Goal: Information Seeking & Learning: Compare options

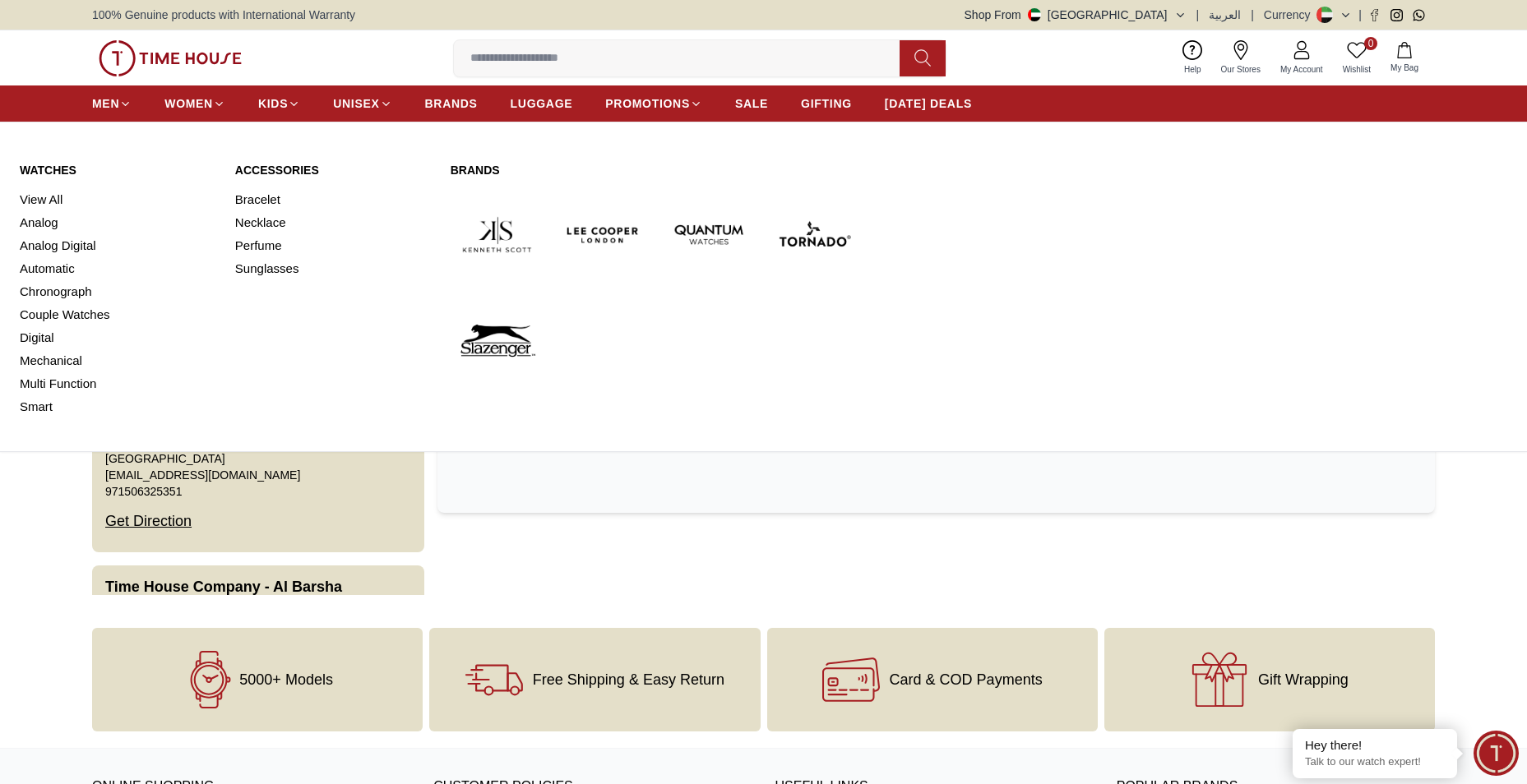
click at [801, 240] on img at bounding box center [814, 235] width 93 height 93
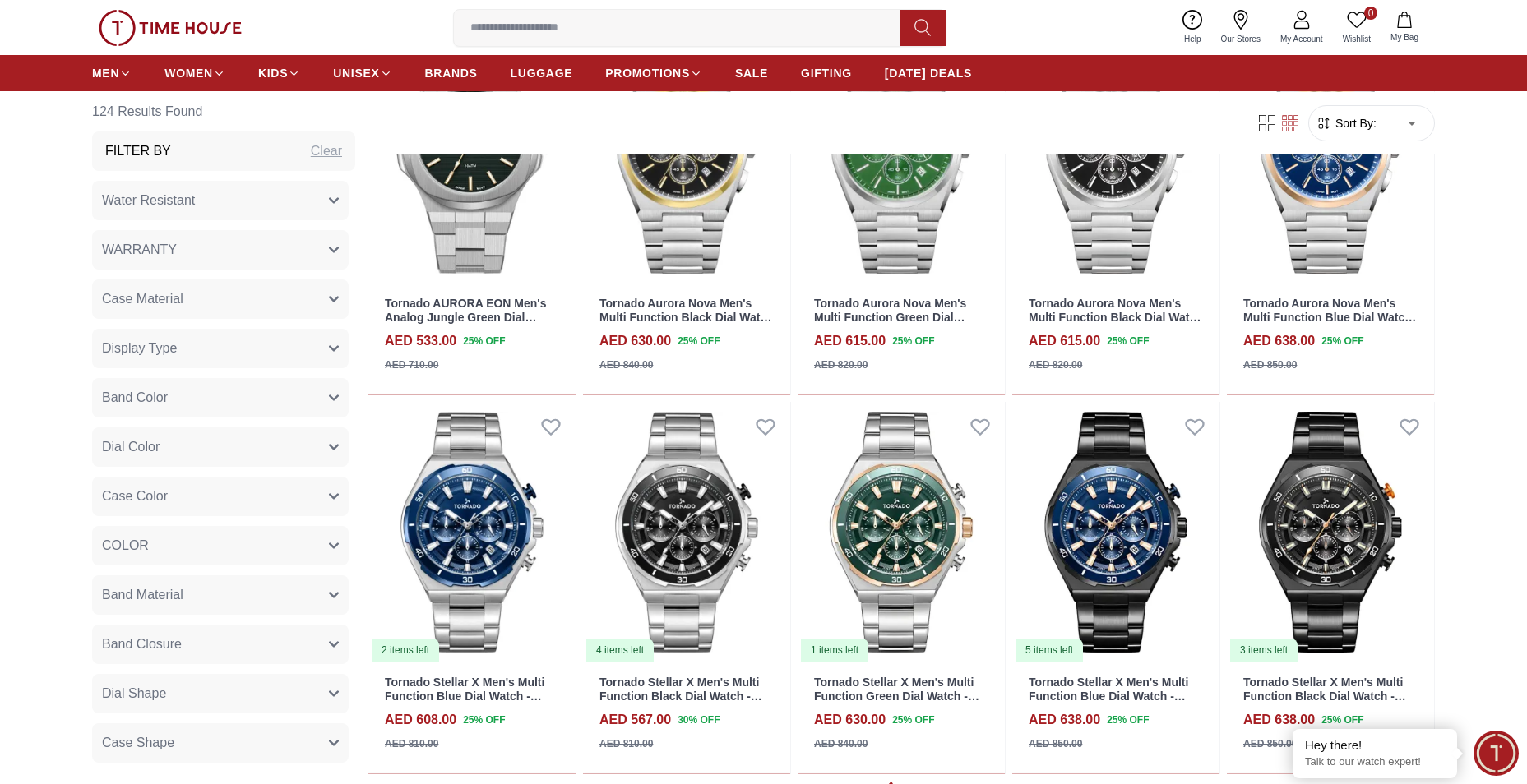
scroll to position [1973, 0]
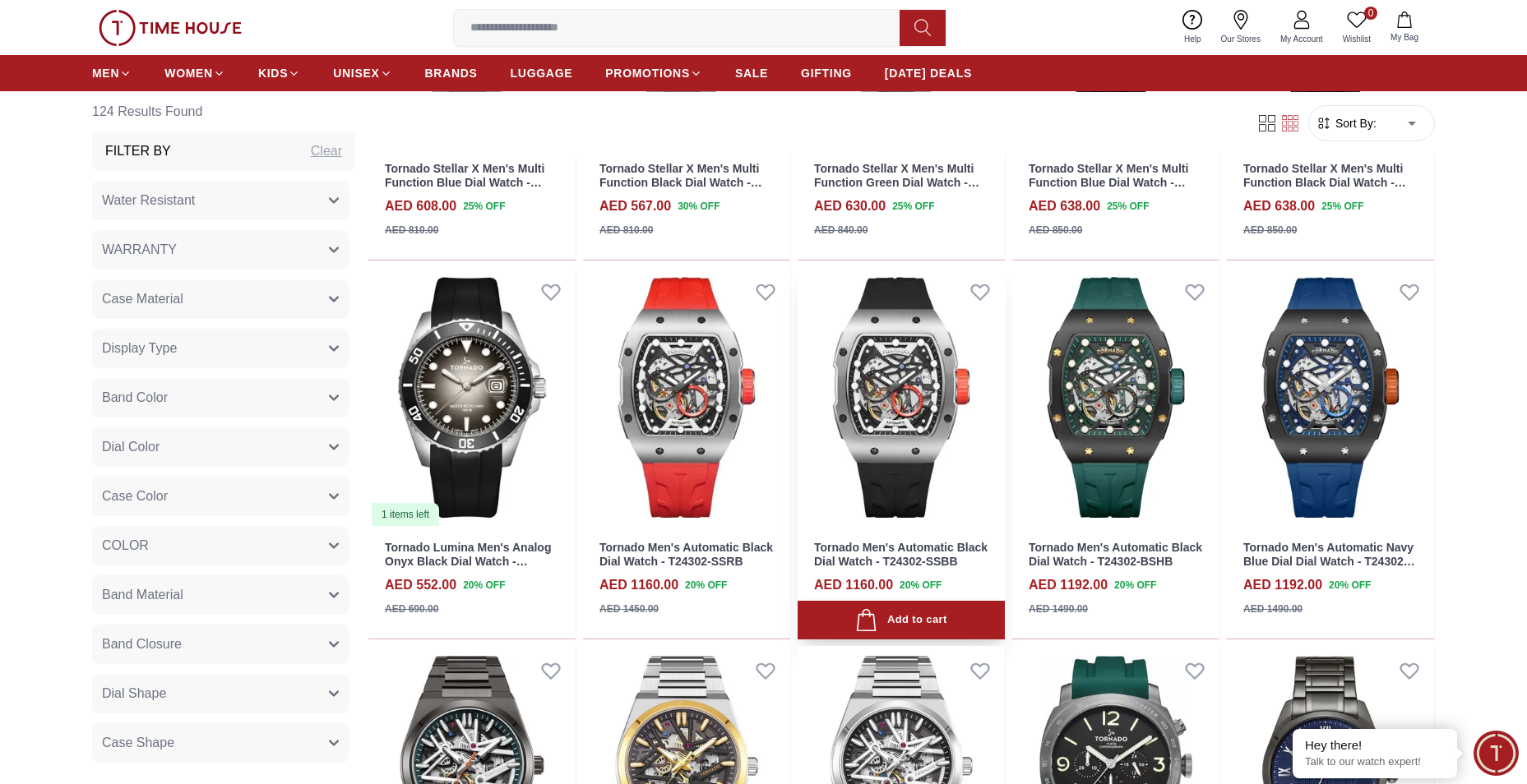
scroll to position [2385, 0]
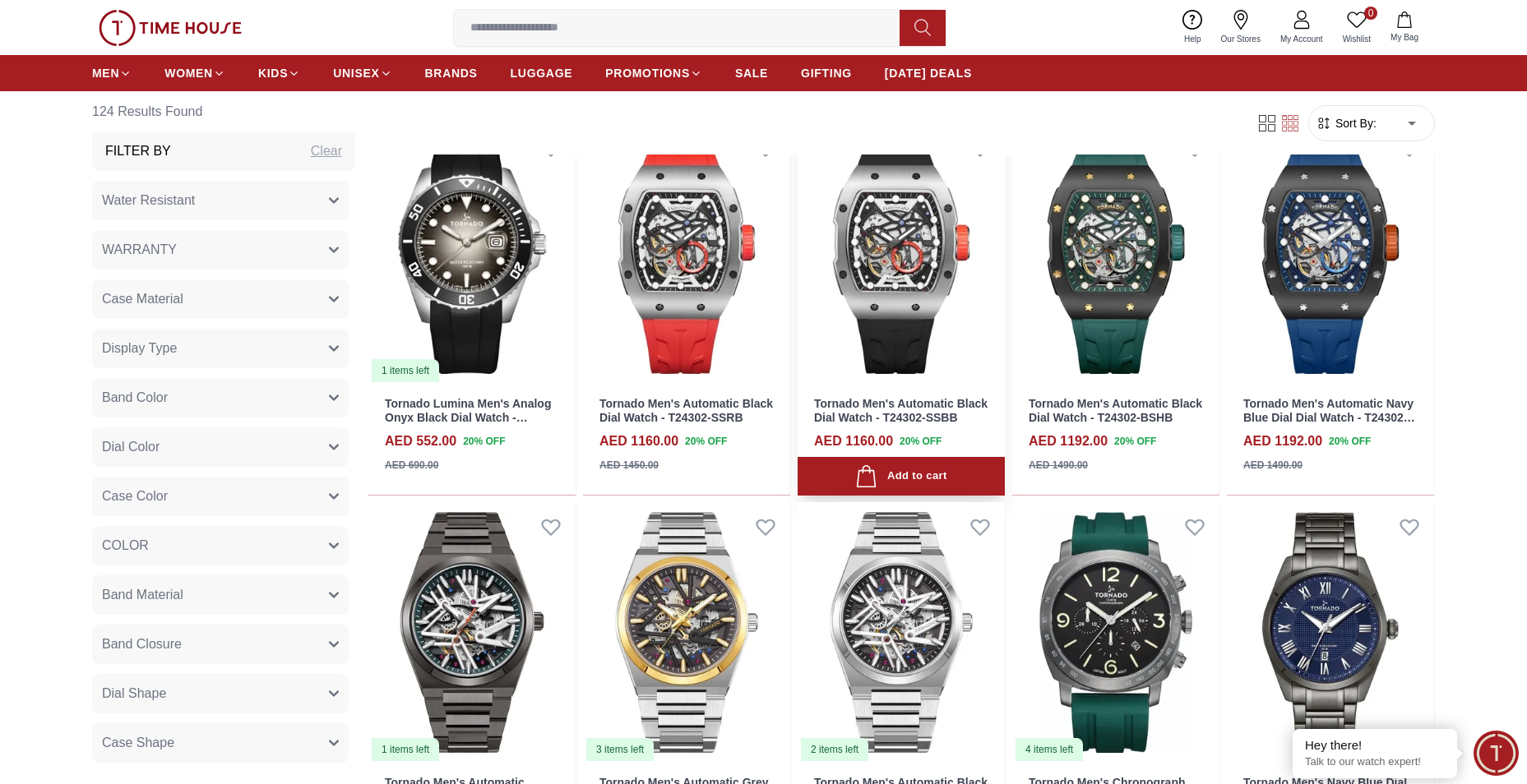
click at [902, 256] on img at bounding box center [901, 253] width 207 height 261
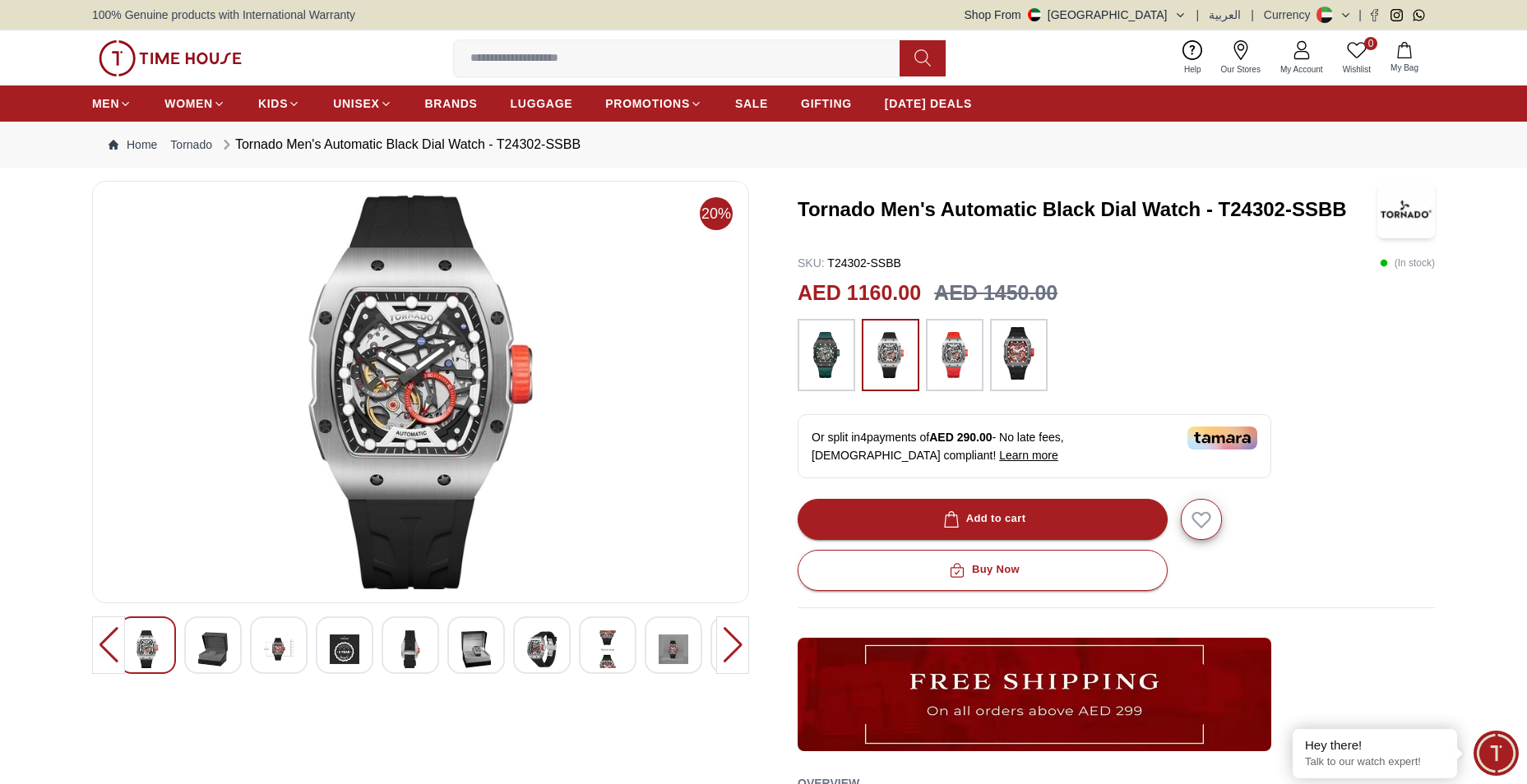
click at [736, 639] on div at bounding box center [733, 645] width 33 height 58
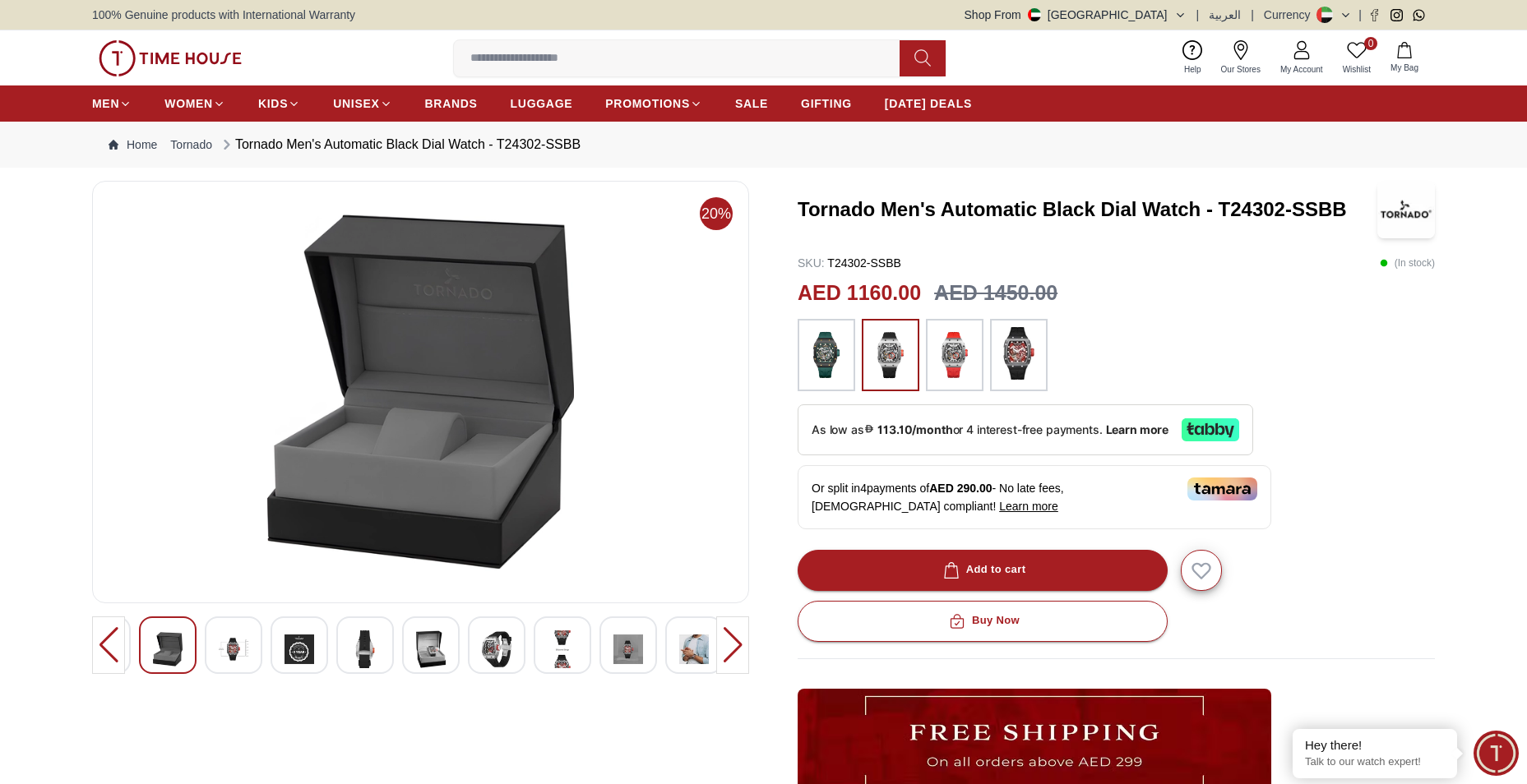
click at [376, 650] on img at bounding box center [365, 649] width 29 height 38
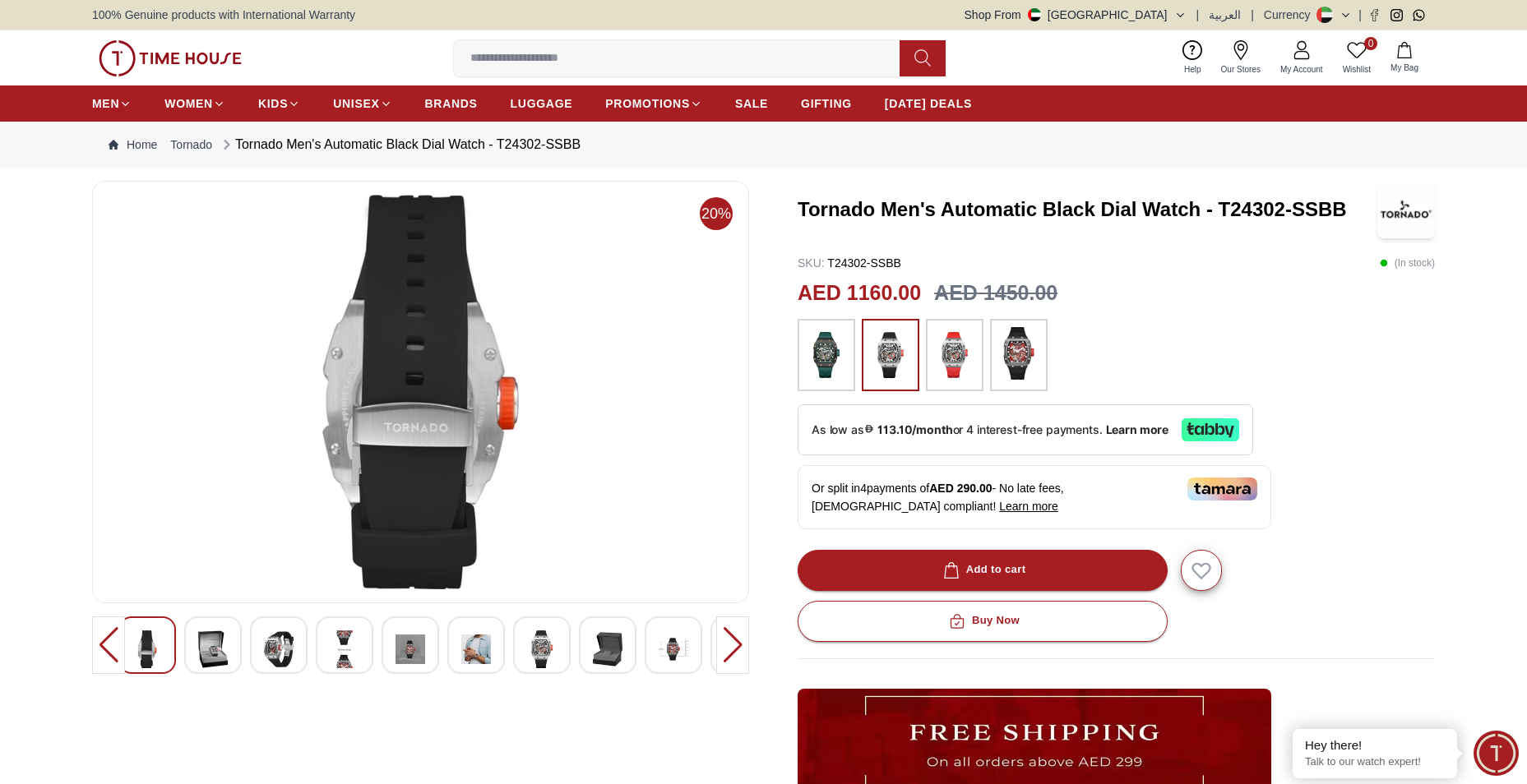
click at [543, 642] on img at bounding box center [542, 649] width 29 height 38
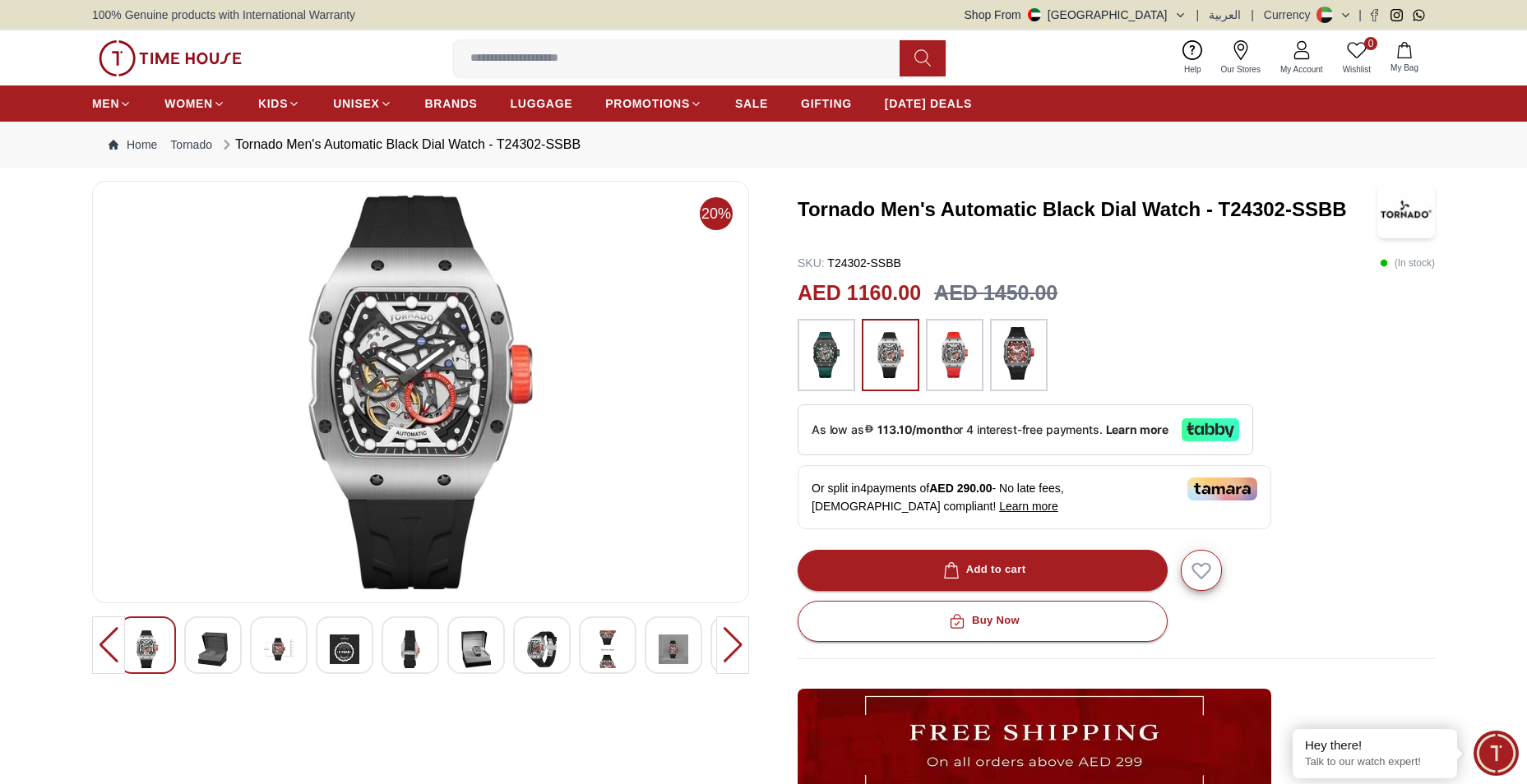
click at [672, 650] on img at bounding box center [673, 649] width 29 height 38
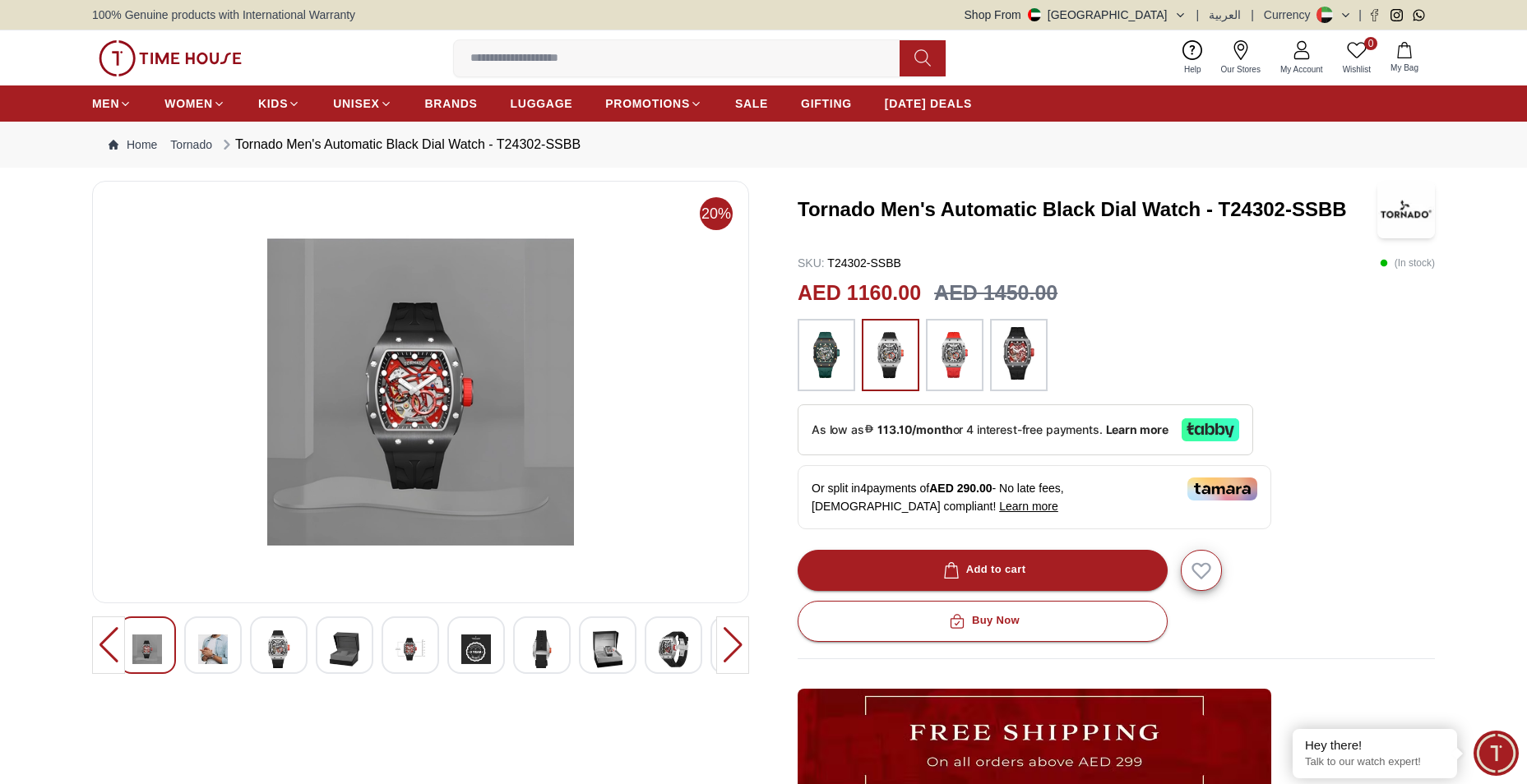
click at [528, 644] on img at bounding box center [542, 649] width 29 height 38
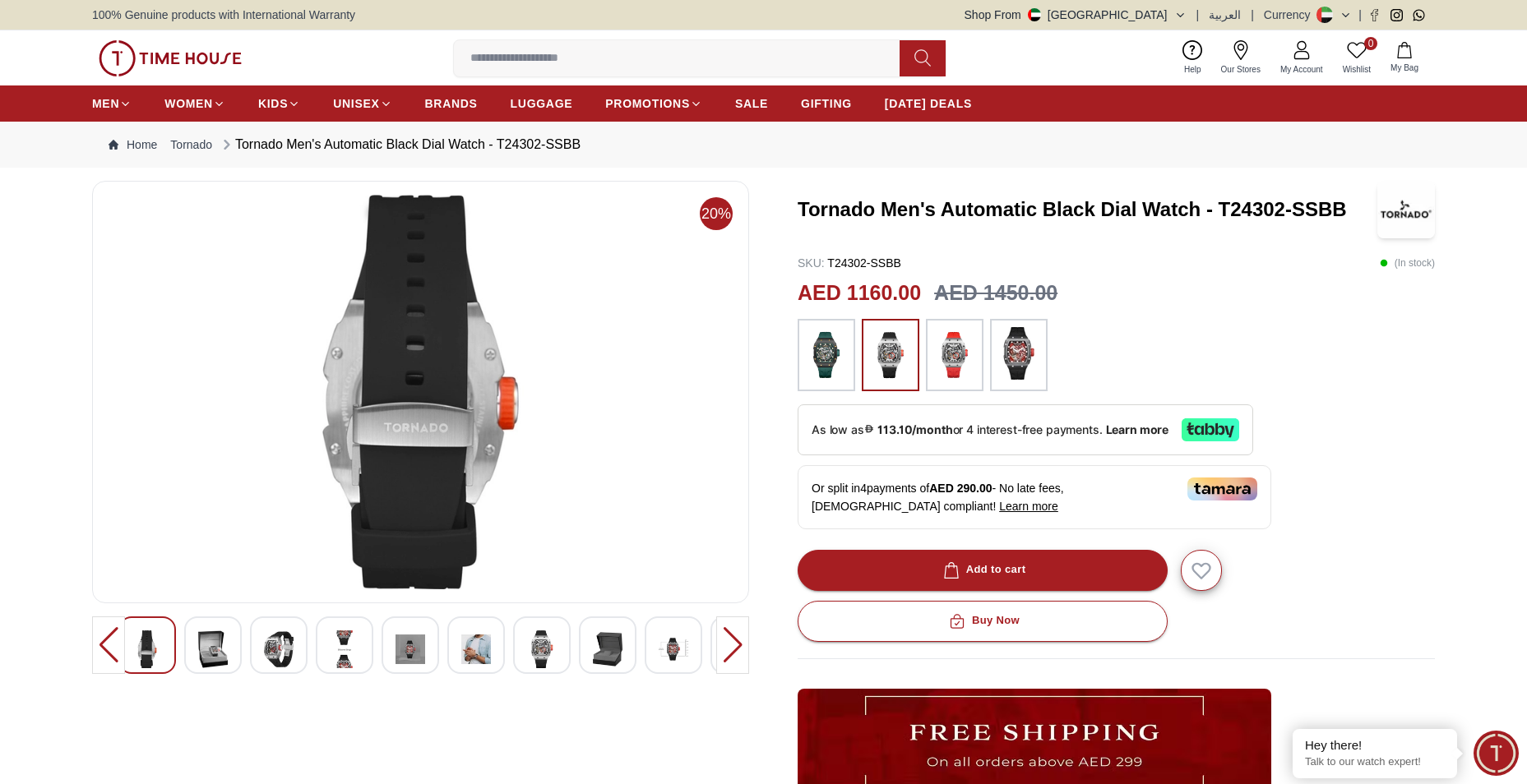
click at [483, 646] on img at bounding box center [476, 649] width 29 height 38
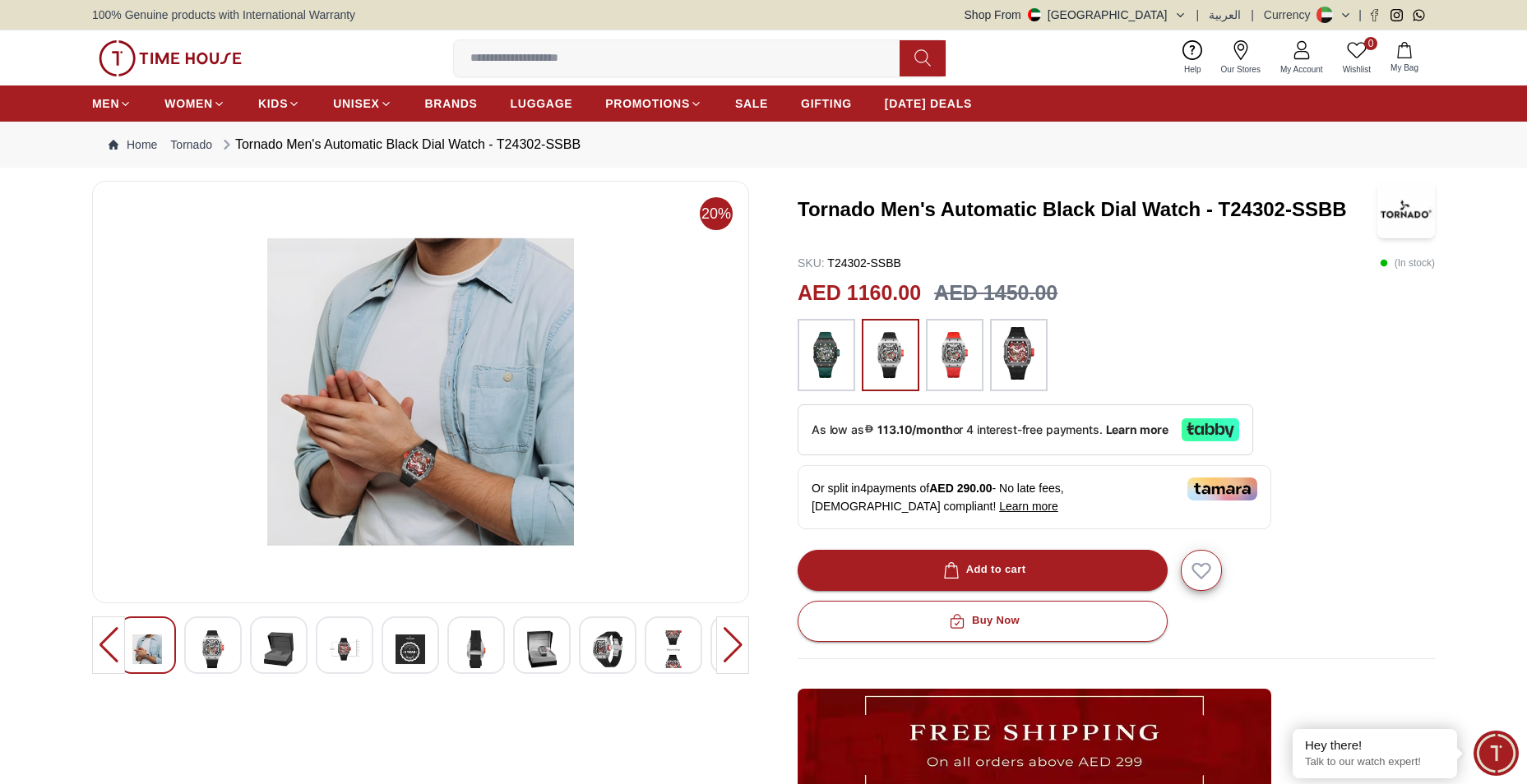
click at [457, 647] on div at bounding box center [476, 645] width 58 height 58
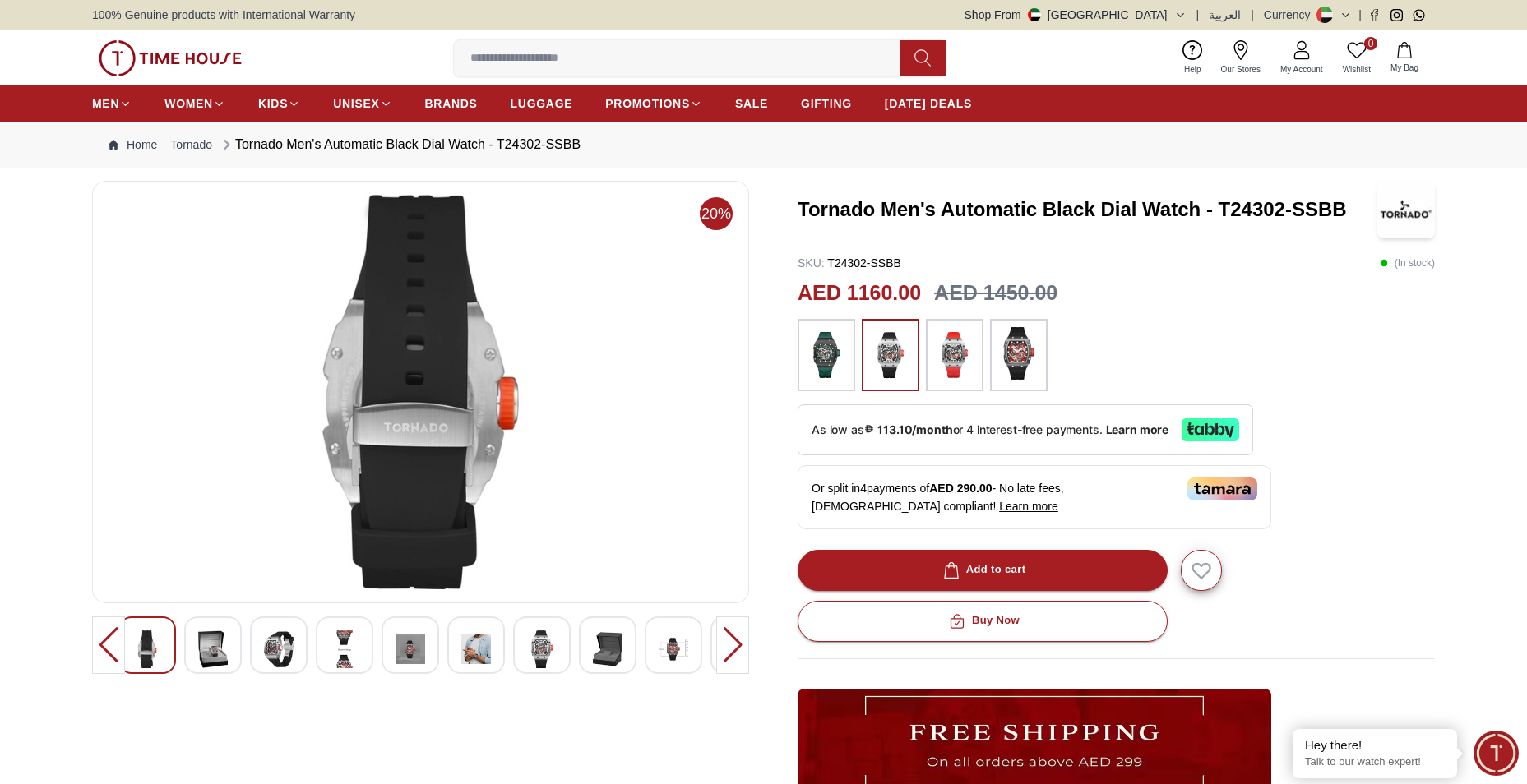
click at [448, 646] on div at bounding box center [476, 645] width 58 height 58
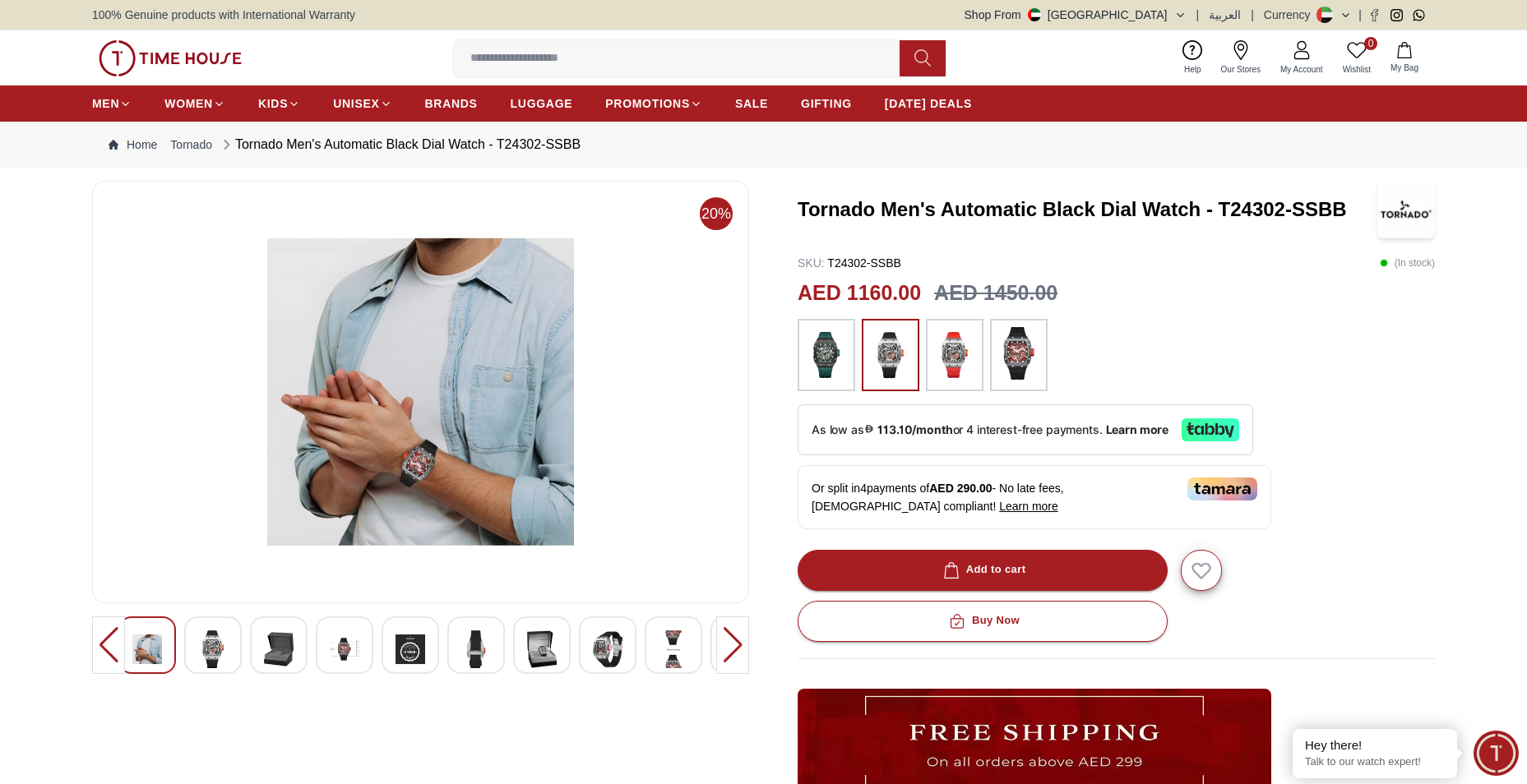
click at [425, 645] on img at bounding box center [410, 649] width 29 height 38
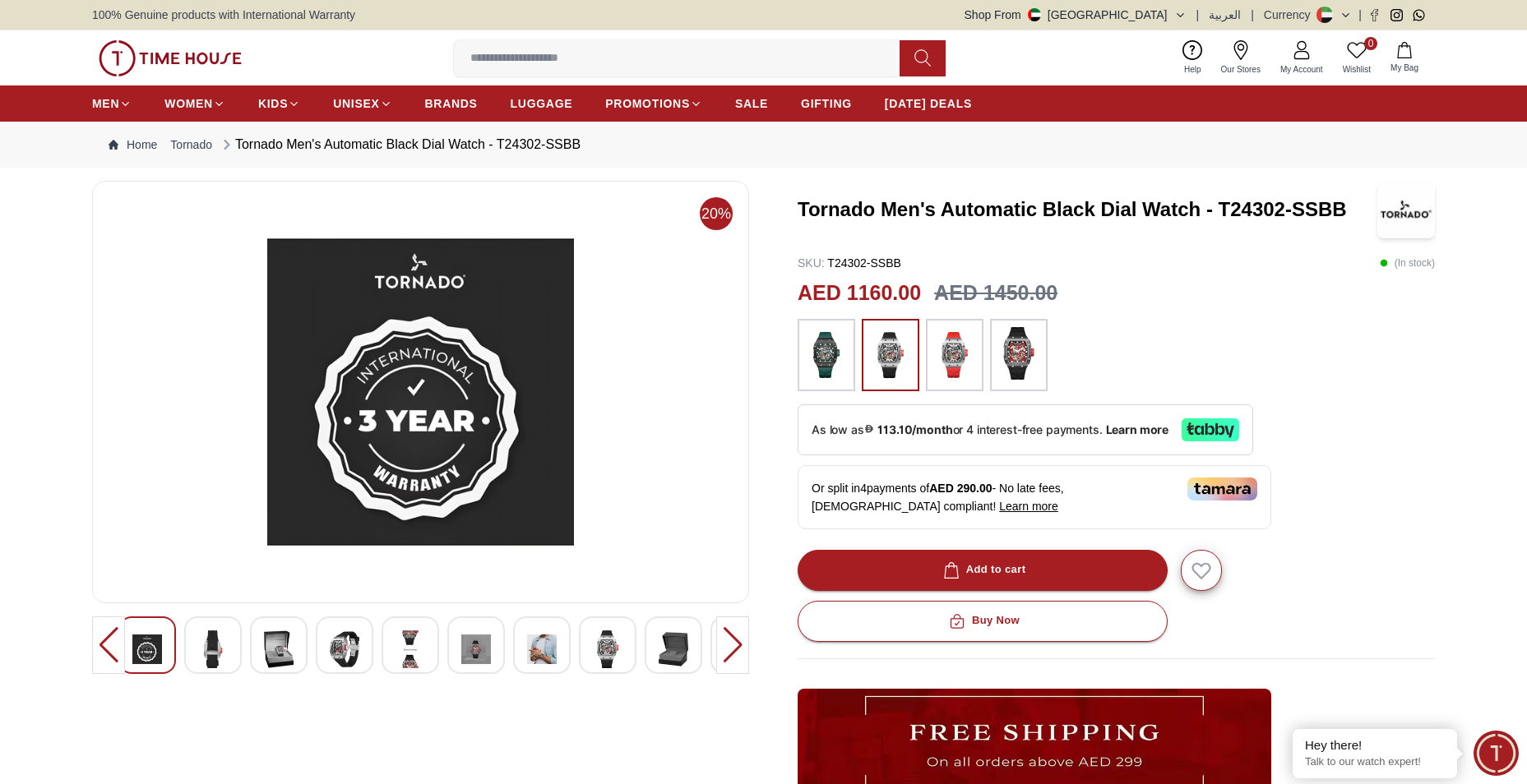
click at [403, 645] on img at bounding box center [410, 649] width 29 height 38
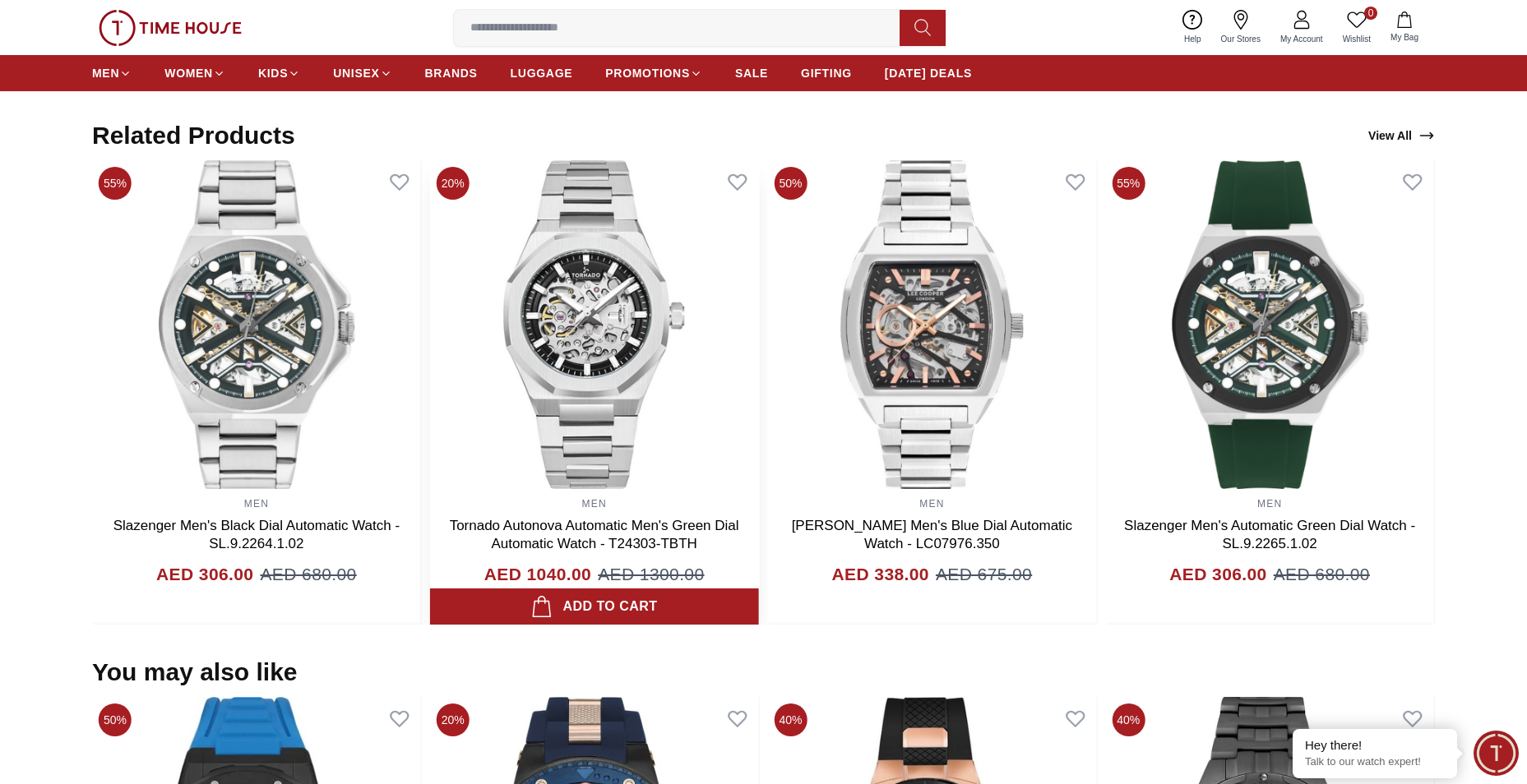
scroll to position [658, 0]
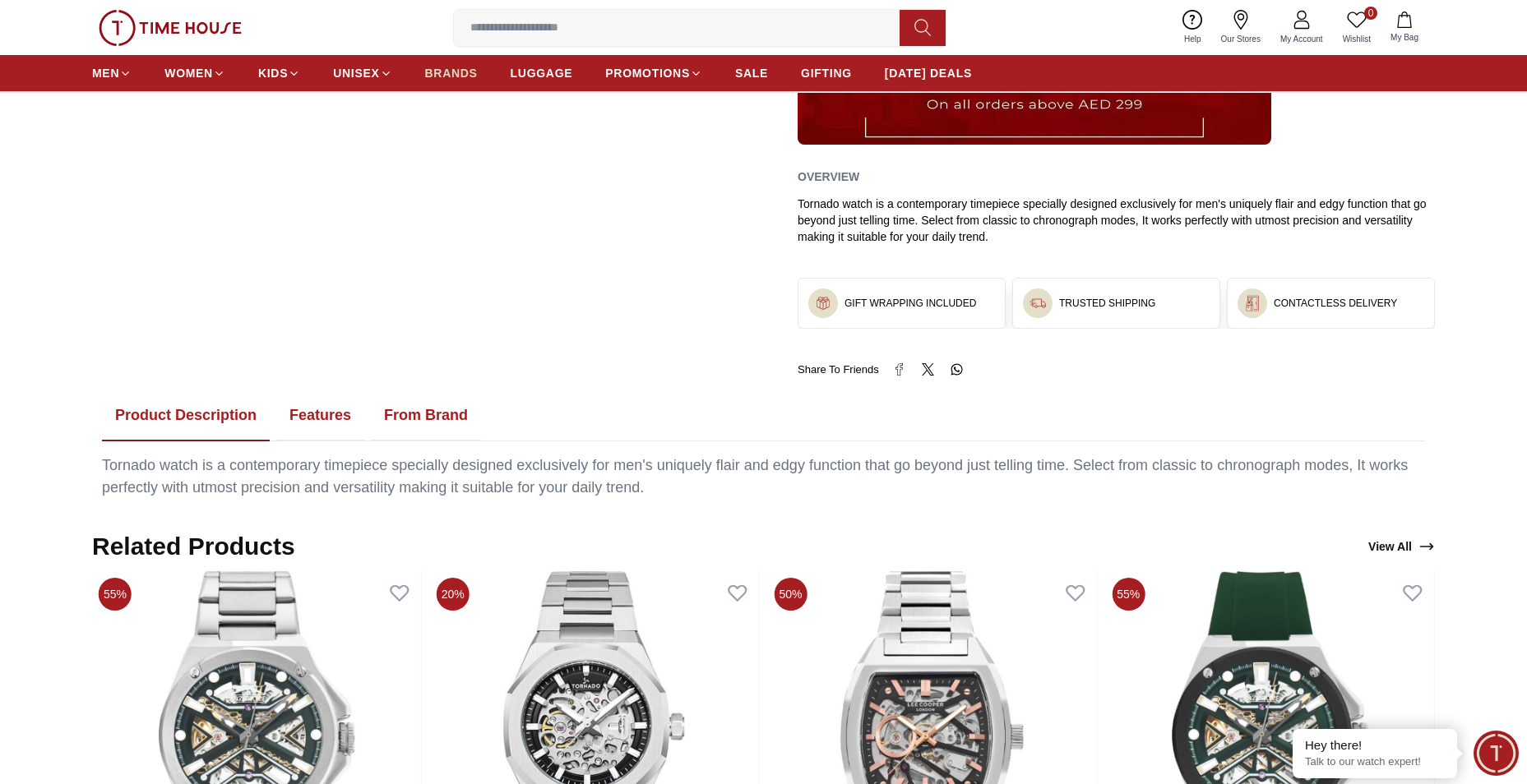
click at [443, 77] on span "BRANDS" at bounding box center [452, 73] width 53 height 16
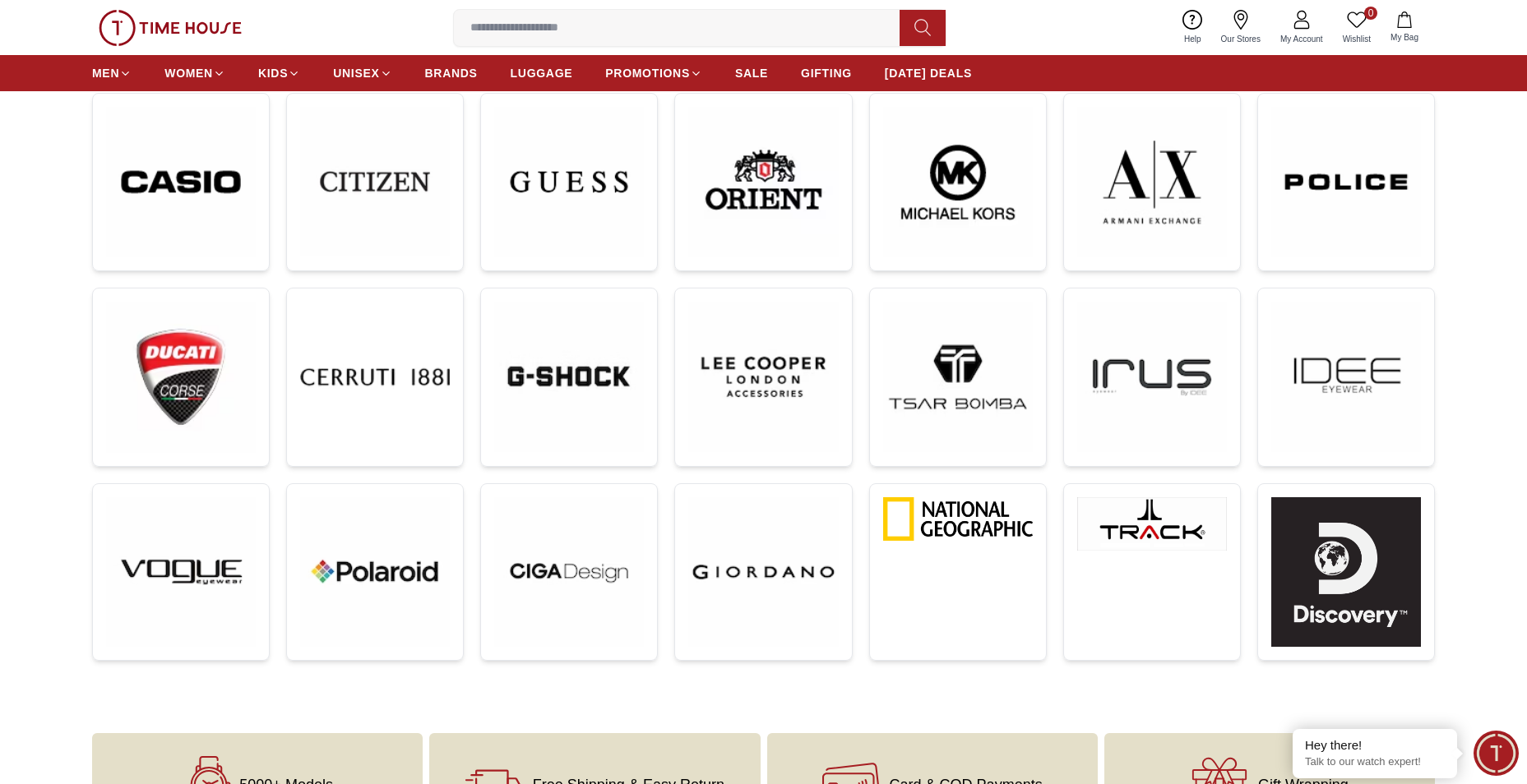
scroll to position [493, 0]
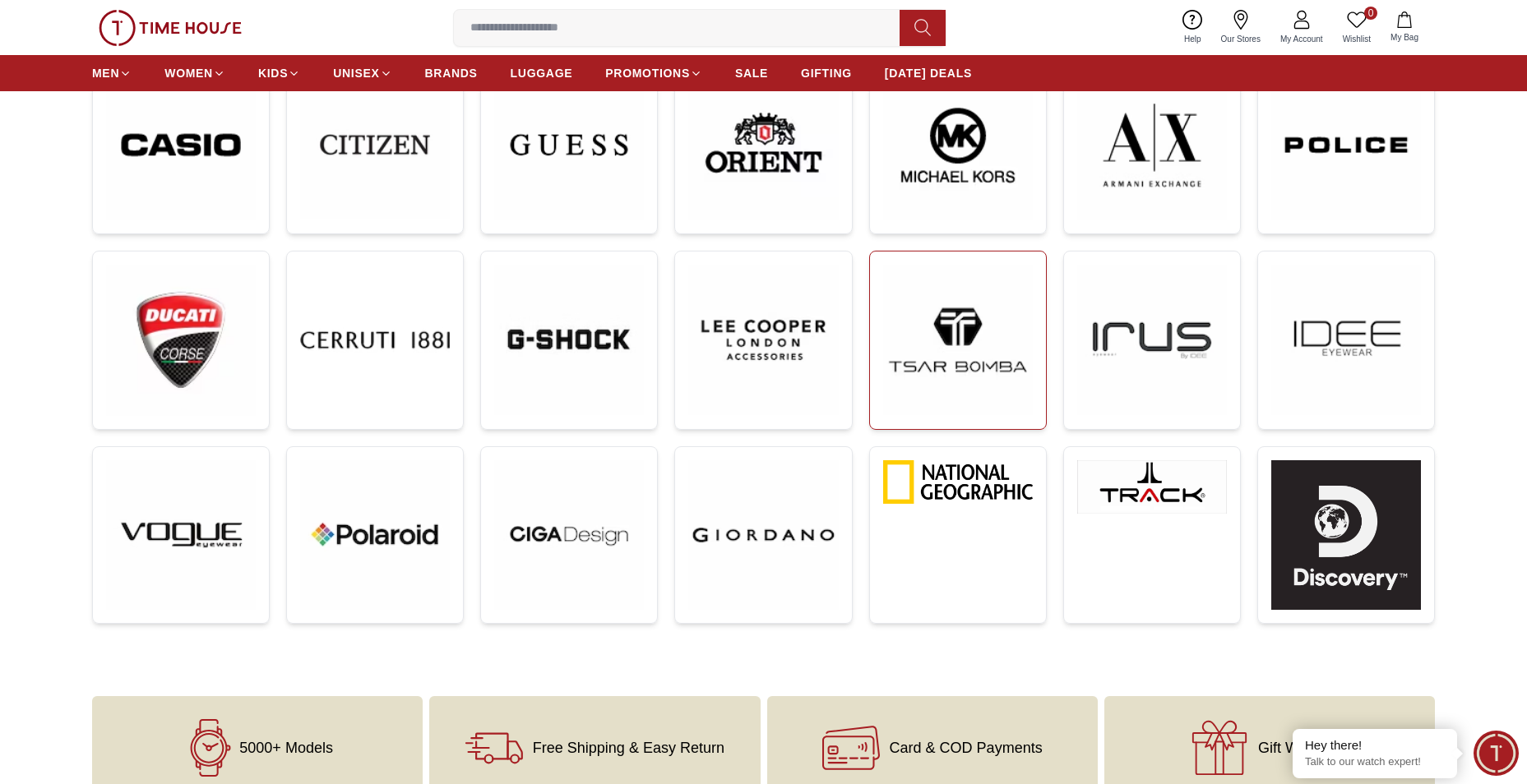
click at [929, 345] on img at bounding box center [958, 339] width 150 height 150
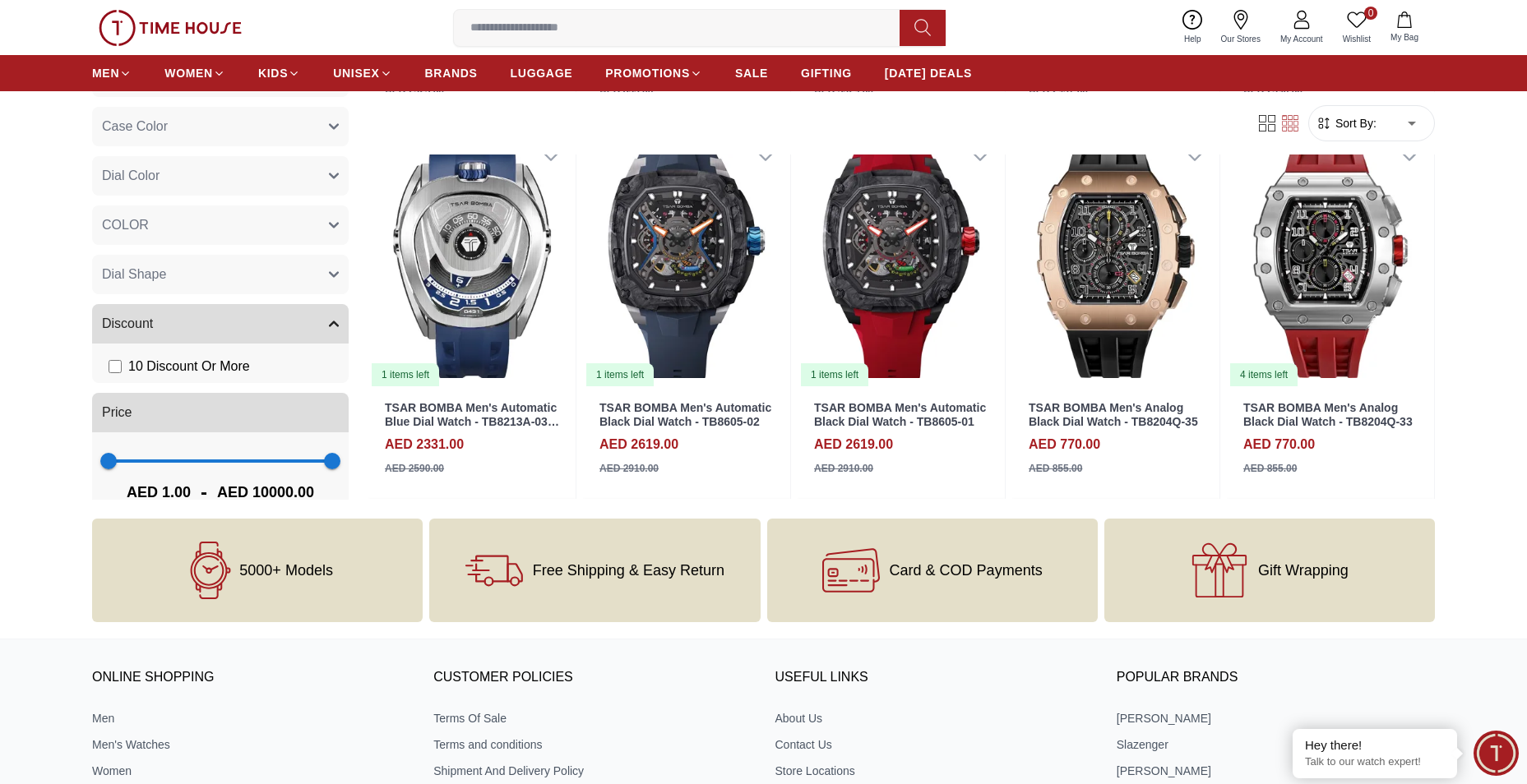
scroll to position [1077, 0]
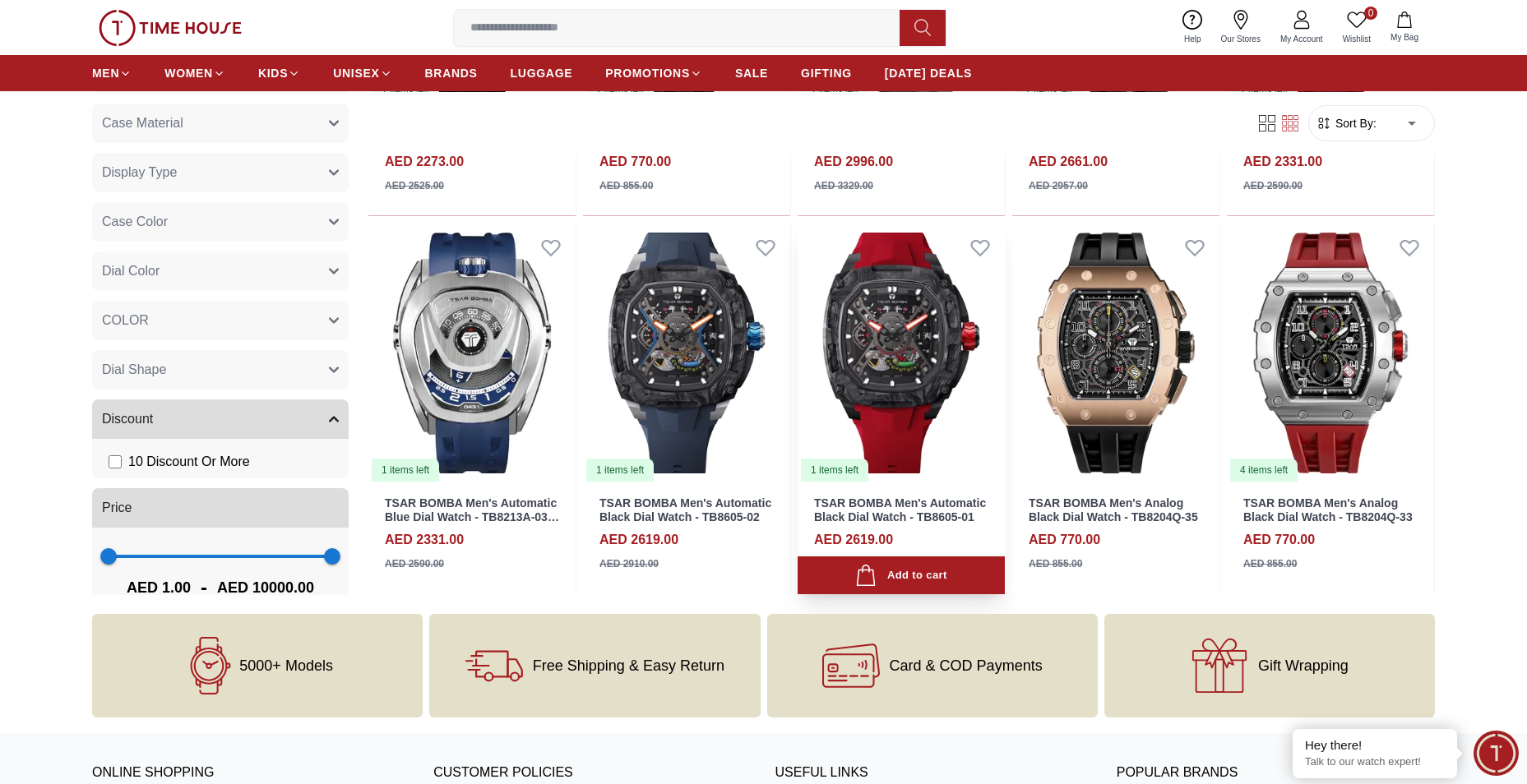
click at [882, 322] on img at bounding box center [901, 353] width 207 height 261
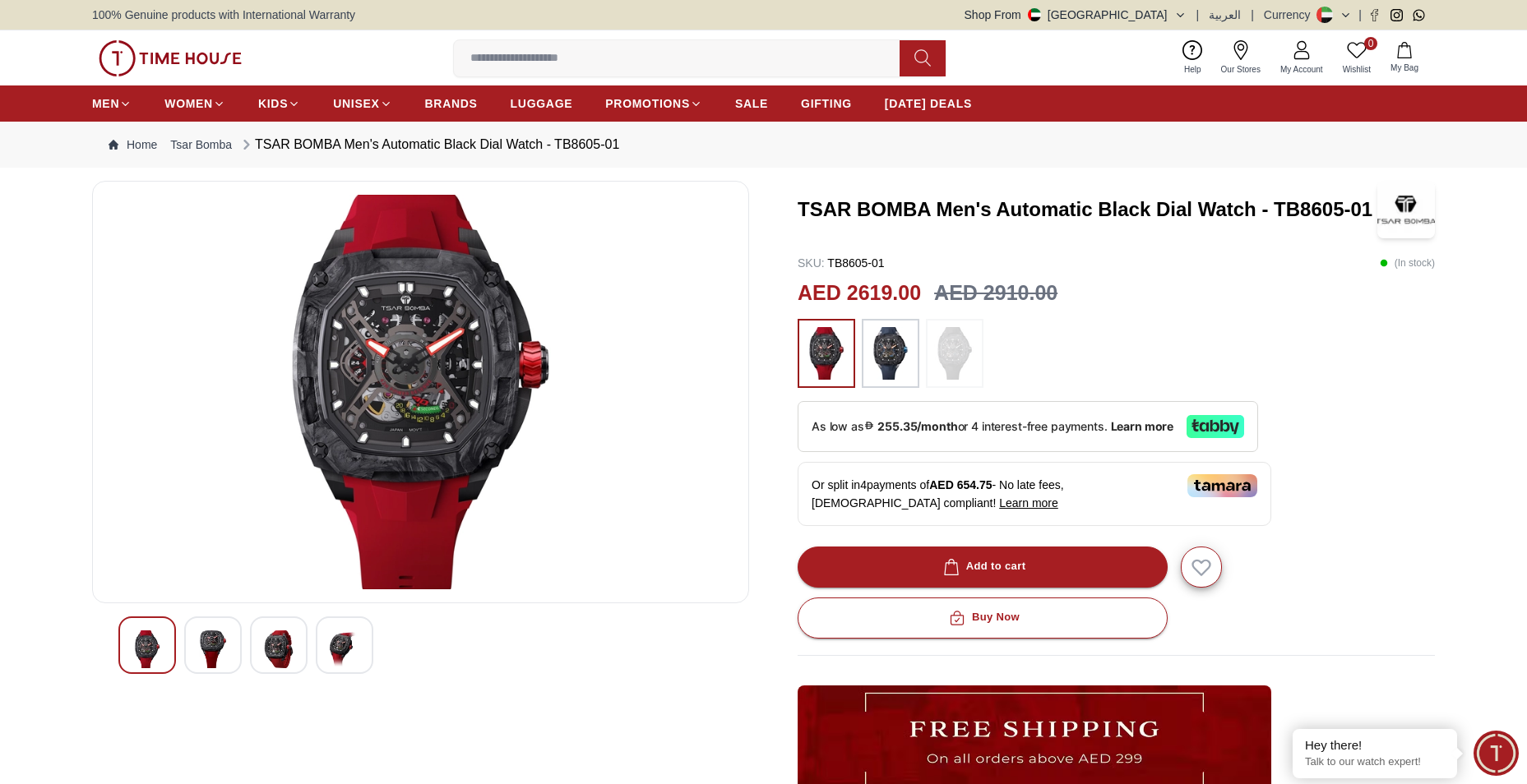
click at [211, 651] on img at bounding box center [213, 649] width 29 height 38
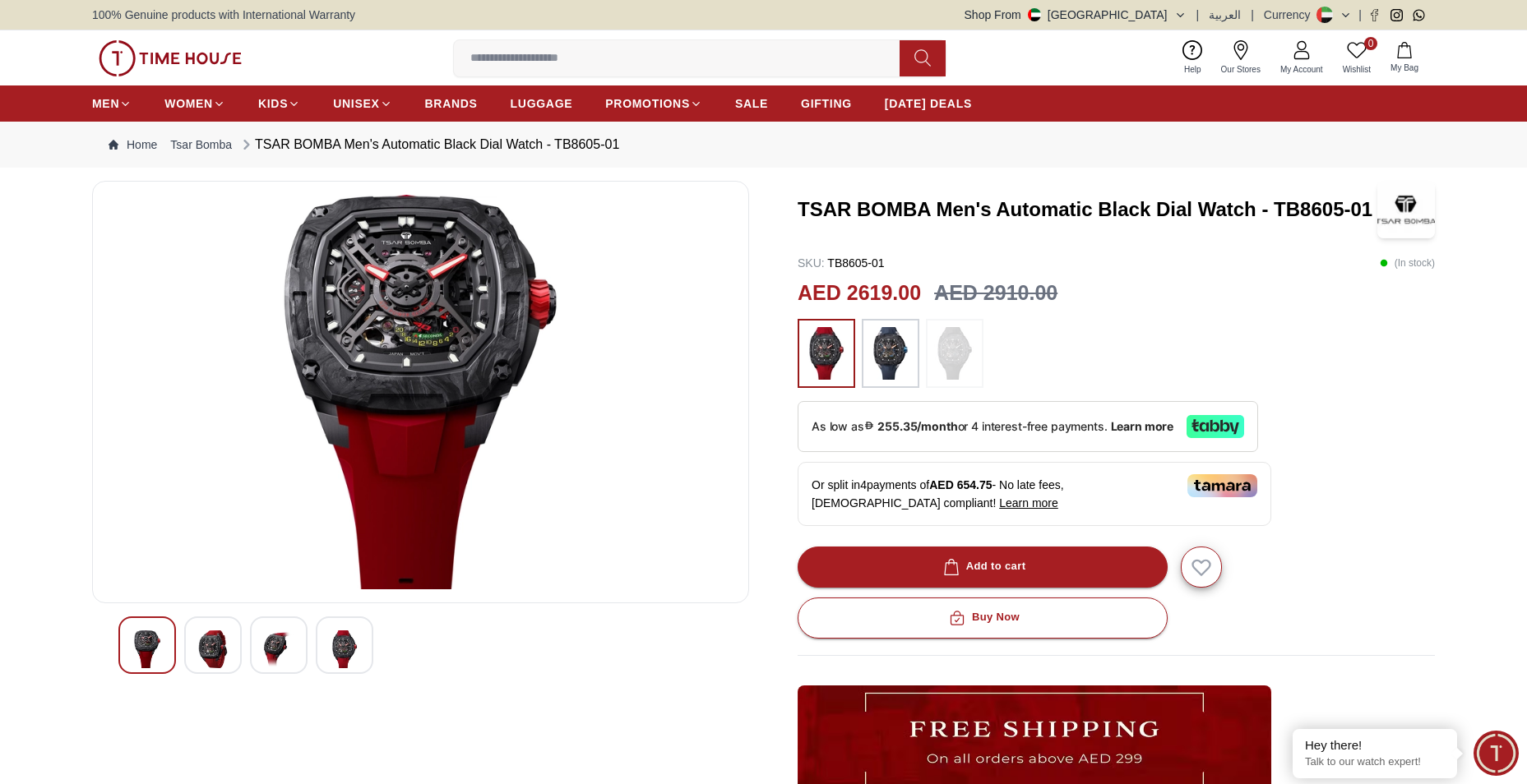
click at [270, 642] on img at bounding box center [279, 649] width 29 height 38
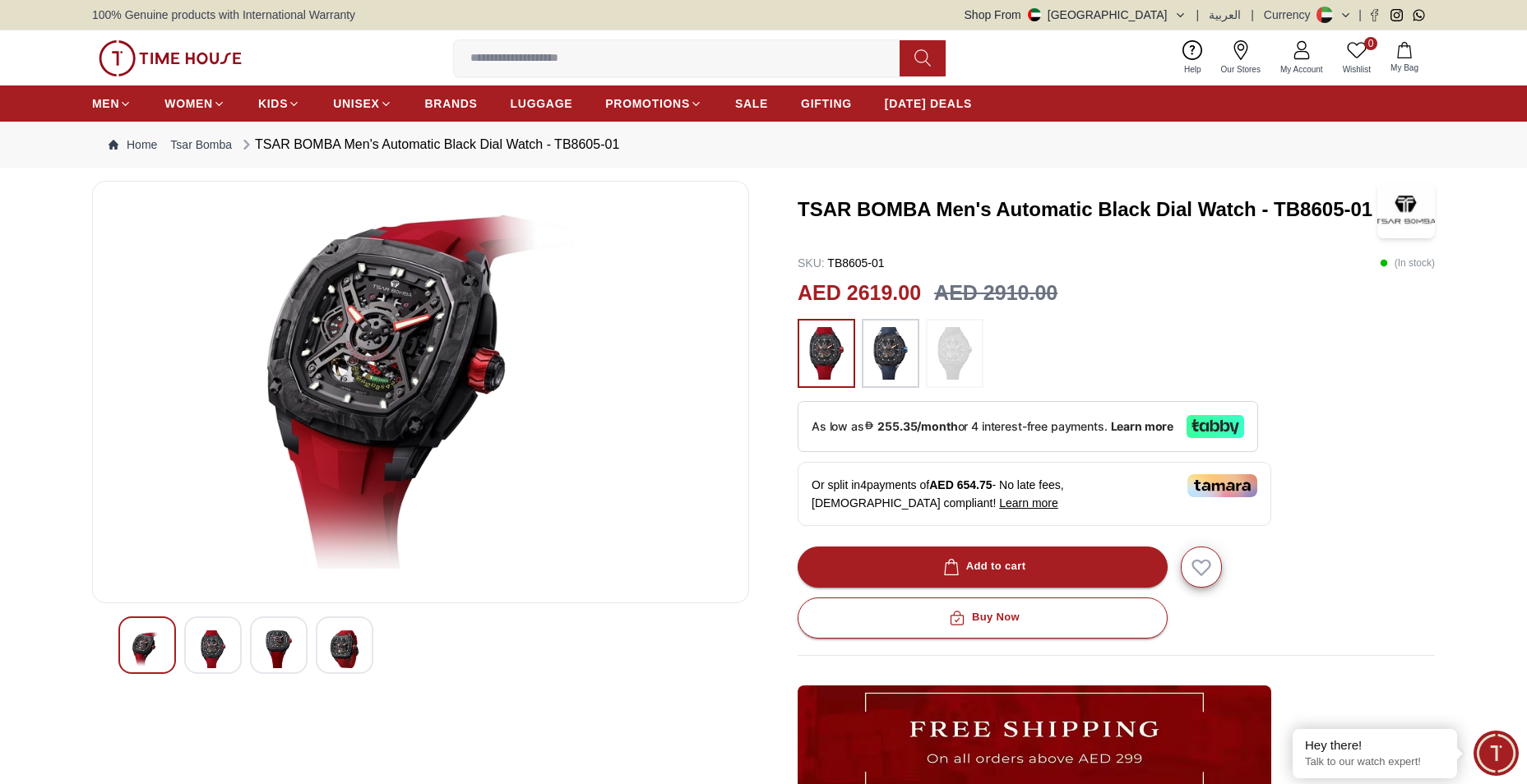
click at [325, 637] on div at bounding box center [344, 645] width 58 height 58
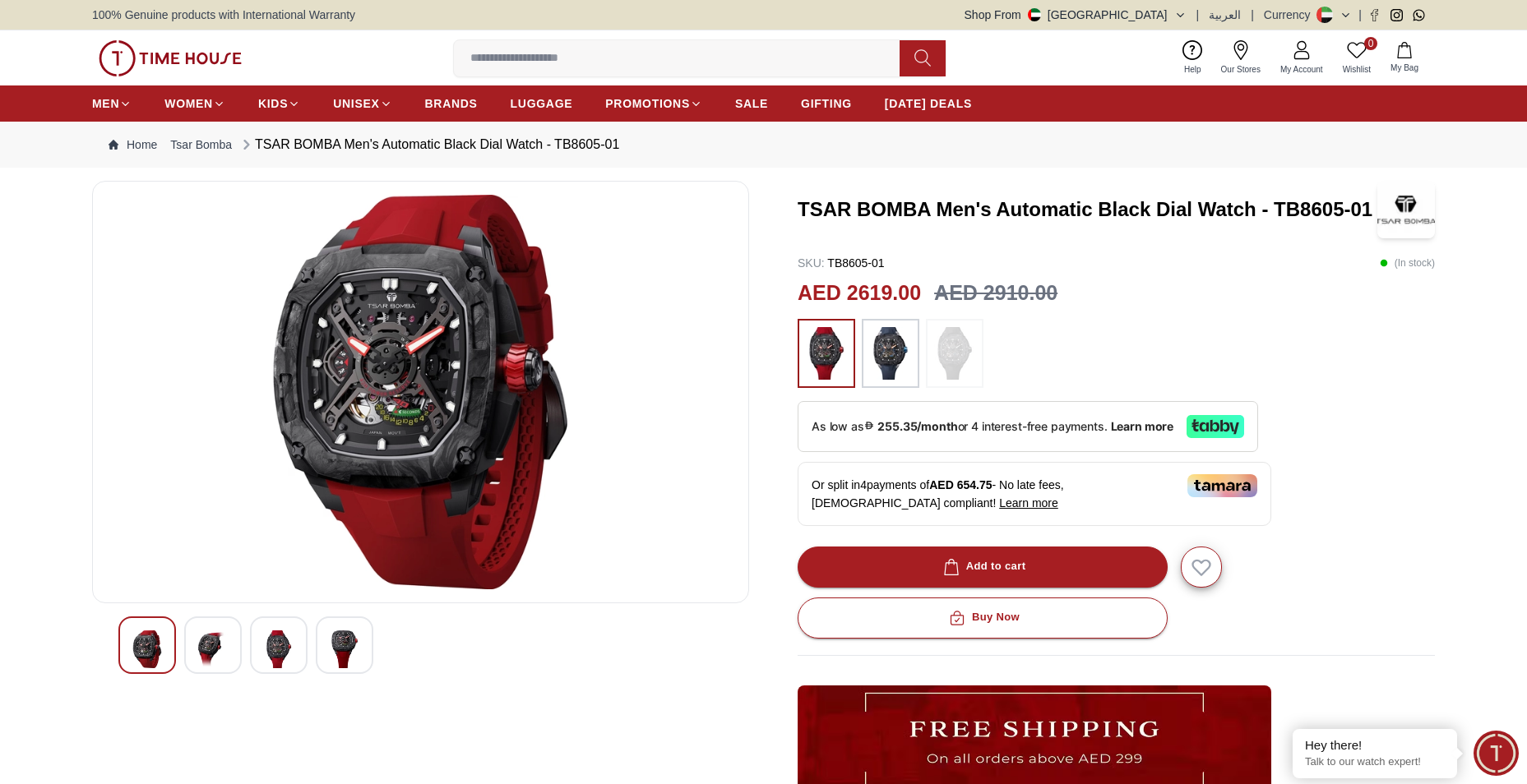
click at [351, 643] on img at bounding box center [344, 649] width 29 height 38
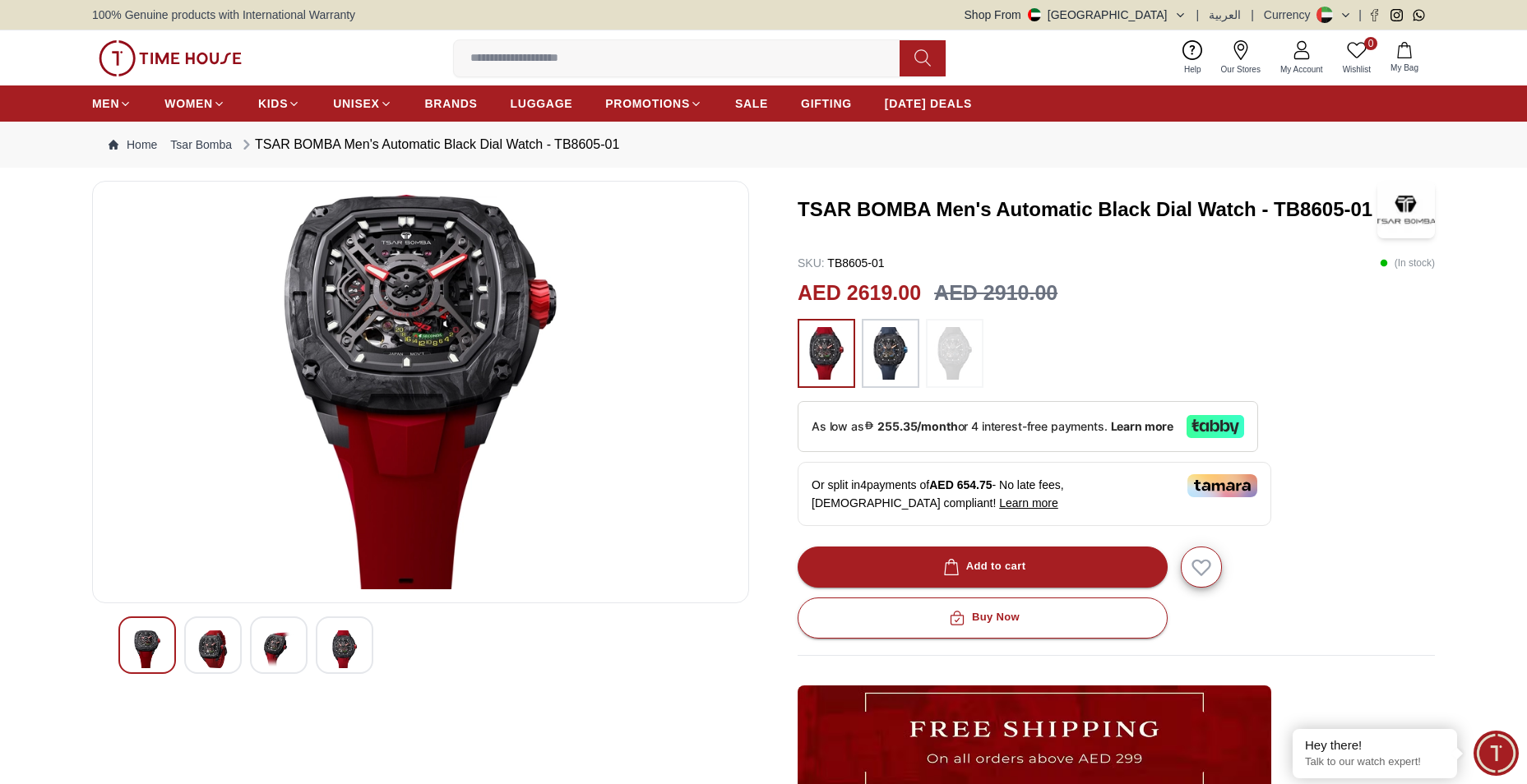
click at [904, 353] on img at bounding box center [890, 354] width 41 height 53
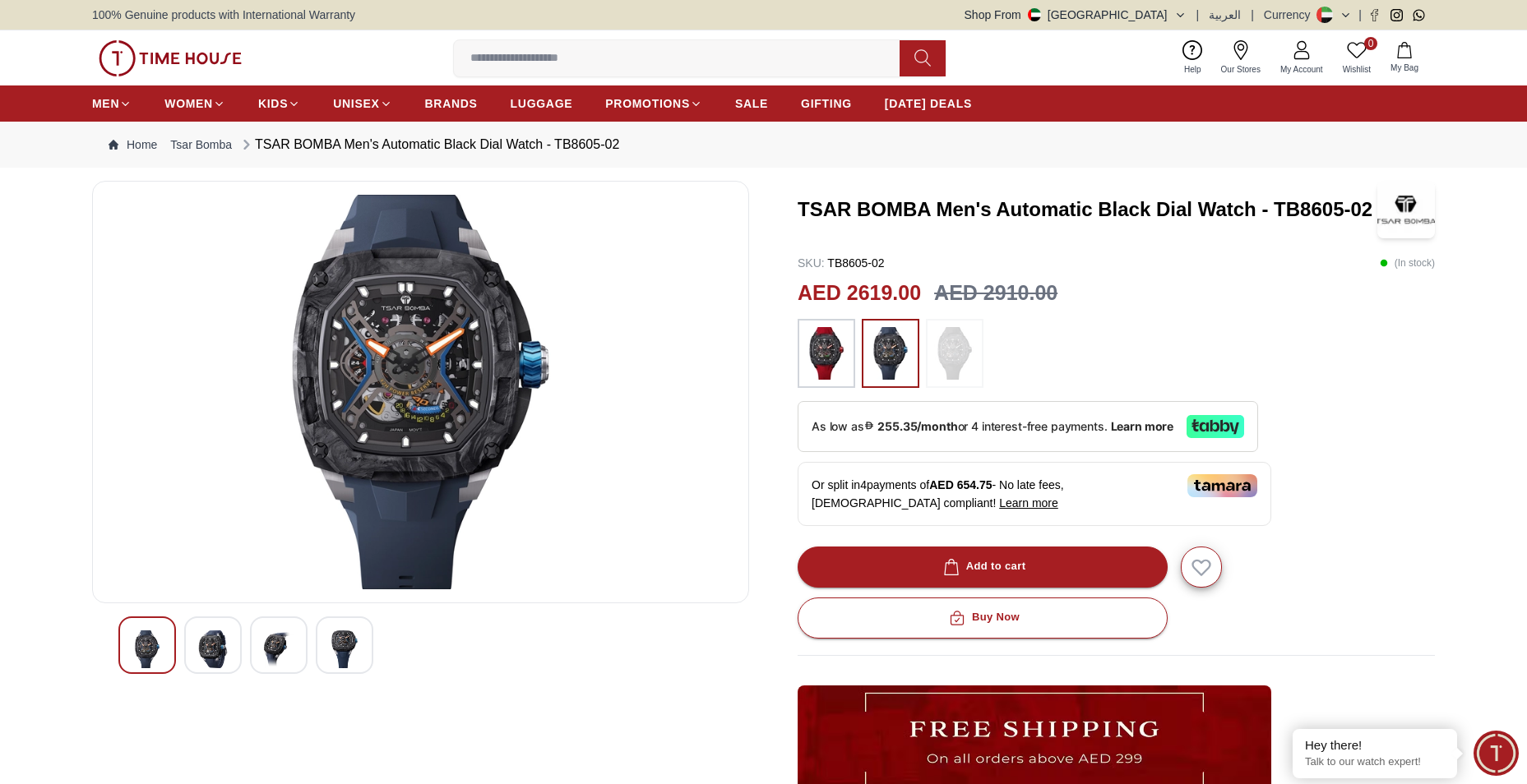
click at [339, 639] on img at bounding box center [344, 649] width 29 height 38
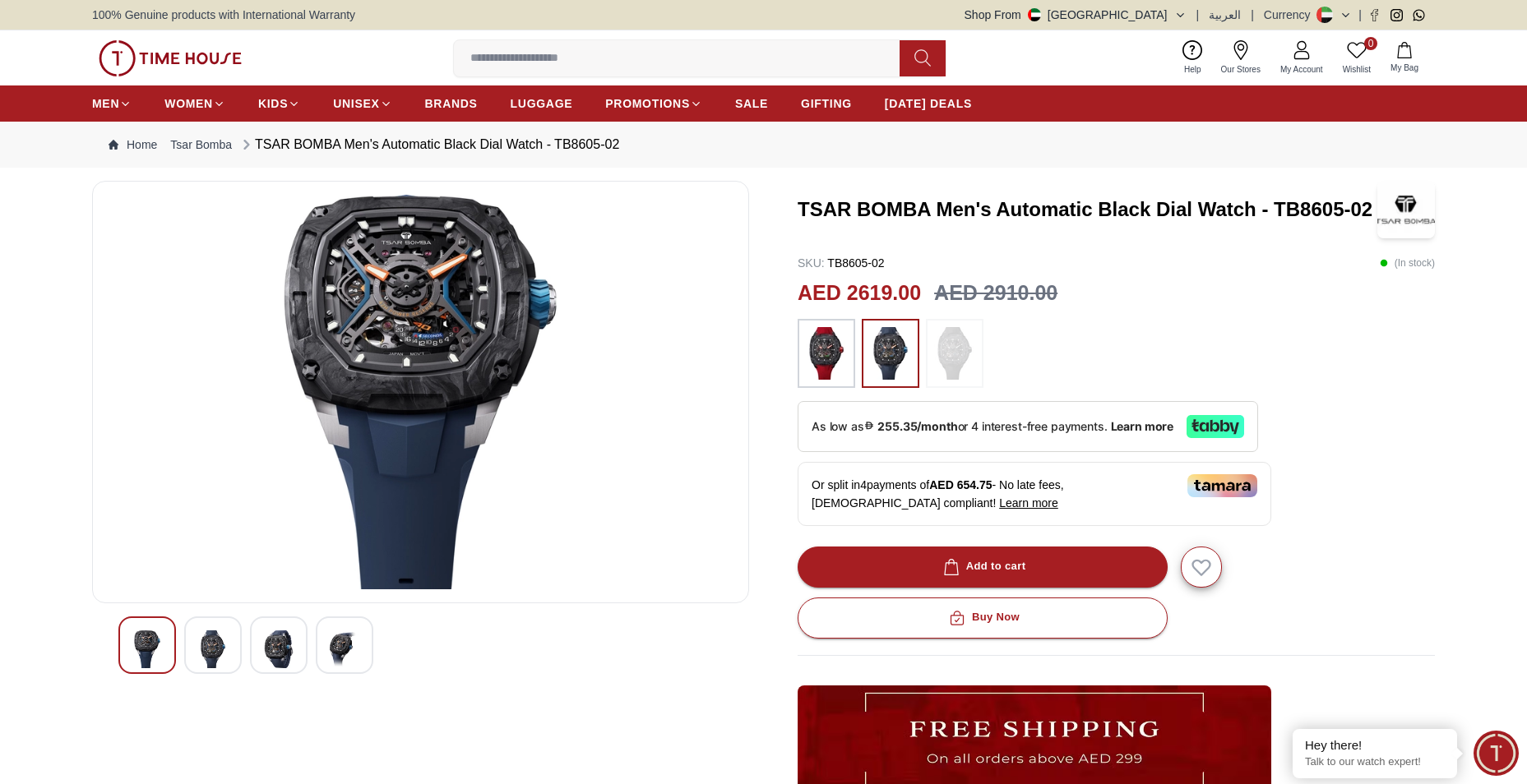
click at [819, 360] on img at bounding box center [826, 354] width 41 height 53
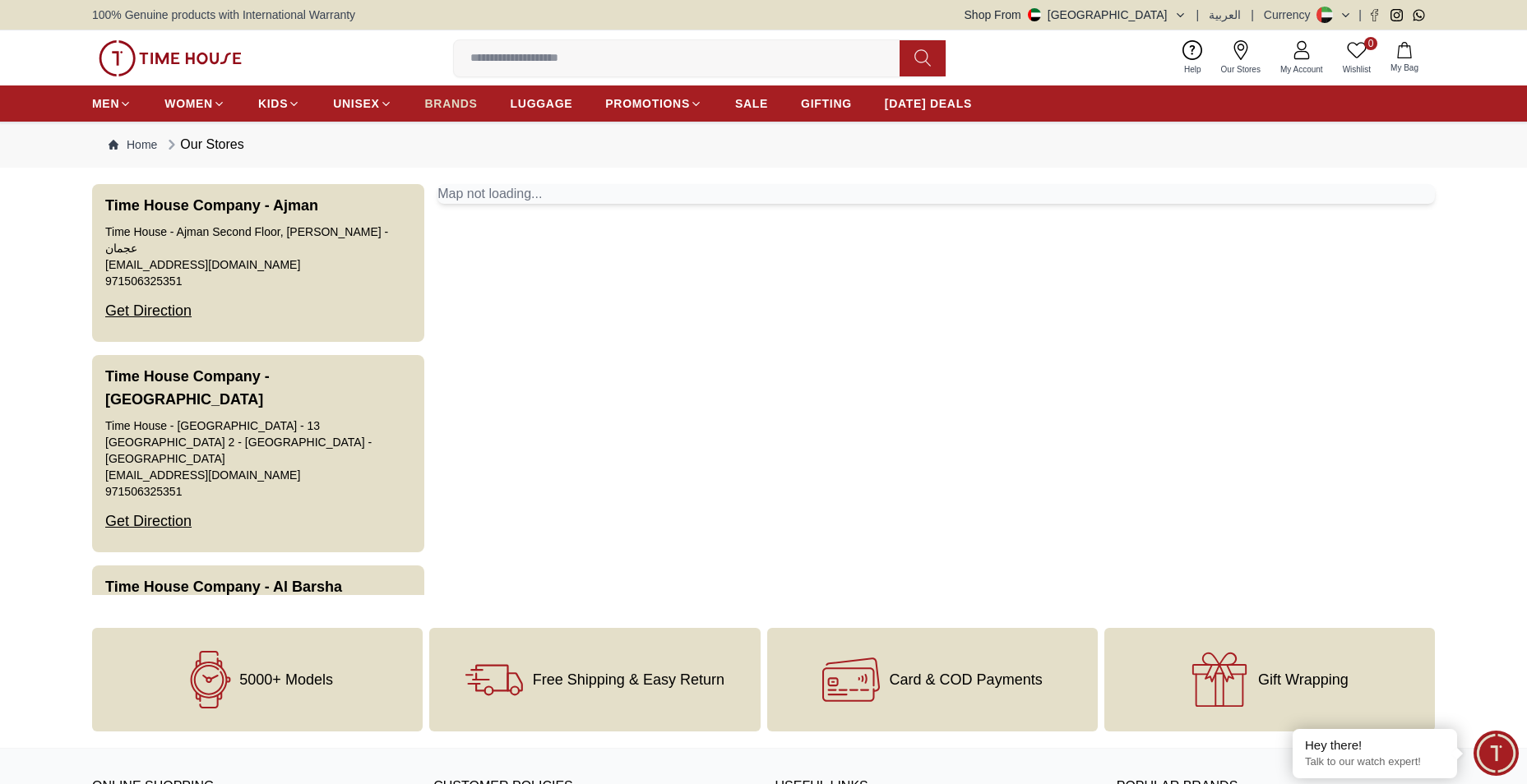
click at [464, 99] on span "BRANDS" at bounding box center [452, 103] width 53 height 16
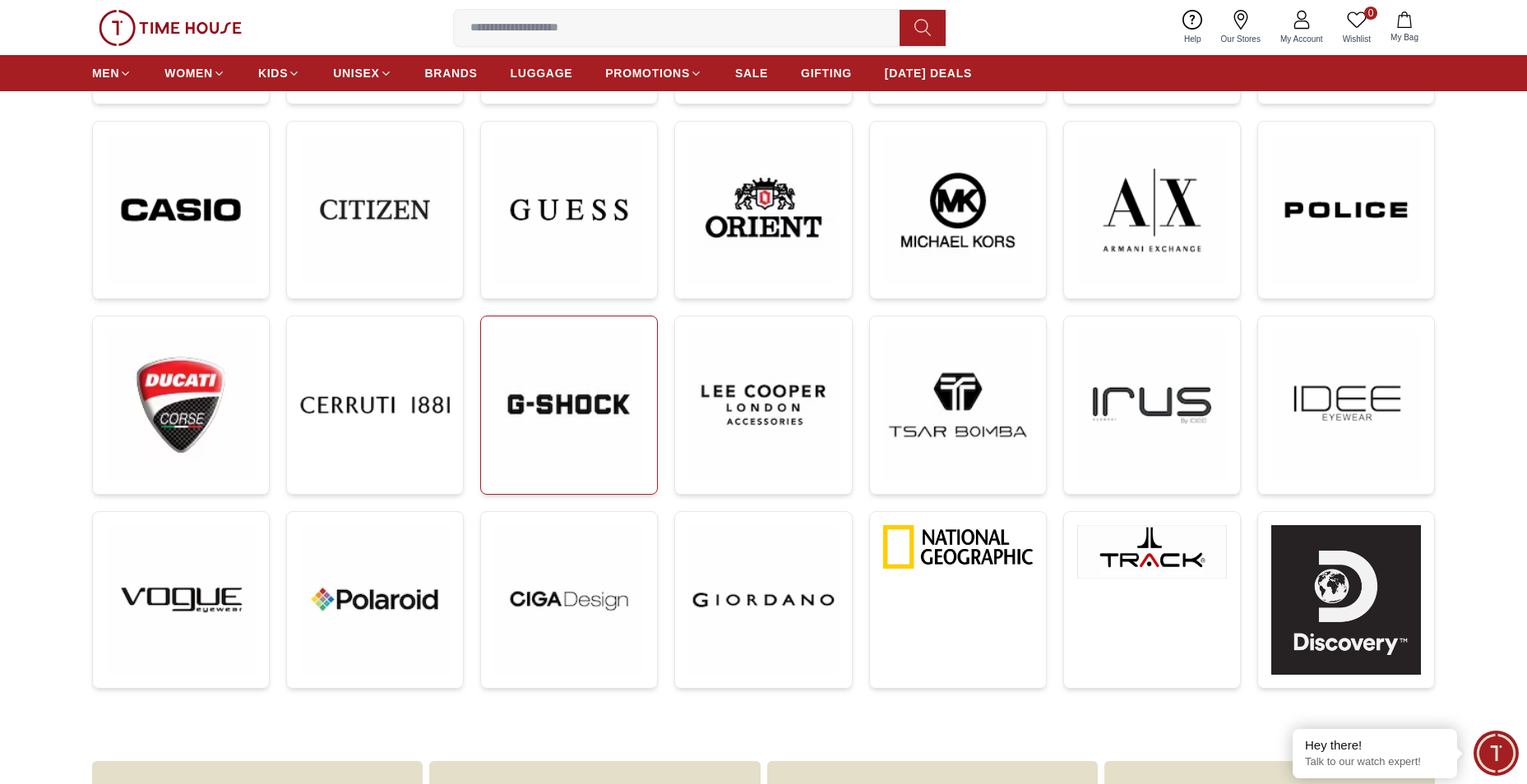
scroll to position [411, 0]
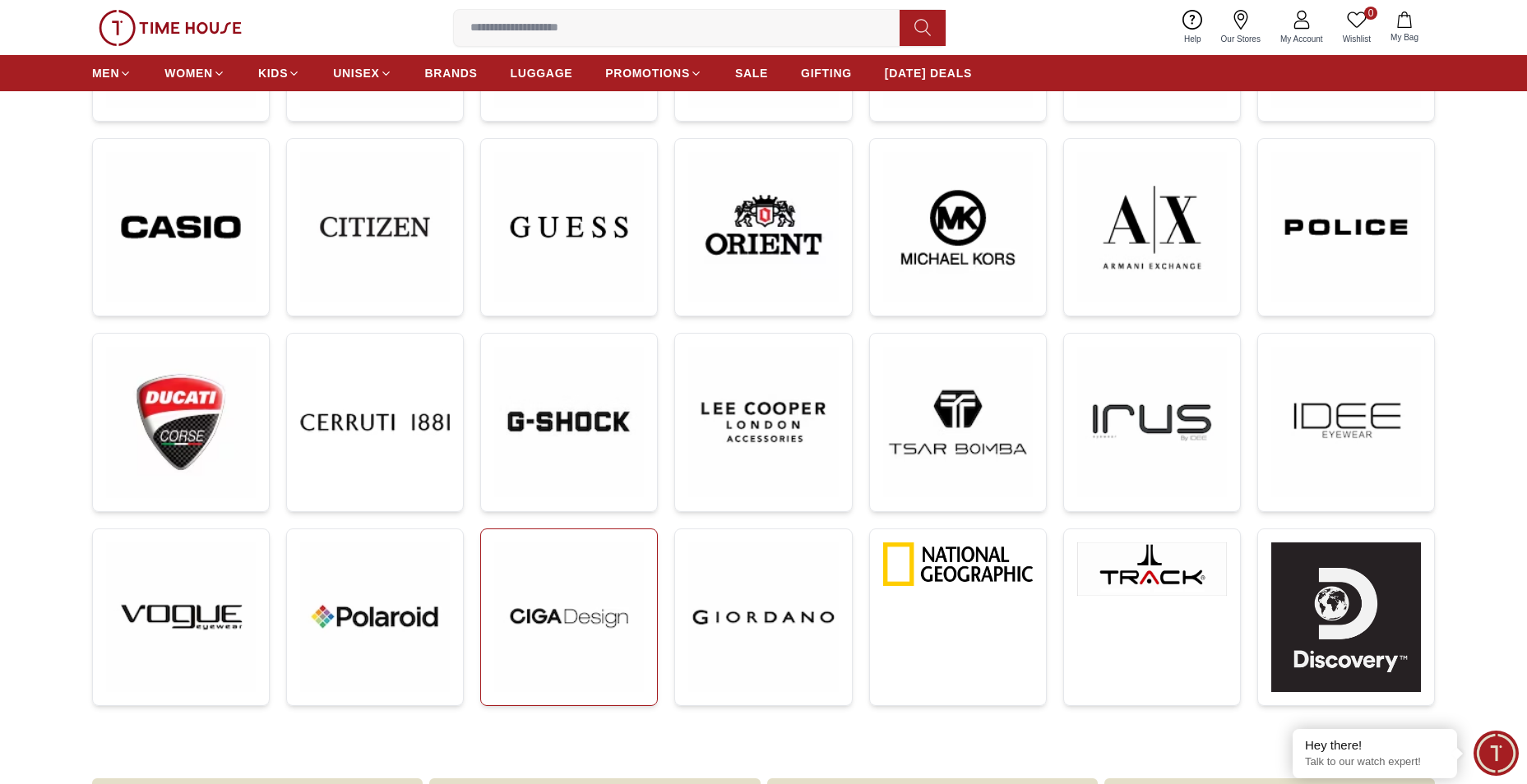
click at [501, 555] on img at bounding box center [569, 618] width 150 height 150
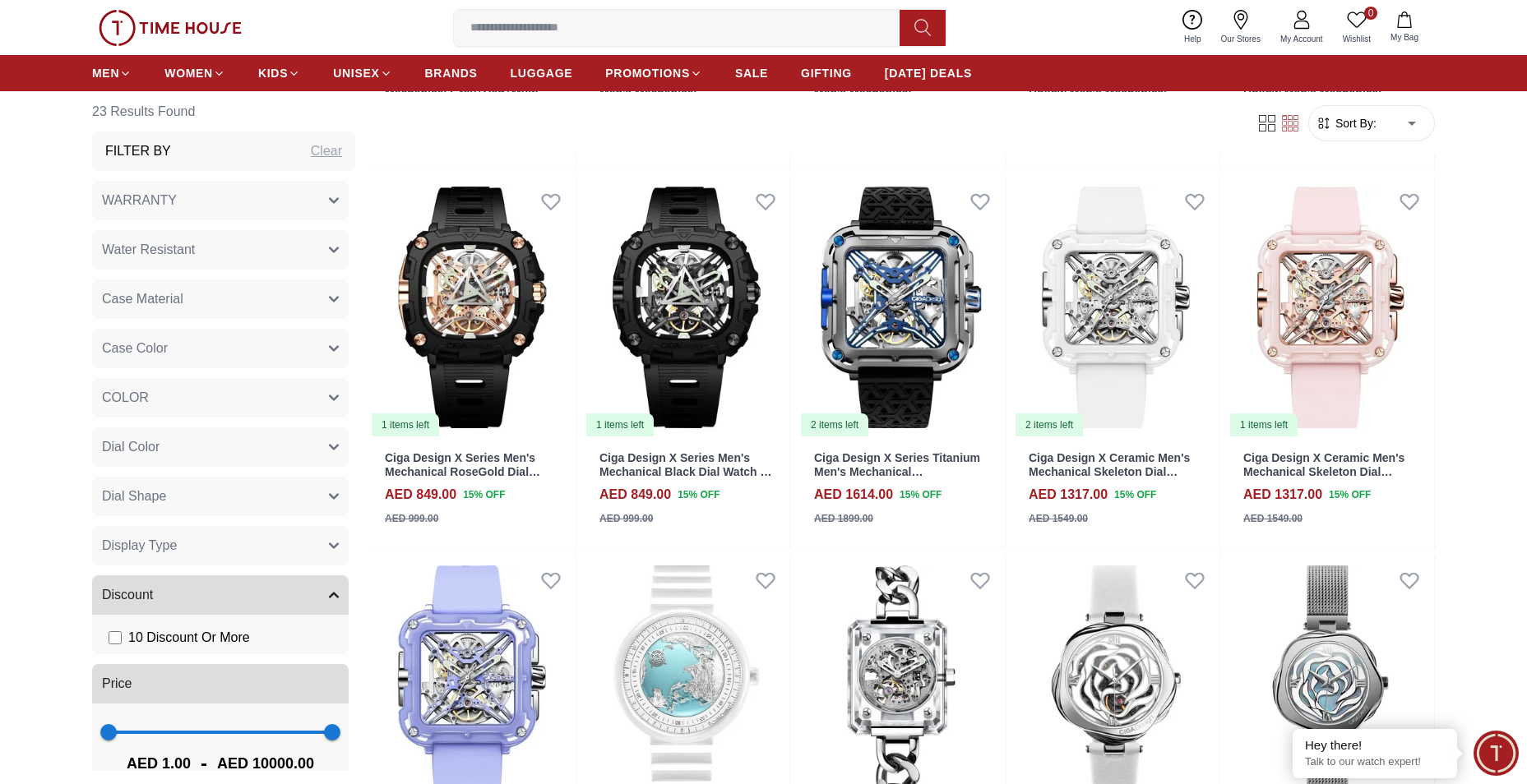
scroll to position [1726, 0]
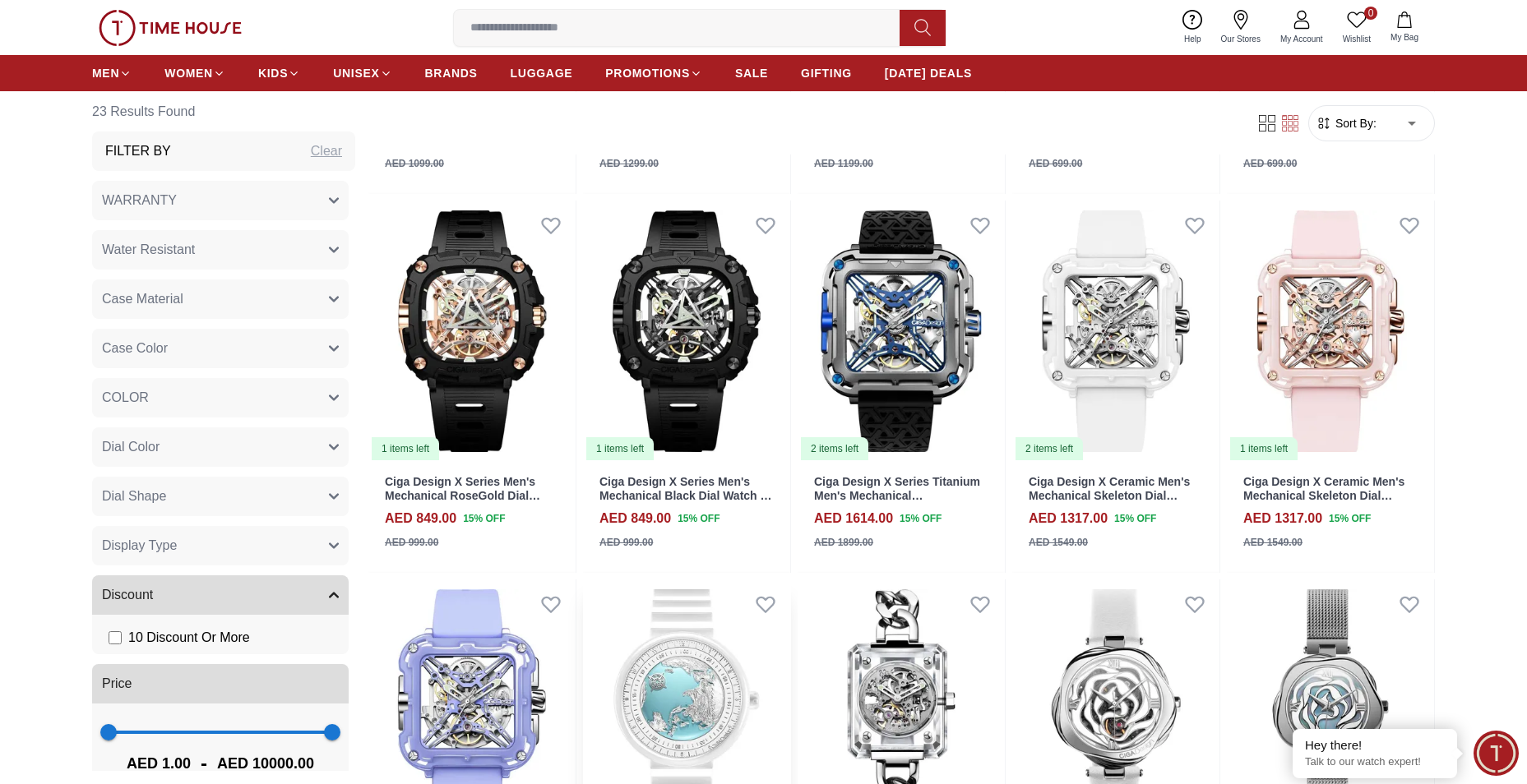
scroll to position [1480, 0]
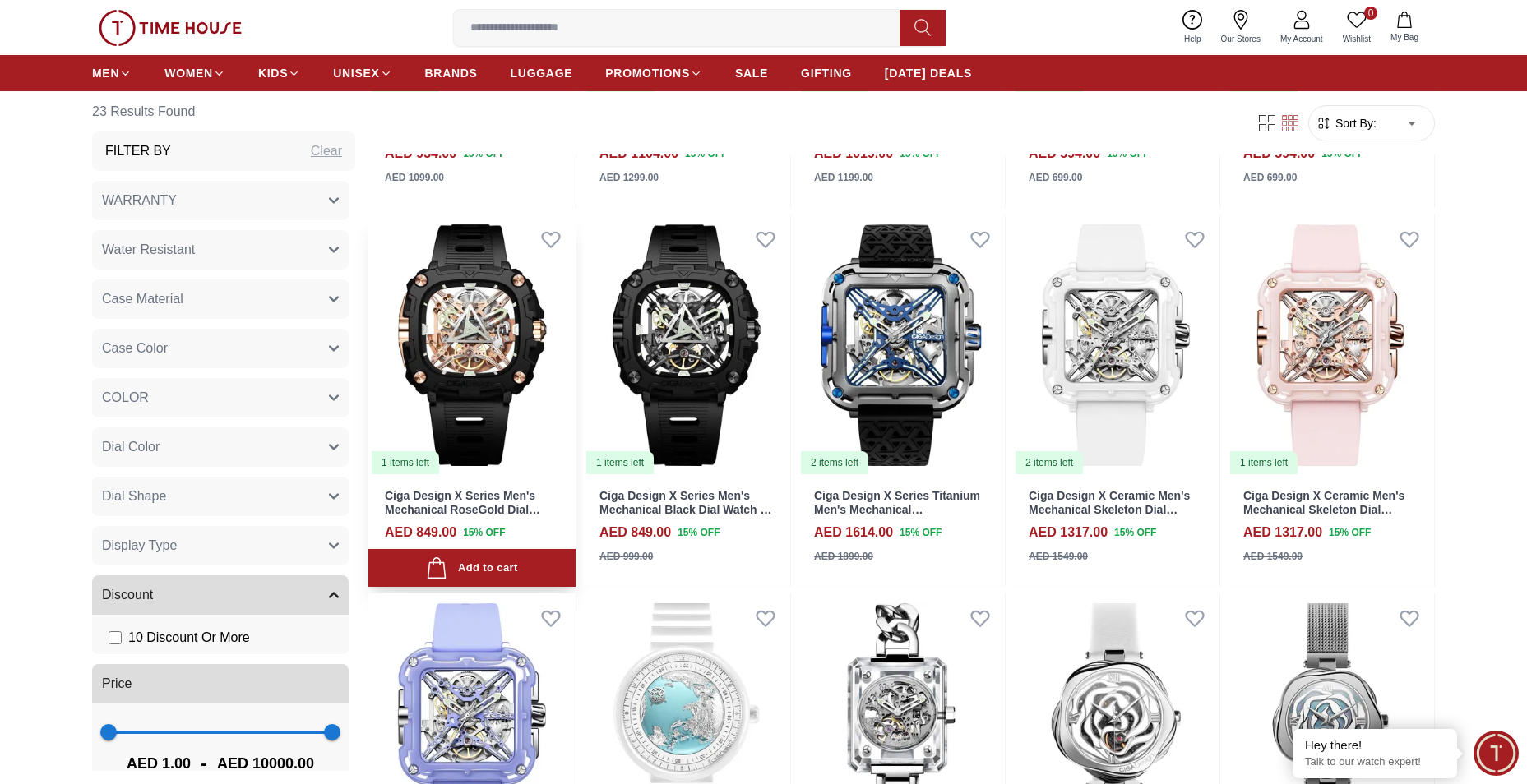
click at [448, 324] on img at bounding box center [472, 345] width 207 height 261
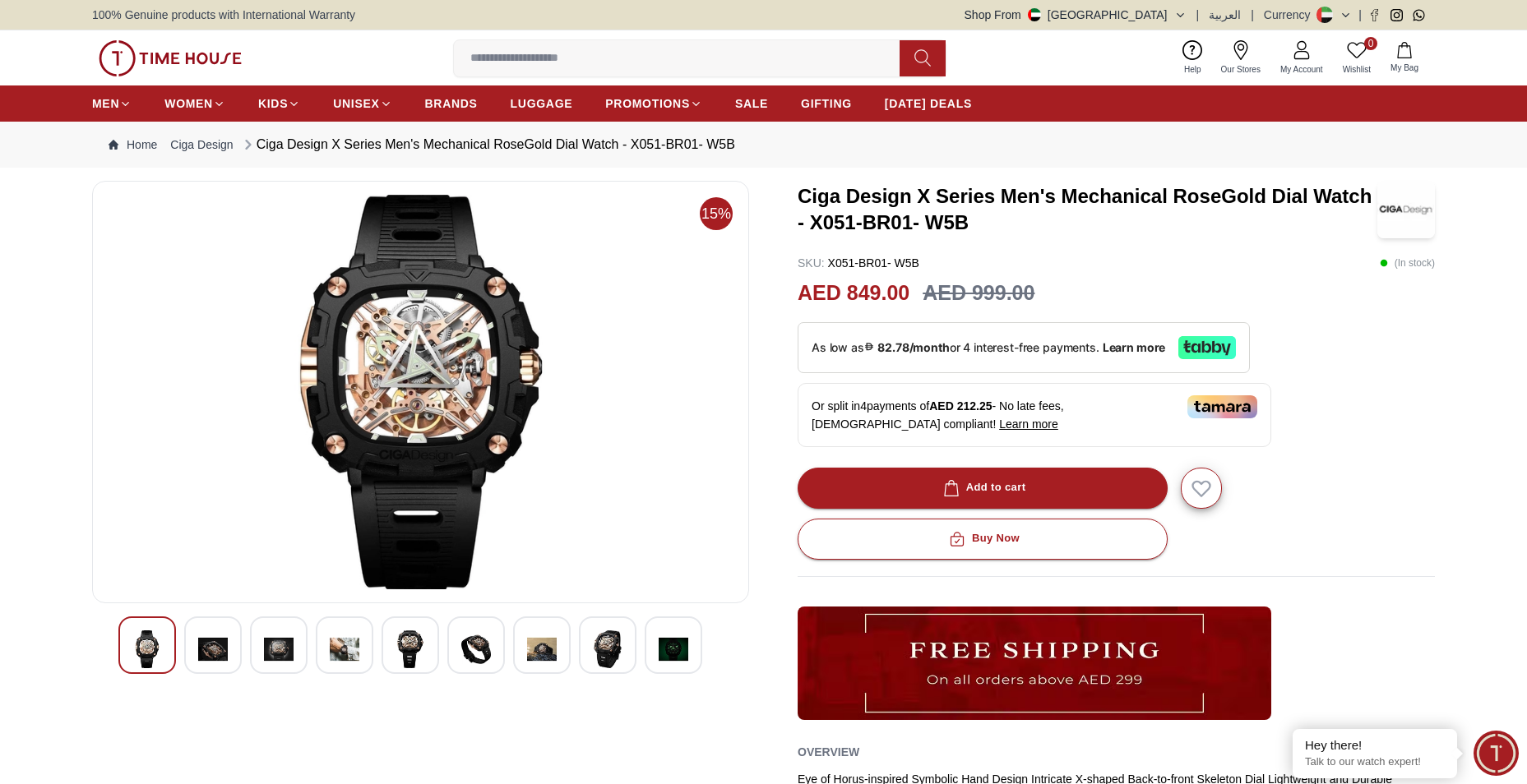
click at [221, 646] on img at bounding box center [213, 649] width 29 height 38
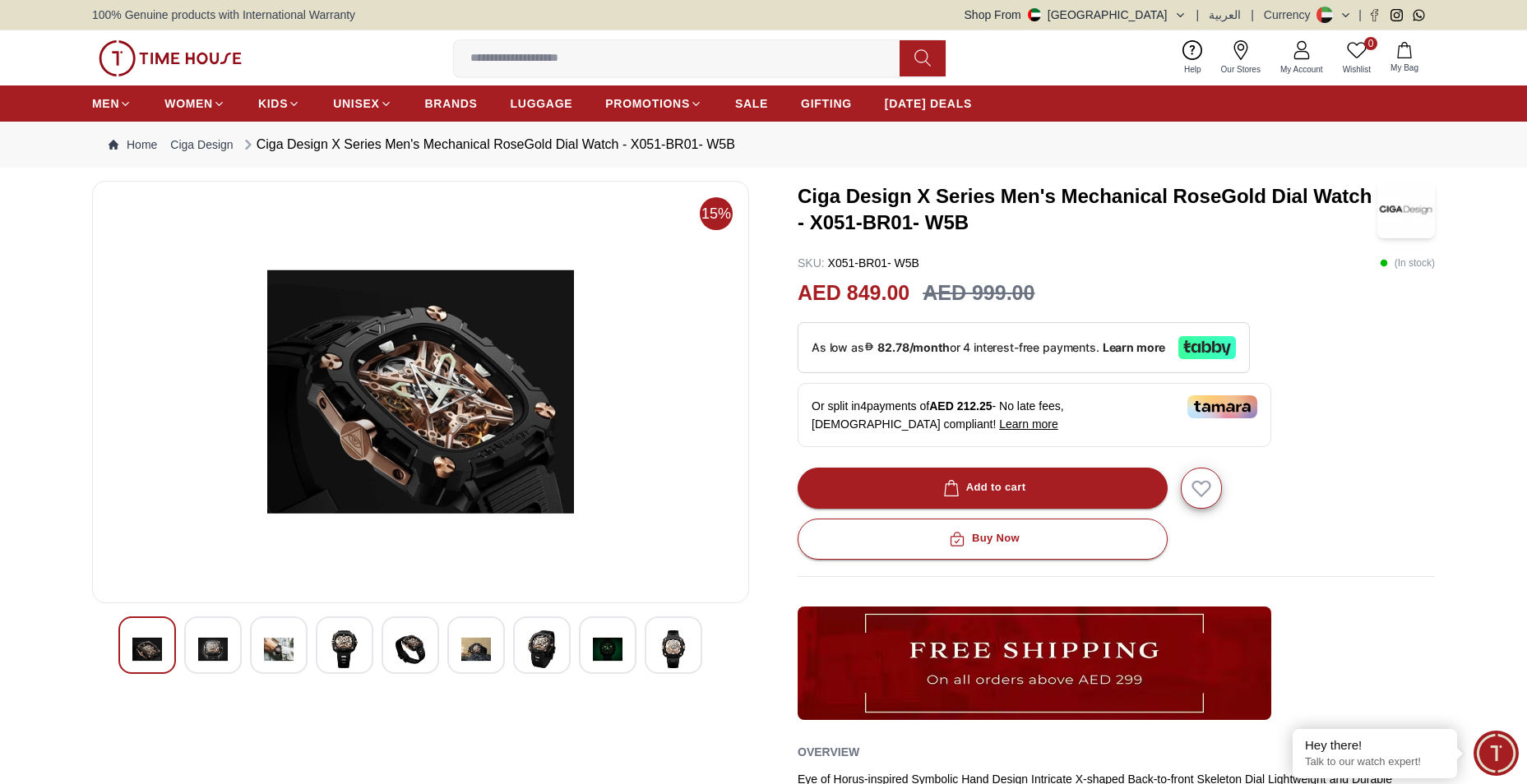
click at [269, 644] on img at bounding box center [279, 649] width 29 height 38
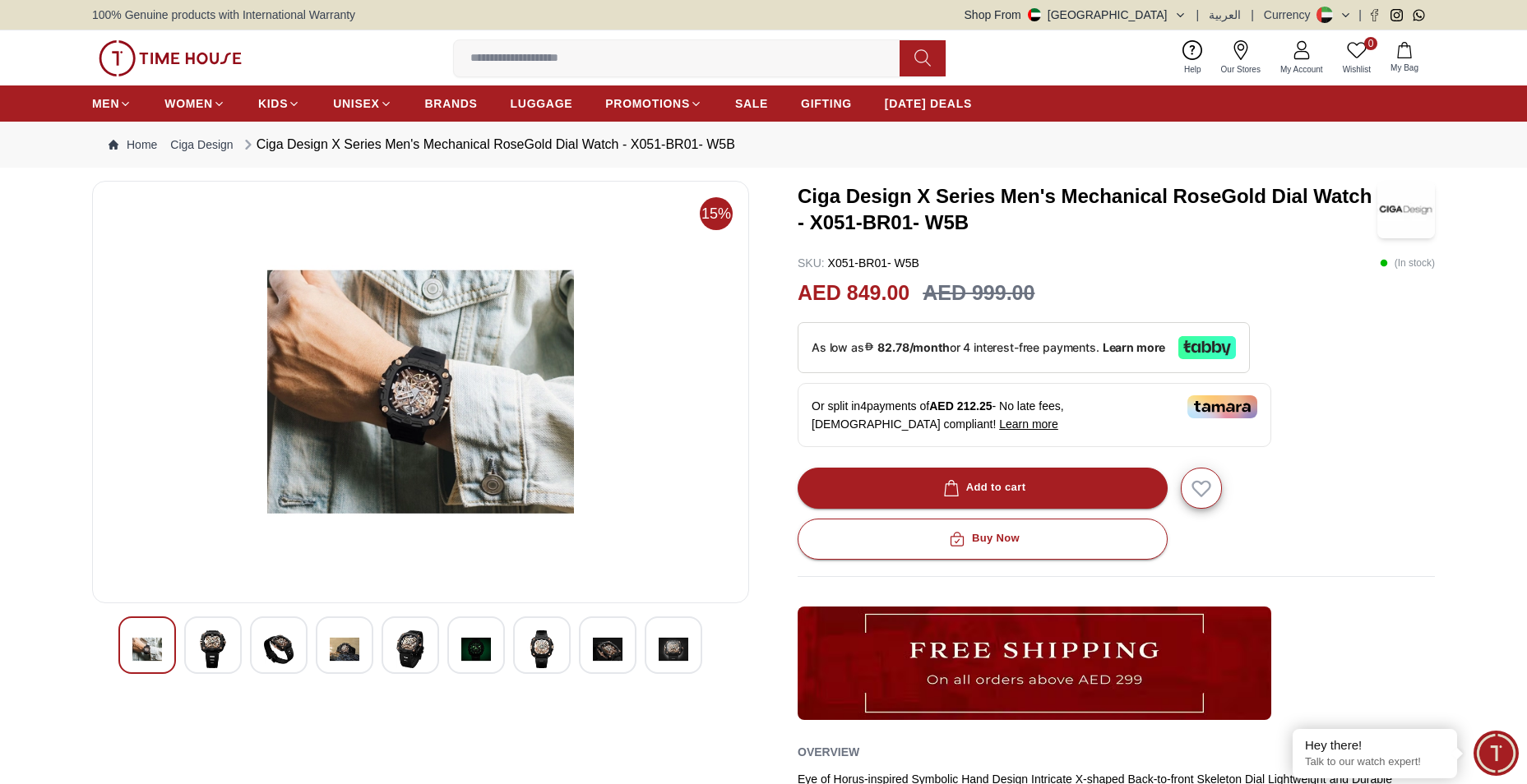
click at [339, 646] on img at bounding box center [344, 649] width 29 height 38
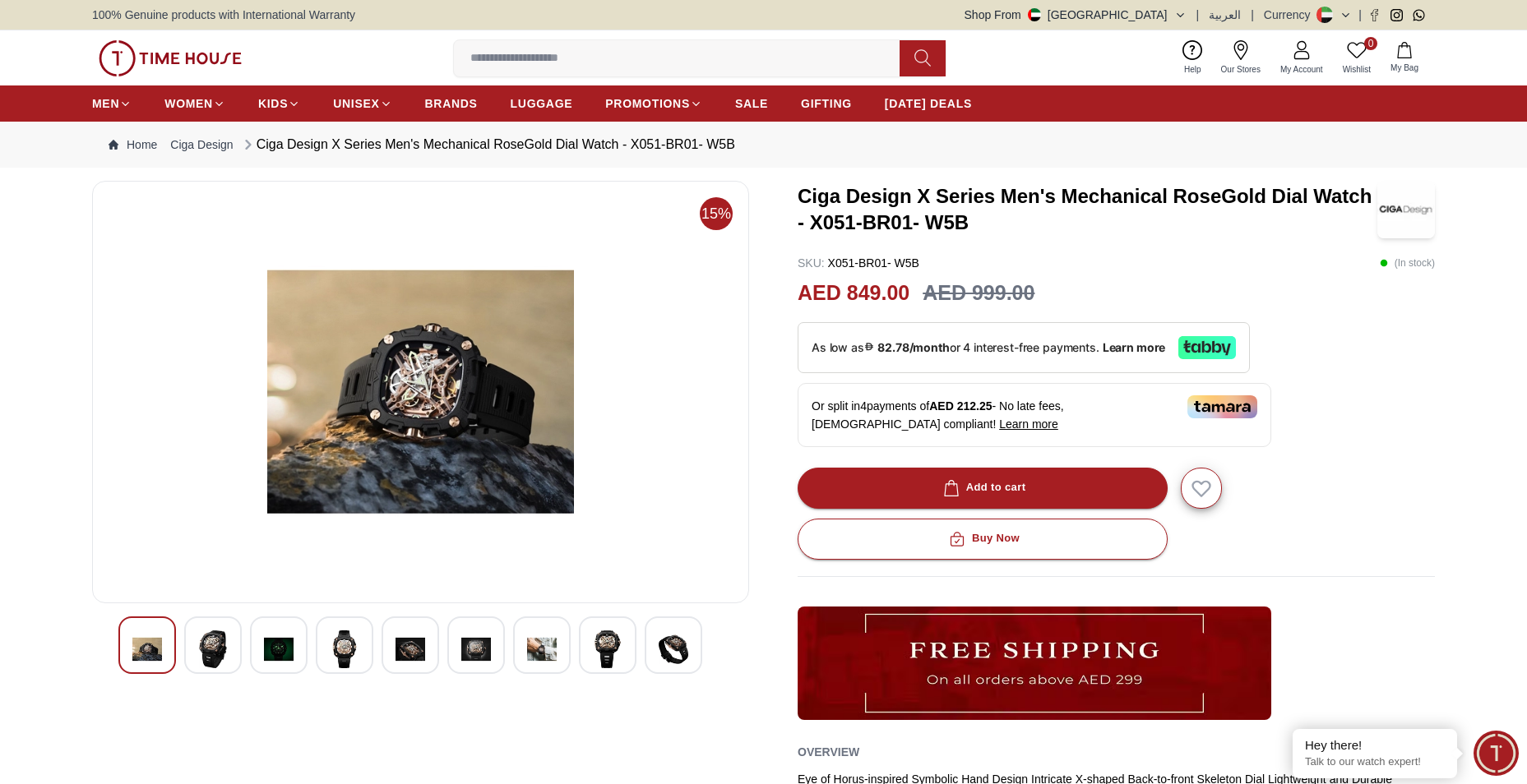
click at [275, 646] on img at bounding box center [279, 649] width 29 height 38
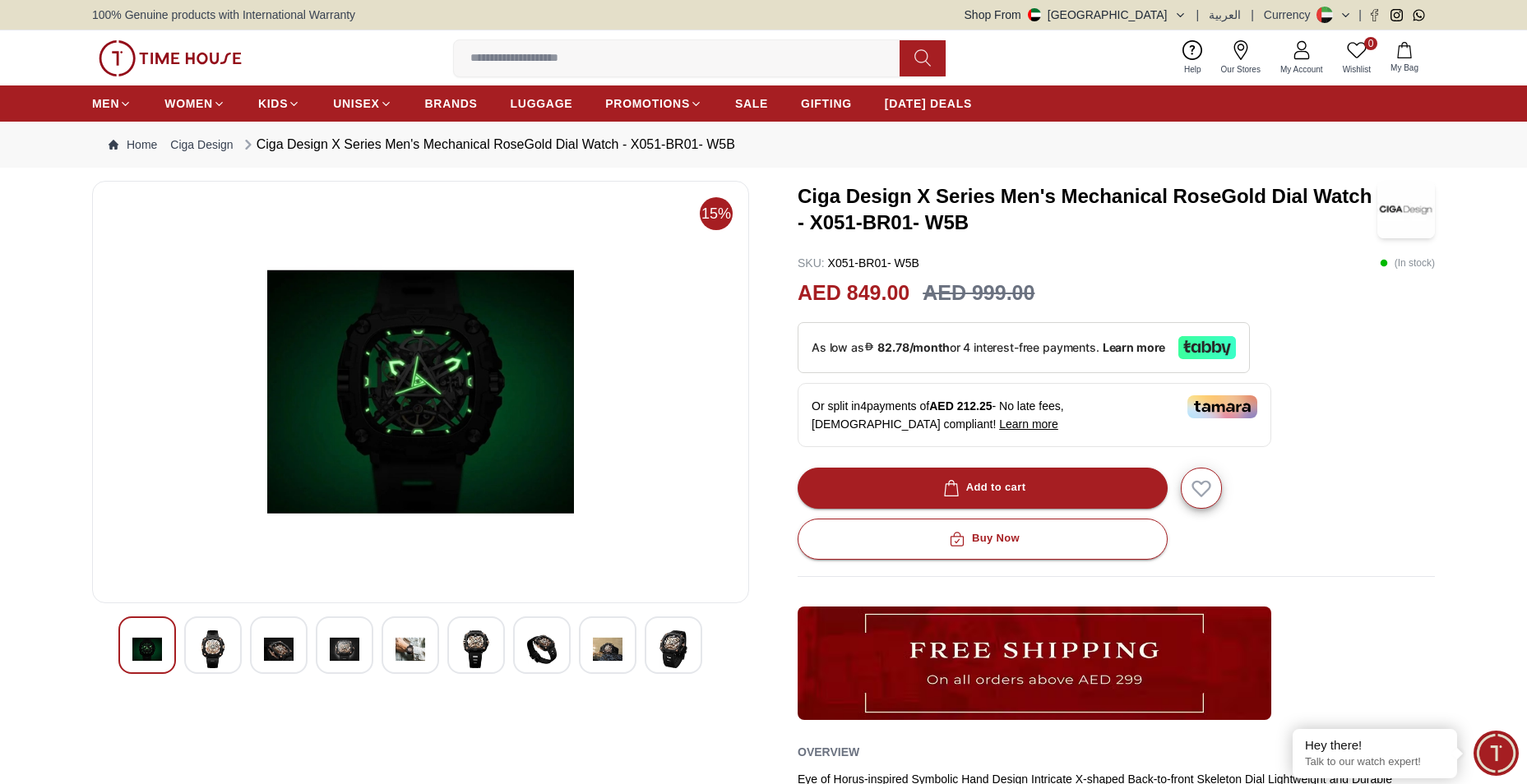
click at [331, 643] on img at bounding box center [344, 649] width 29 height 38
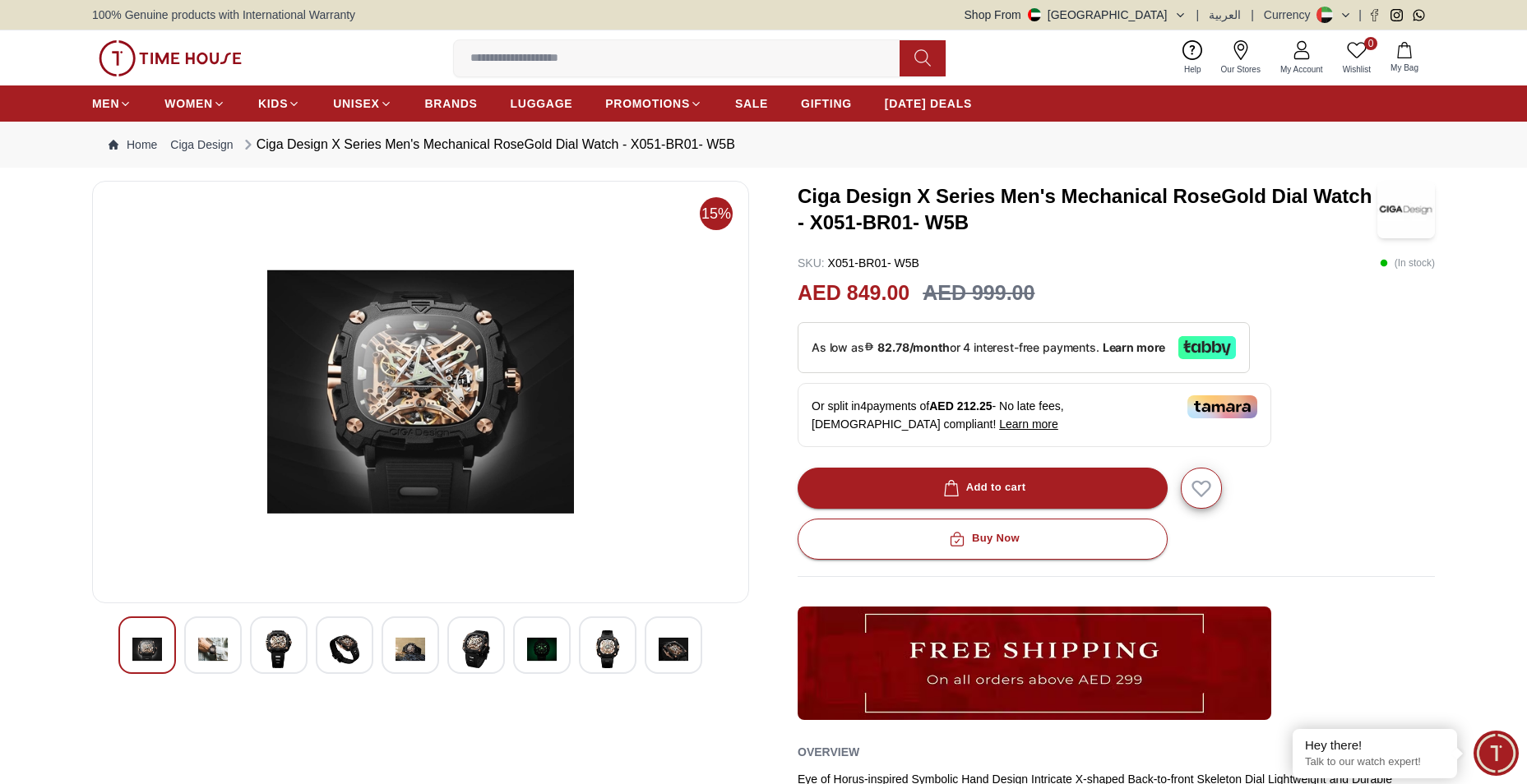
click at [396, 641] on img at bounding box center [410, 649] width 29 height 38
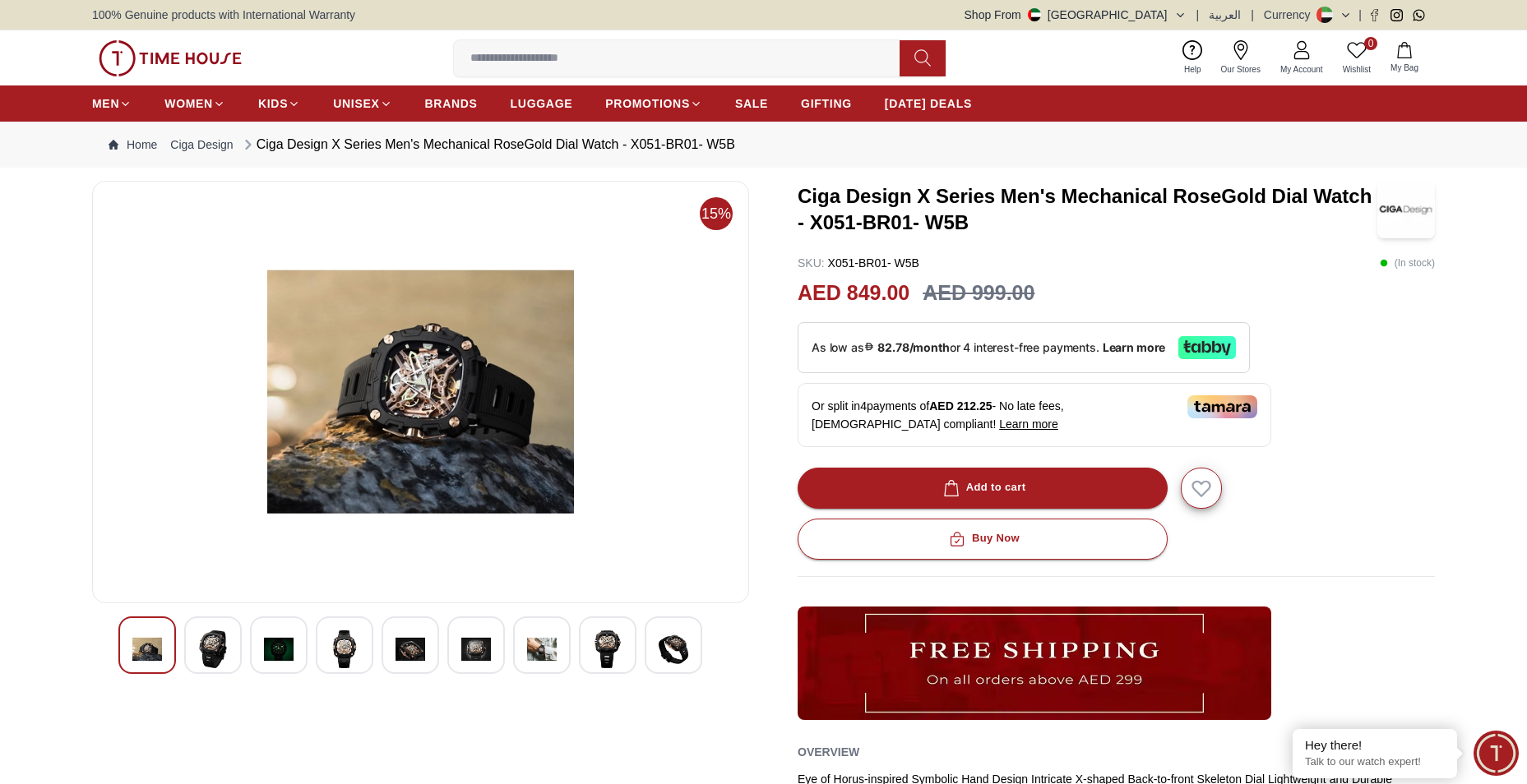
click at [627, 646] on div at bounding box center [608, 645] width 58 height 58
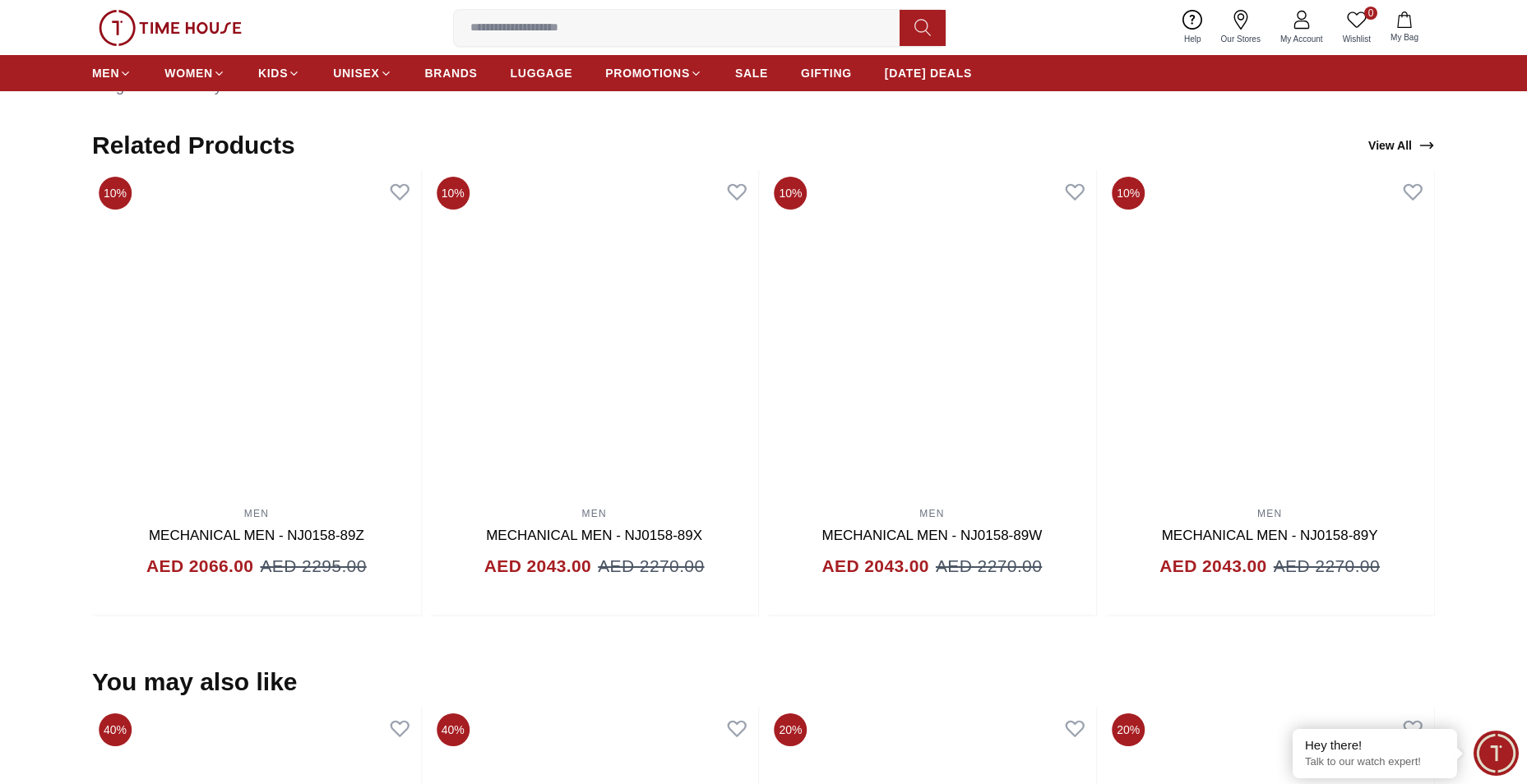
scroll to position [575, 0]
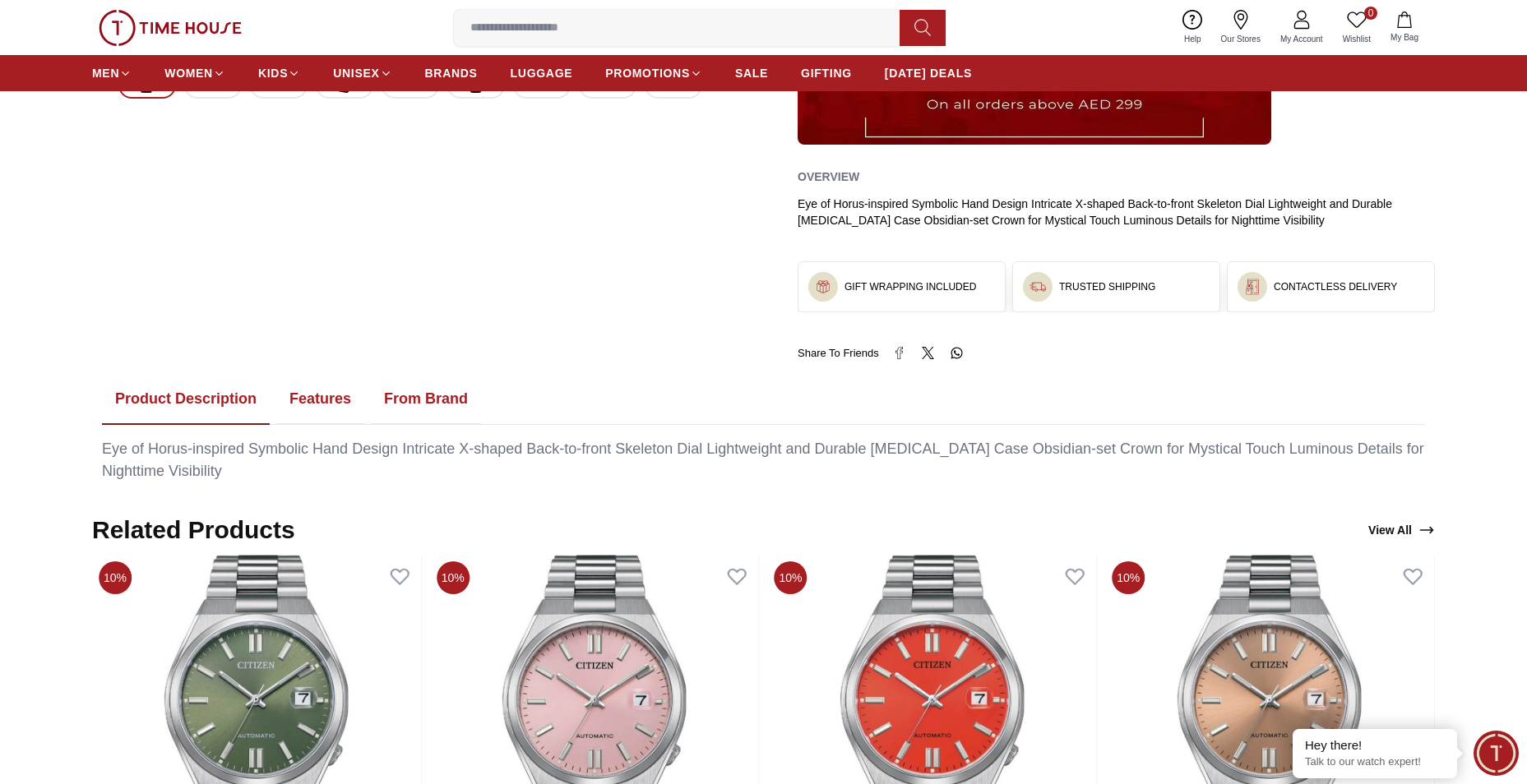
click at [326, 396] on button "Features" at bounding box center [320, 400] width 88 height 51
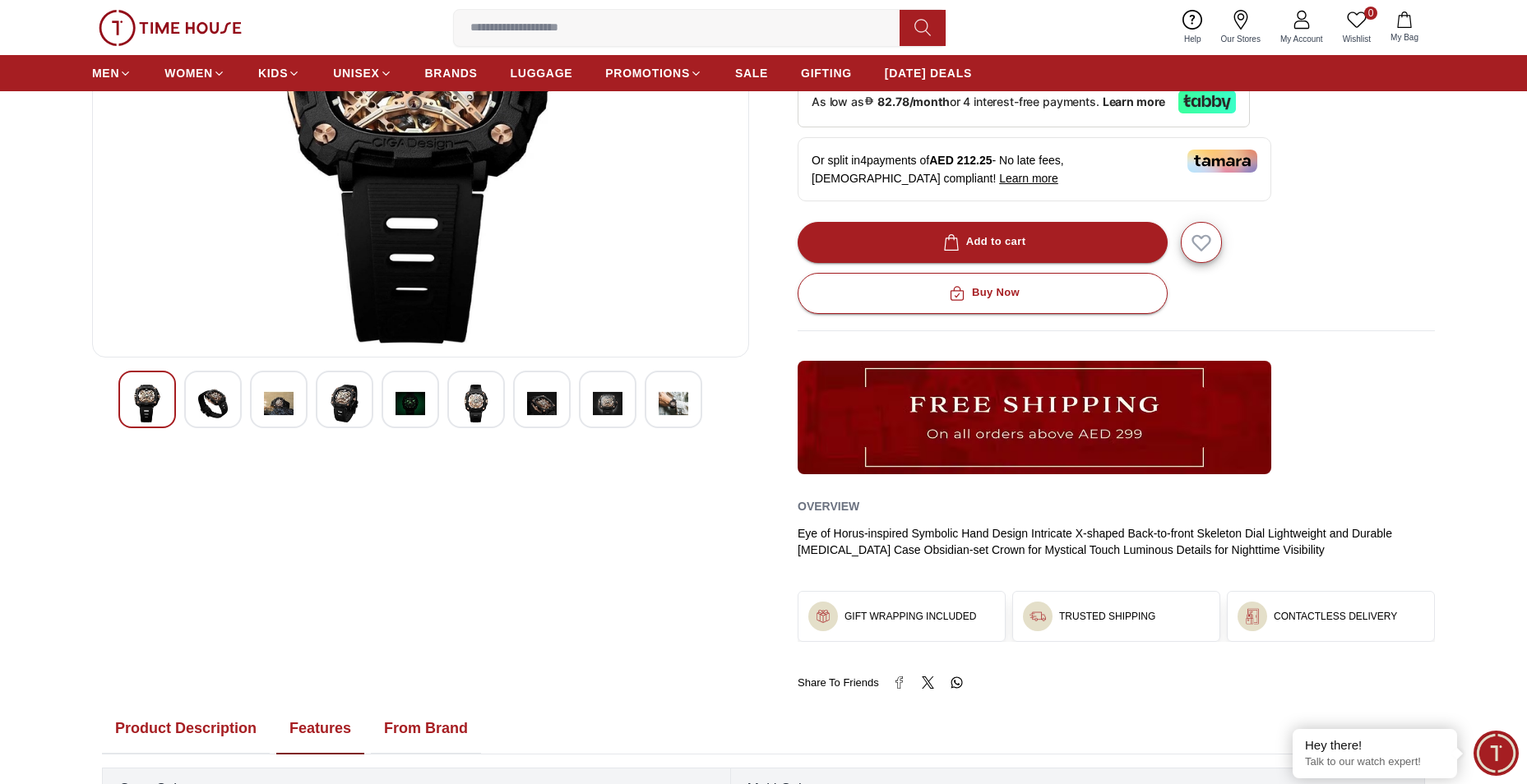
scroll to position [0, 0]
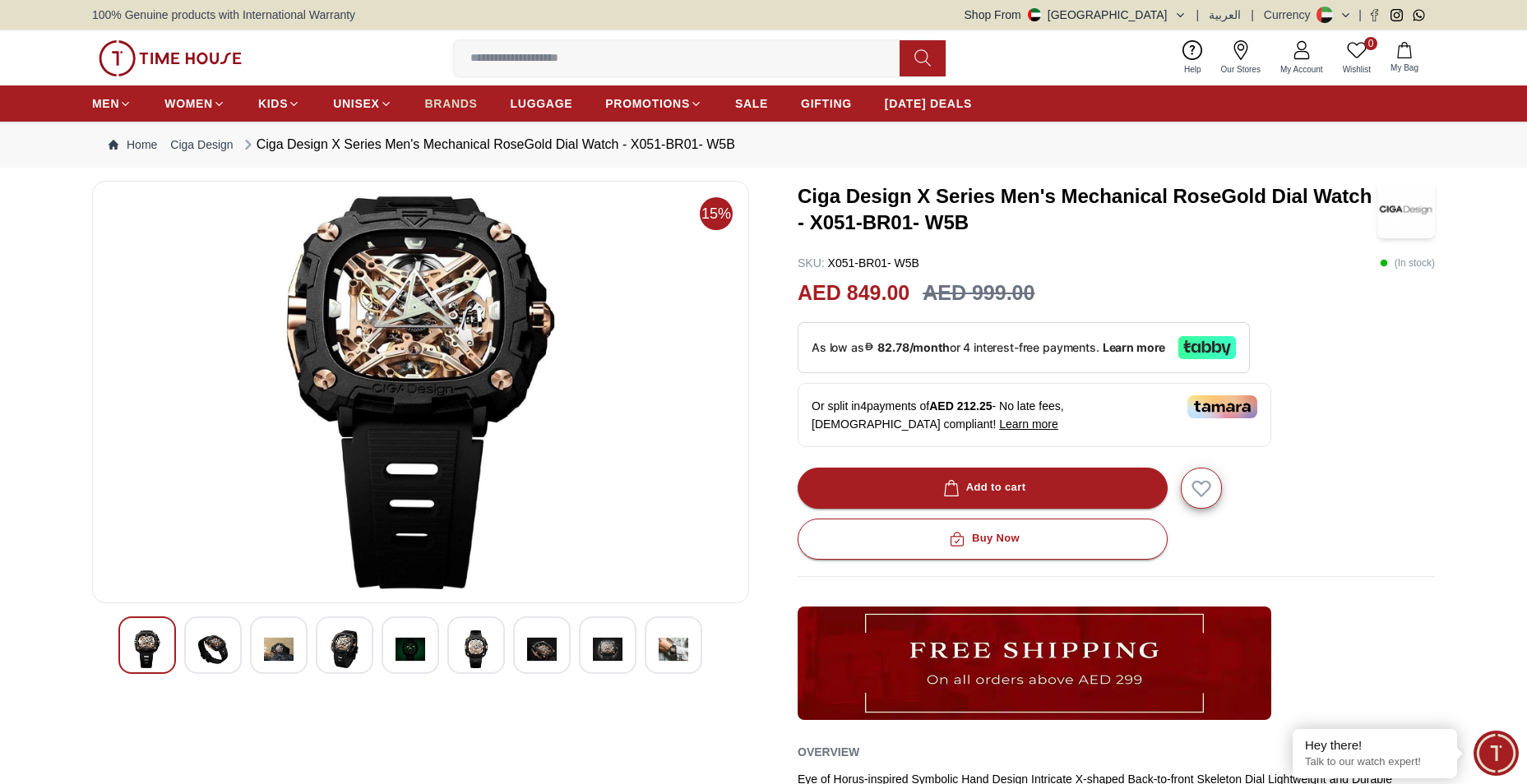
click at [459, 107] on span "BRANDS" at bounding box center [452, 103] width 53 height 16
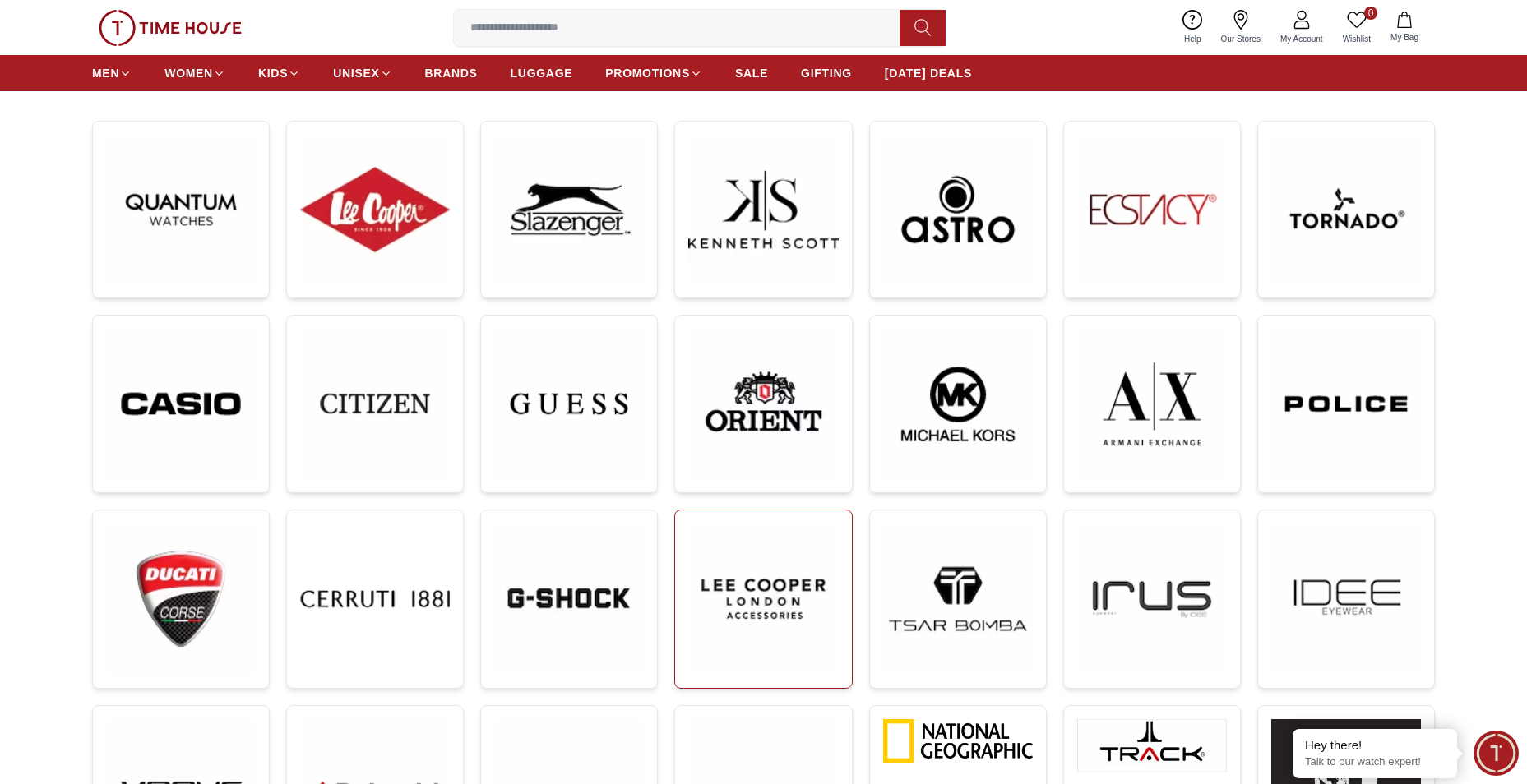
scroll to position [329, 0]
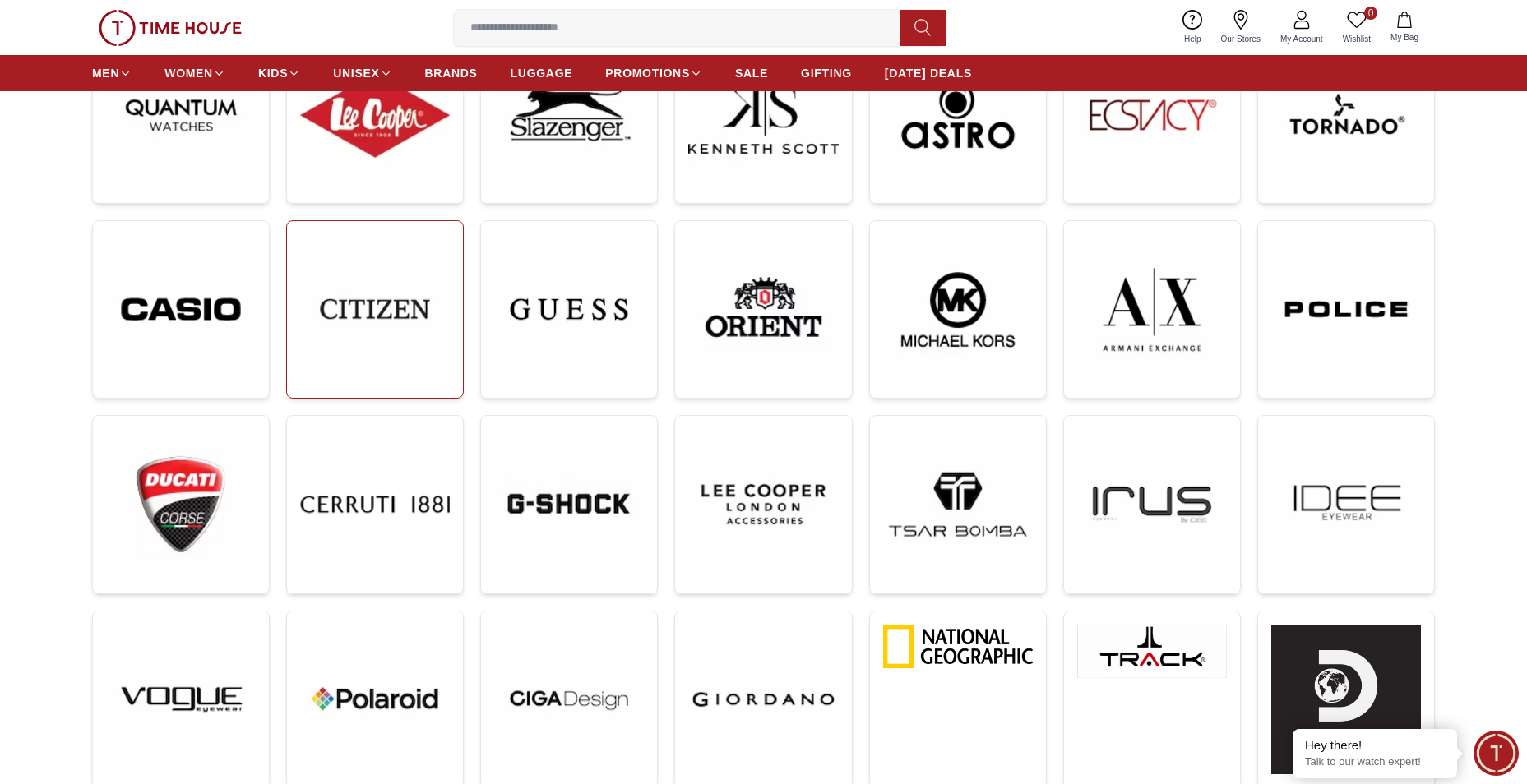
click at [381, 298] on img at bounding box center [375, 309] width 150 height 150
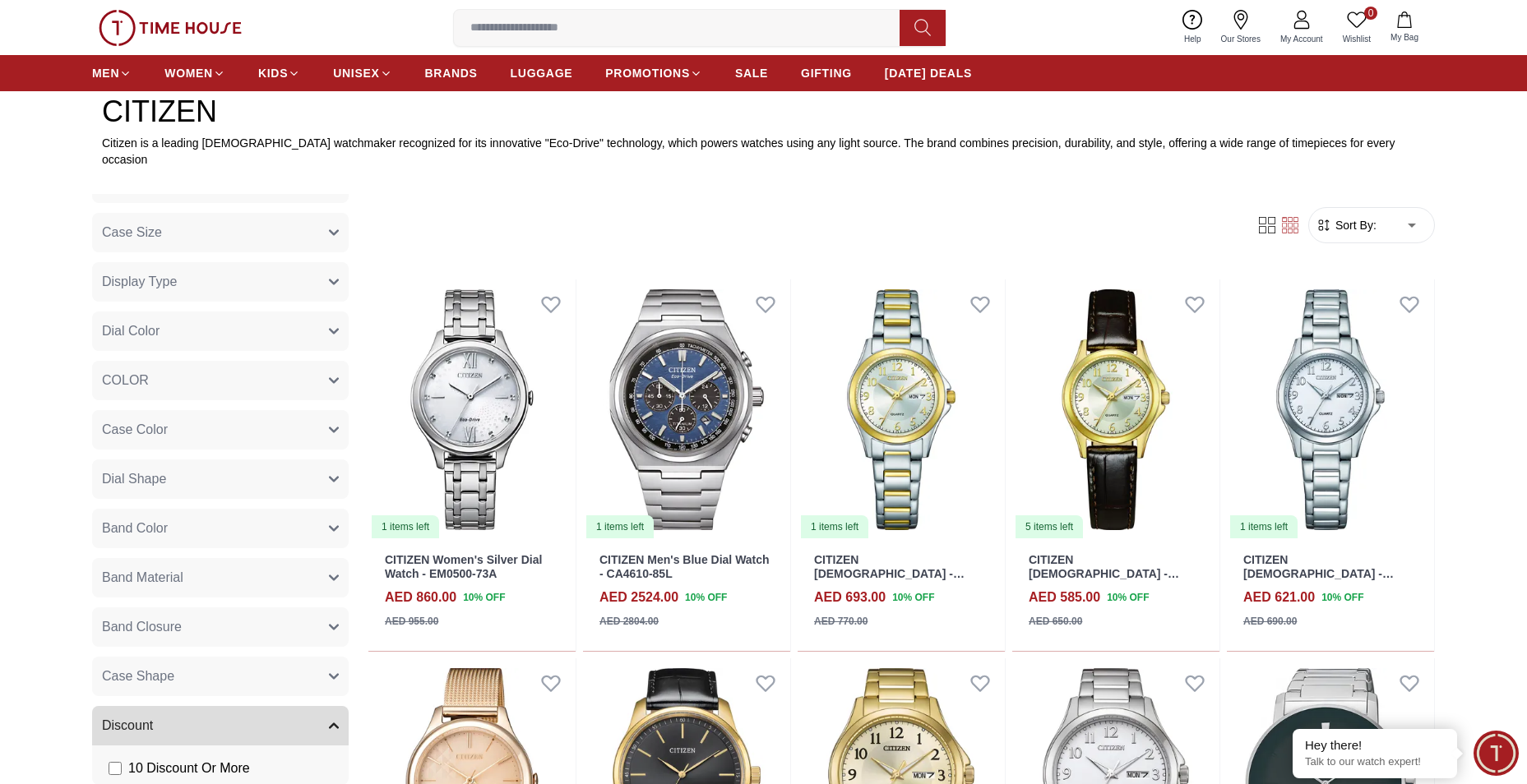
scroll to position [247, 0]
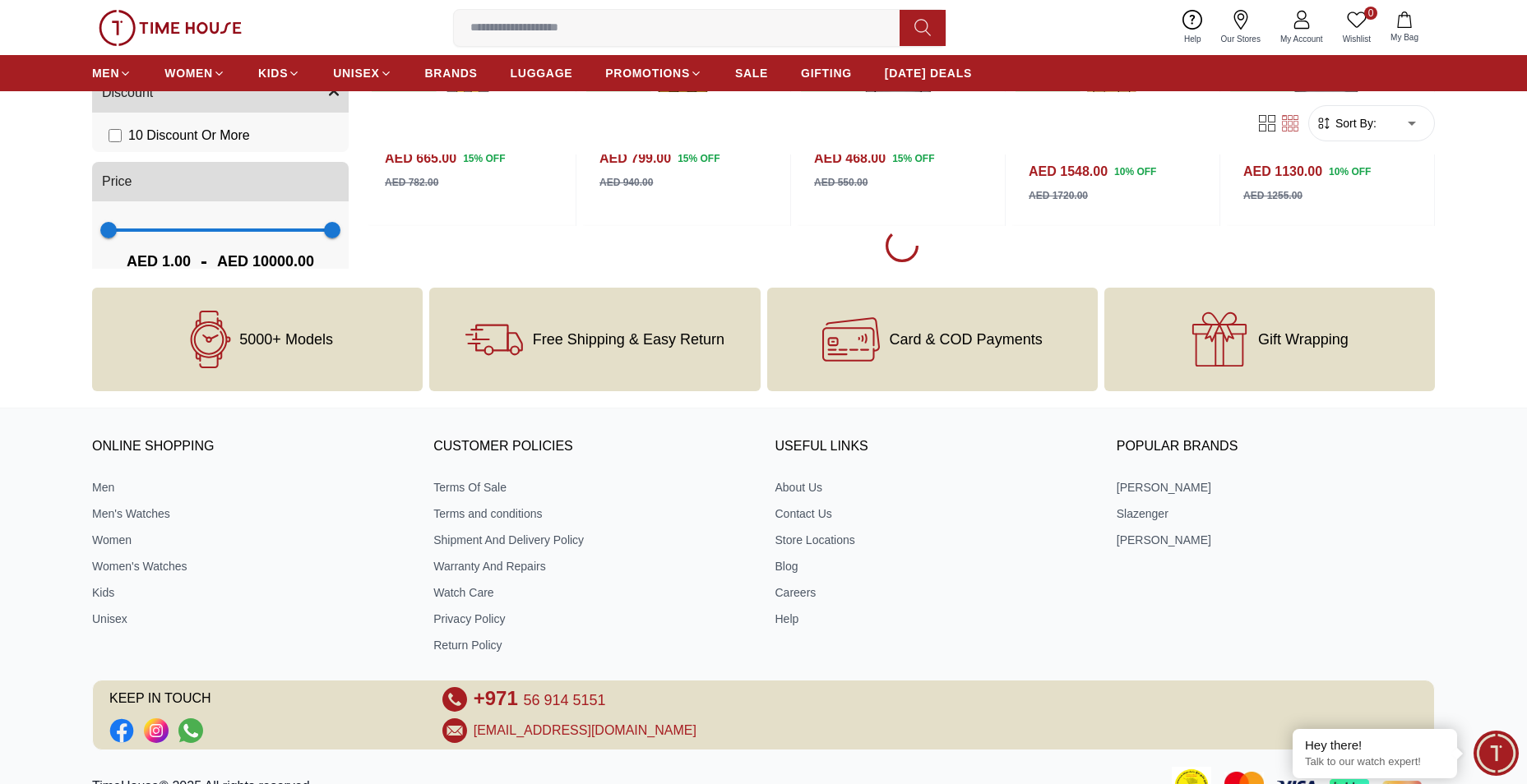
scroll to position [1891, 0]
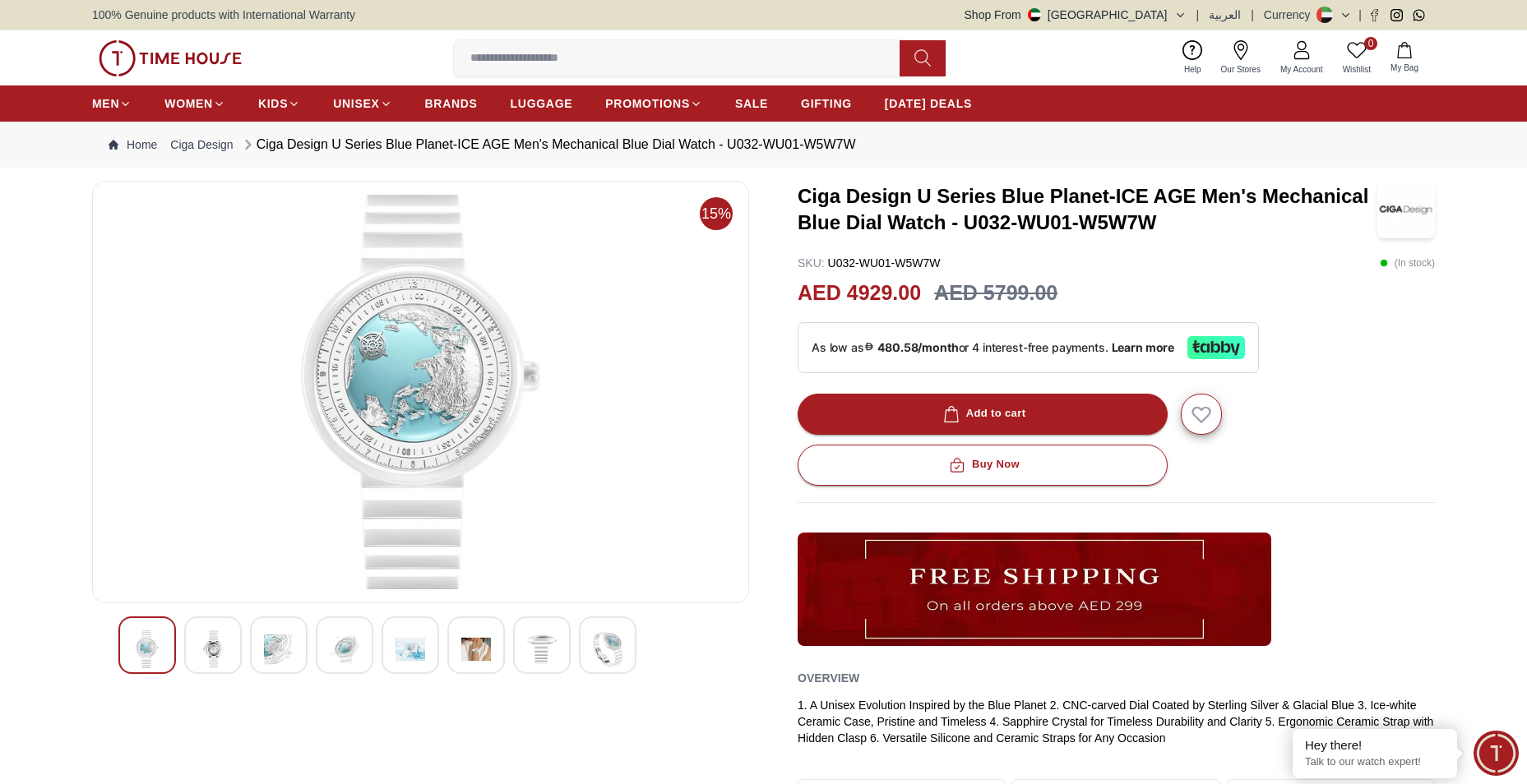
click at [213, 639] on img at bounding box center [213, 649] width 29 height 38
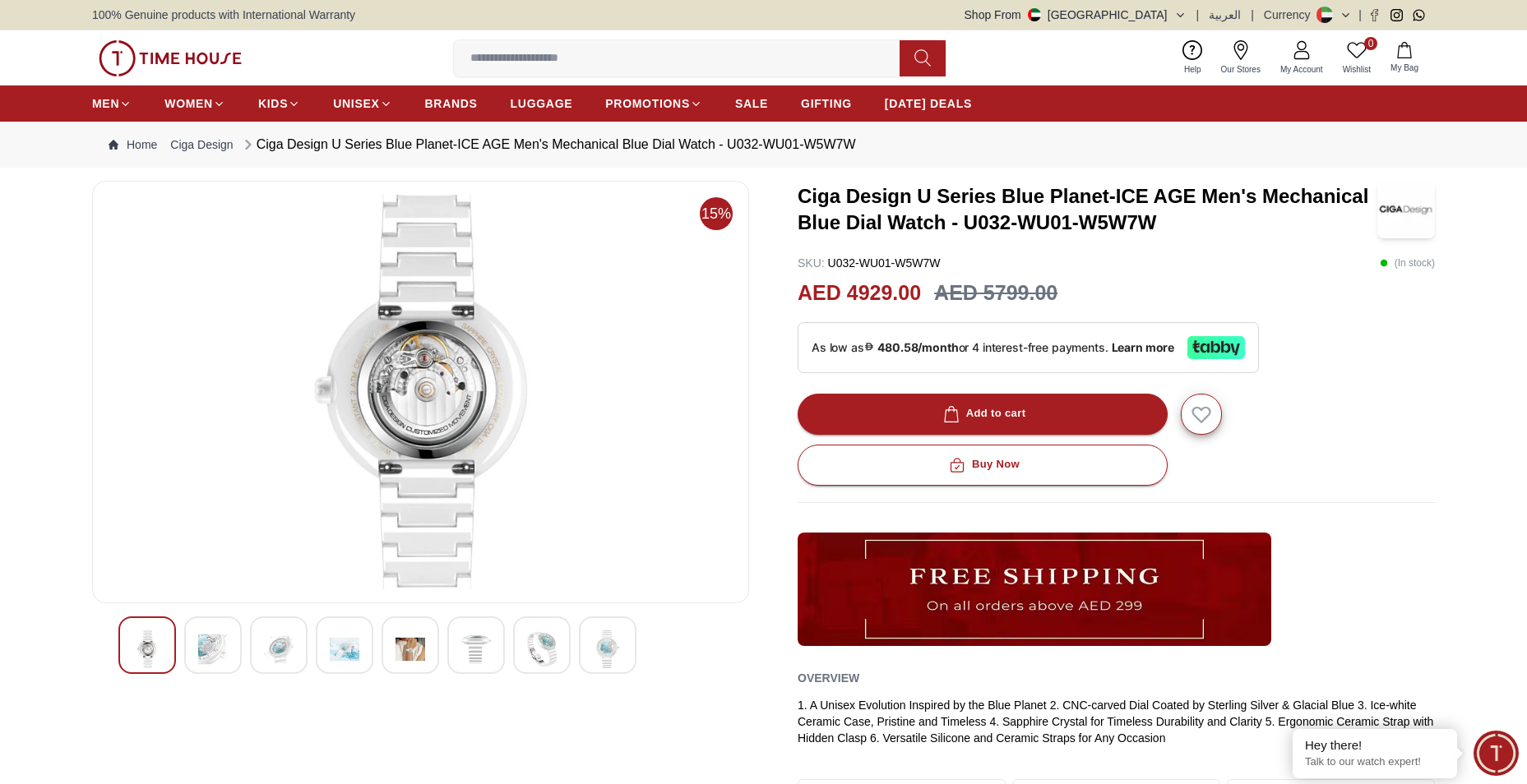
click at [278, 639] on img at bounding box center [279, 649] width 29 height 38
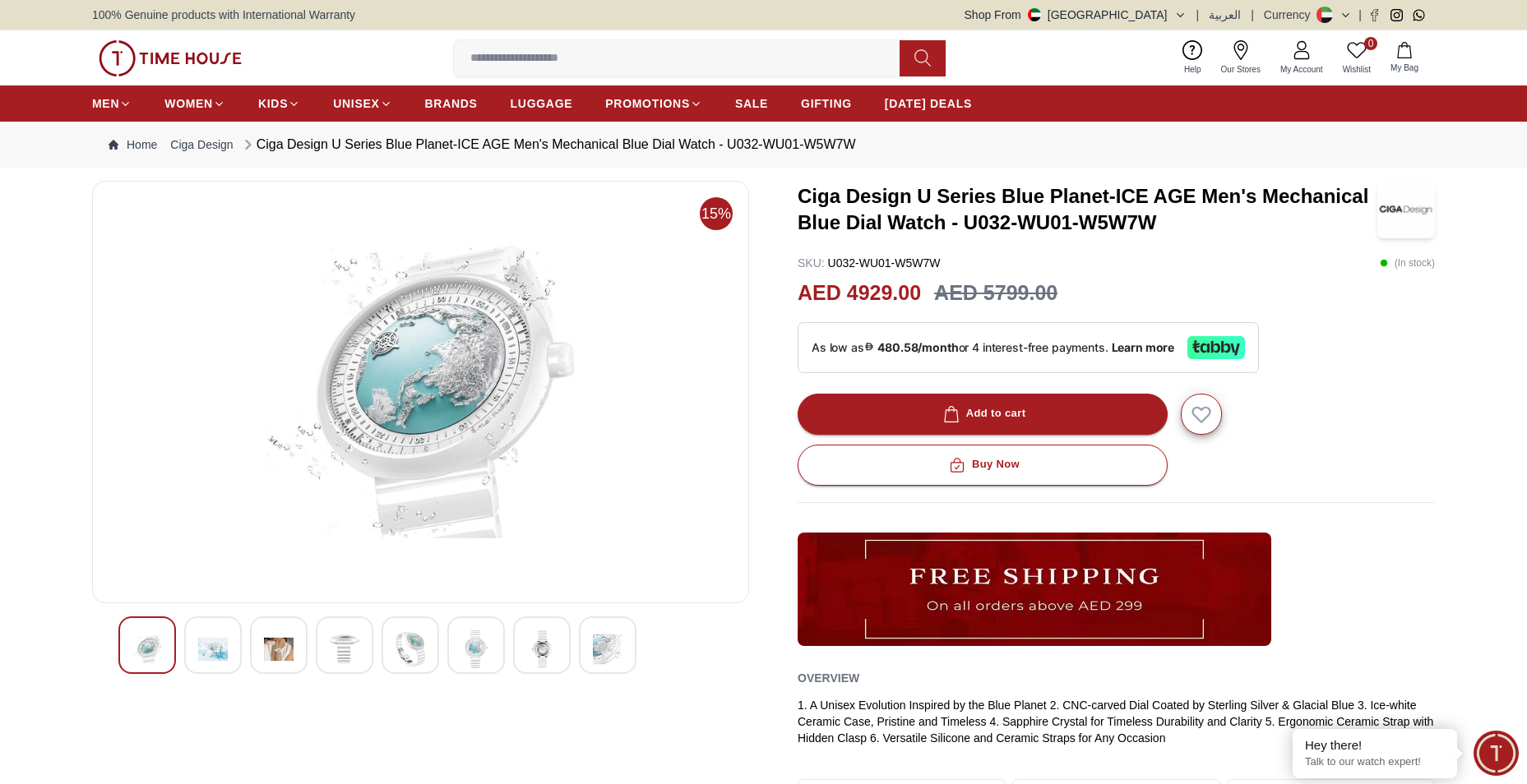
click at [356, 641] on img at bounding box center [344, 649] width 29 height 38
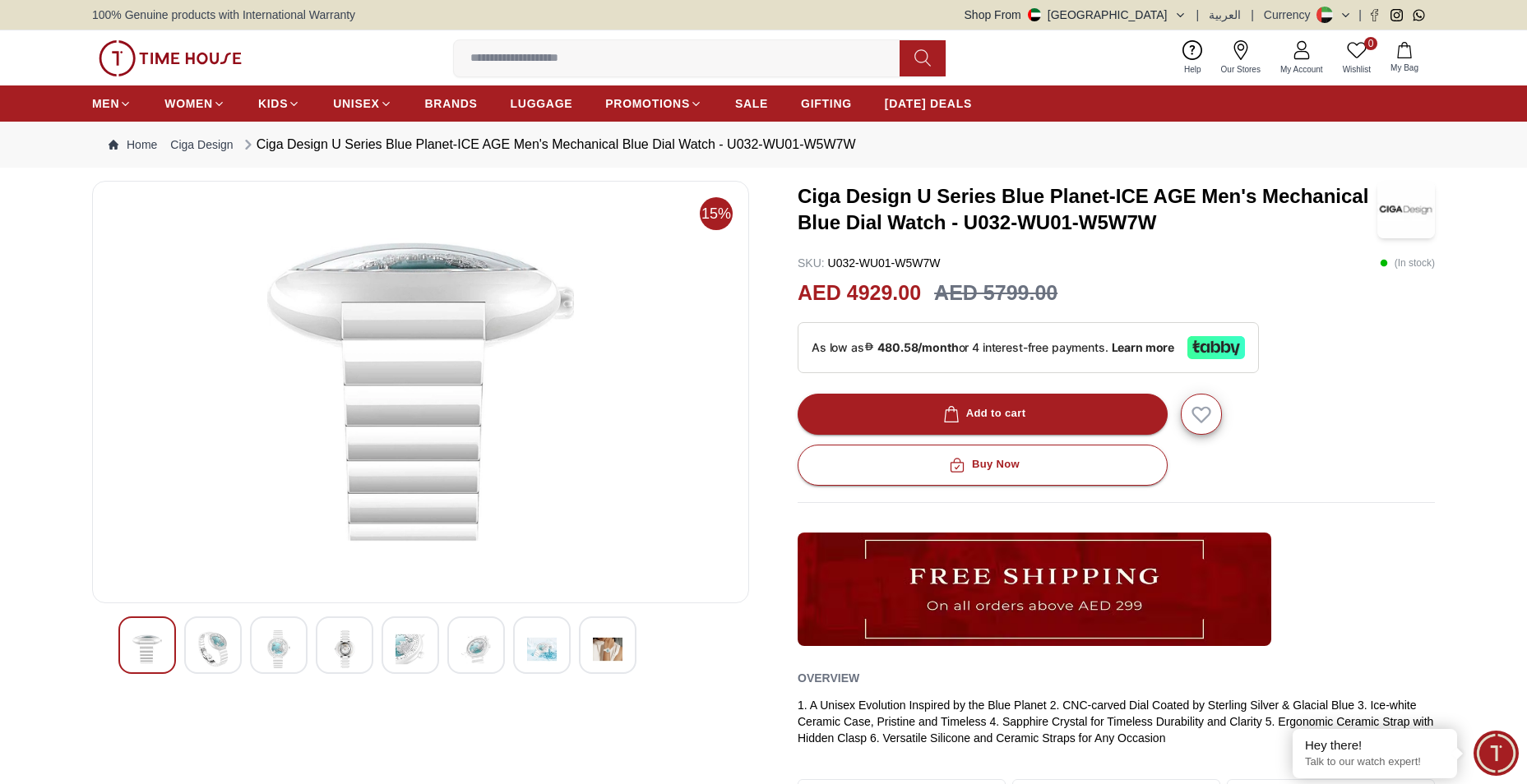
click at [397, 641] on img at bounding box center [410, 649] width 29 height 38
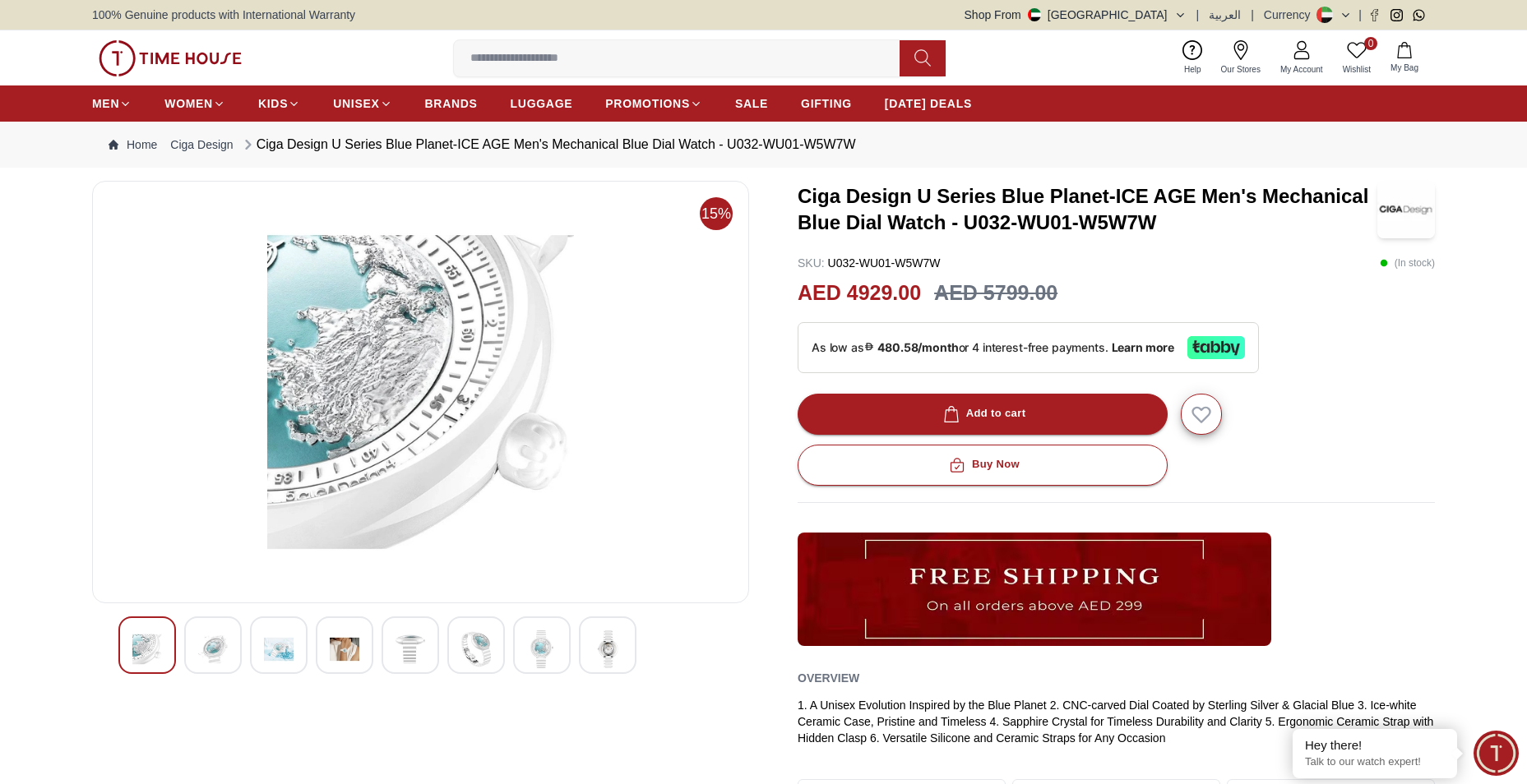
click at [352, 638] on img at bounding box center [344, 649] width 29 height 38
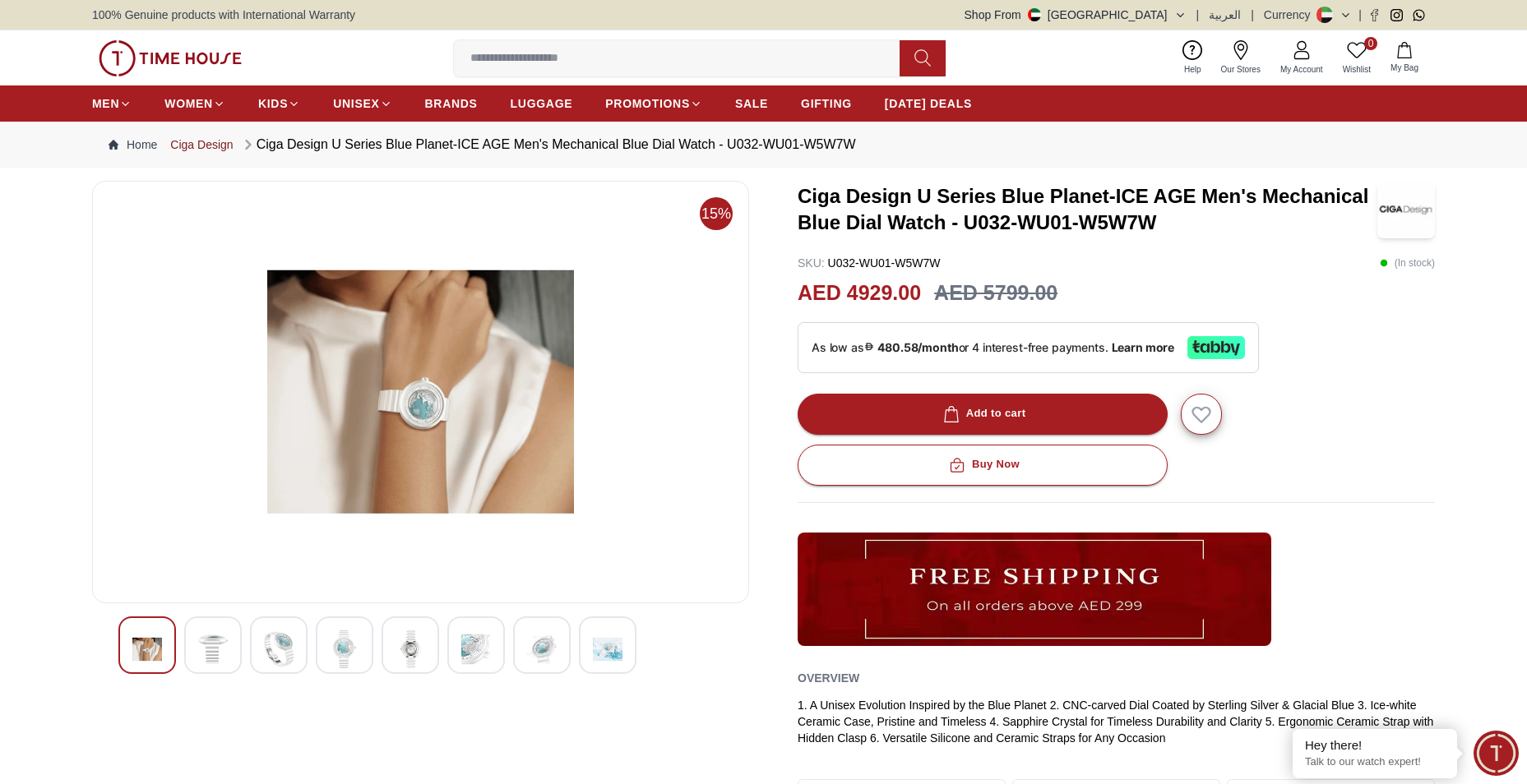
click at [218, 144] on link "Ciga Design" at bounding box center [201, 145] width 62 height 16
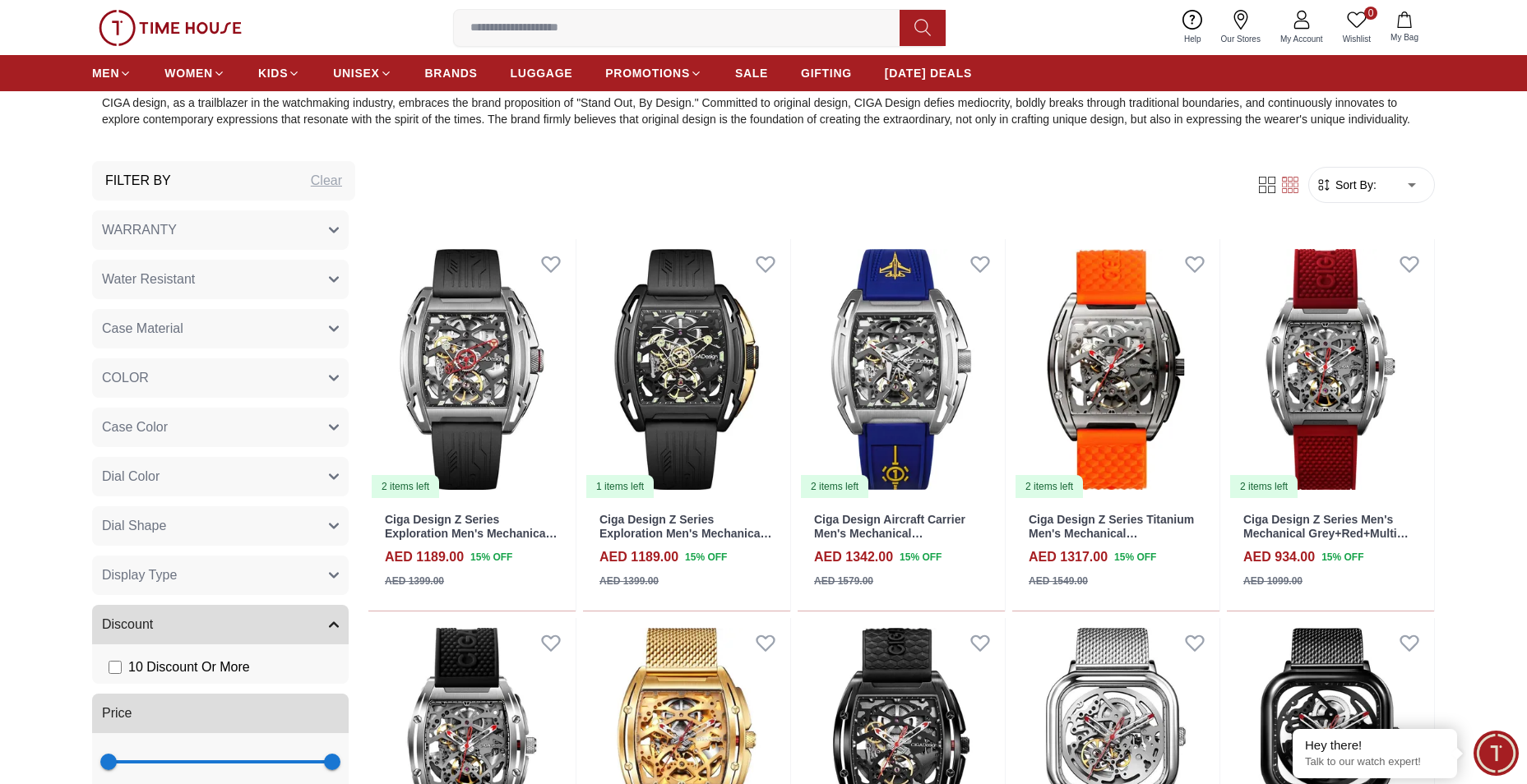
scroll to position [740, 0]
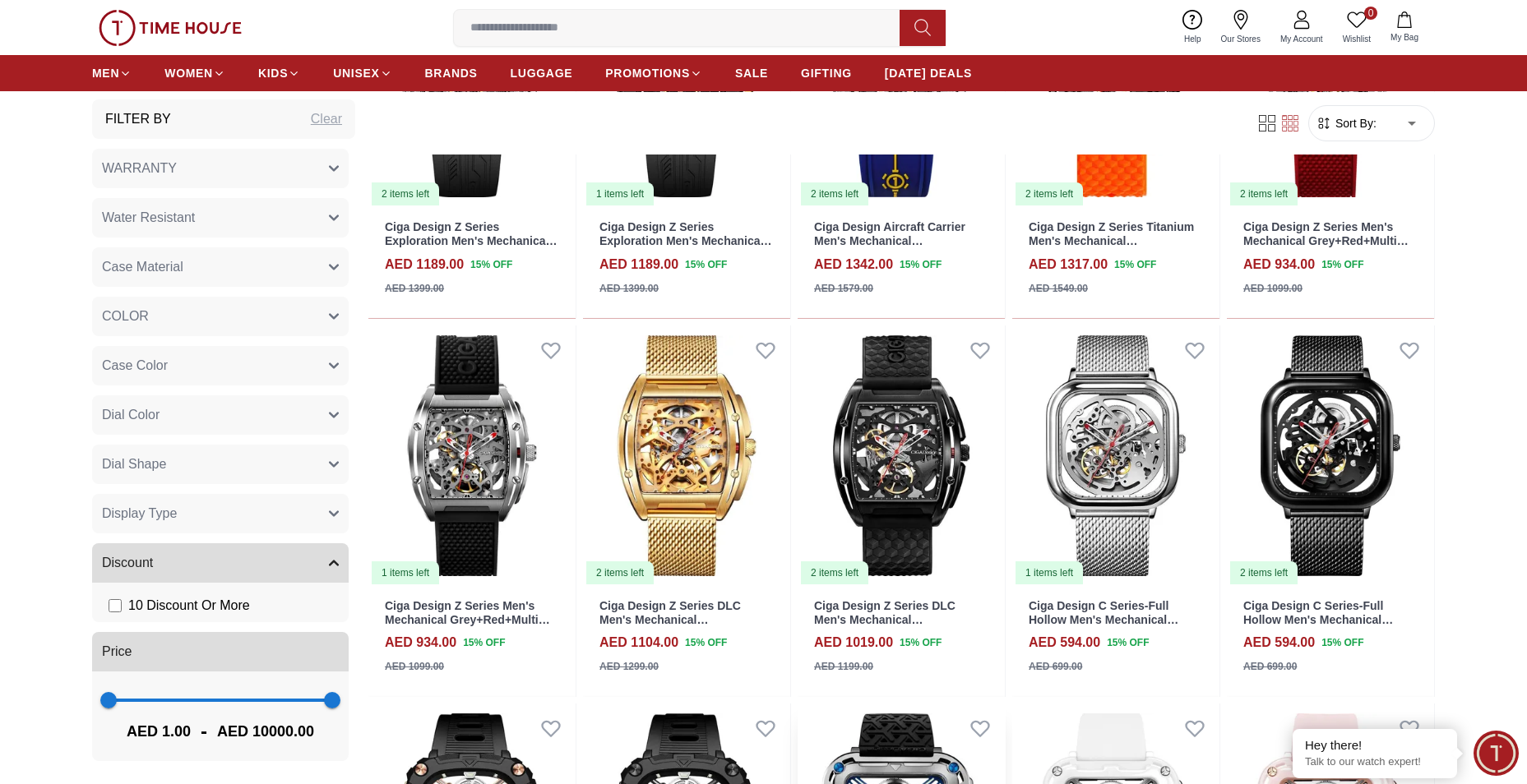
scroll to position [1014, 0]
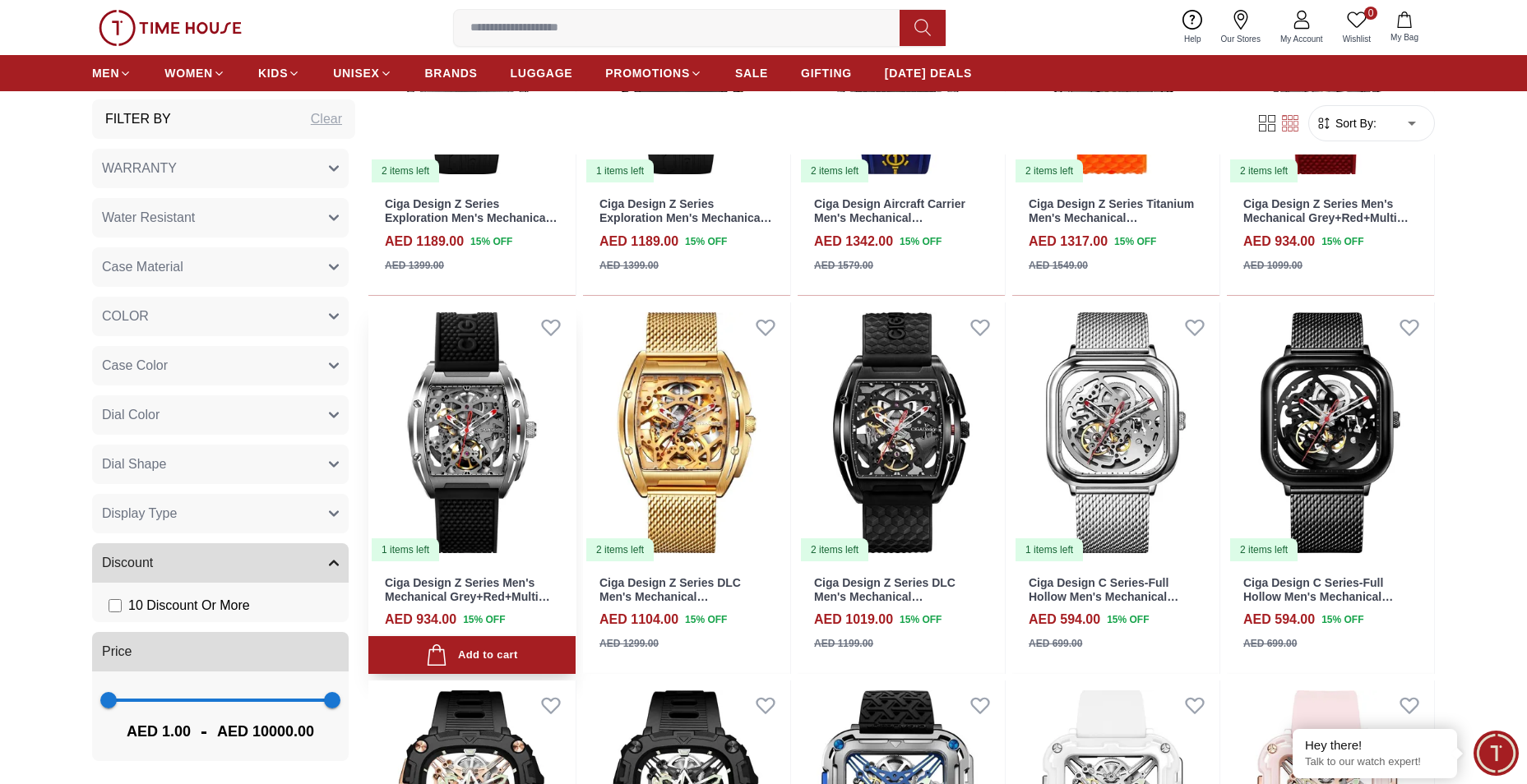
click at [439, 425] on img at bounding box center [472, 433] width 207 height 261
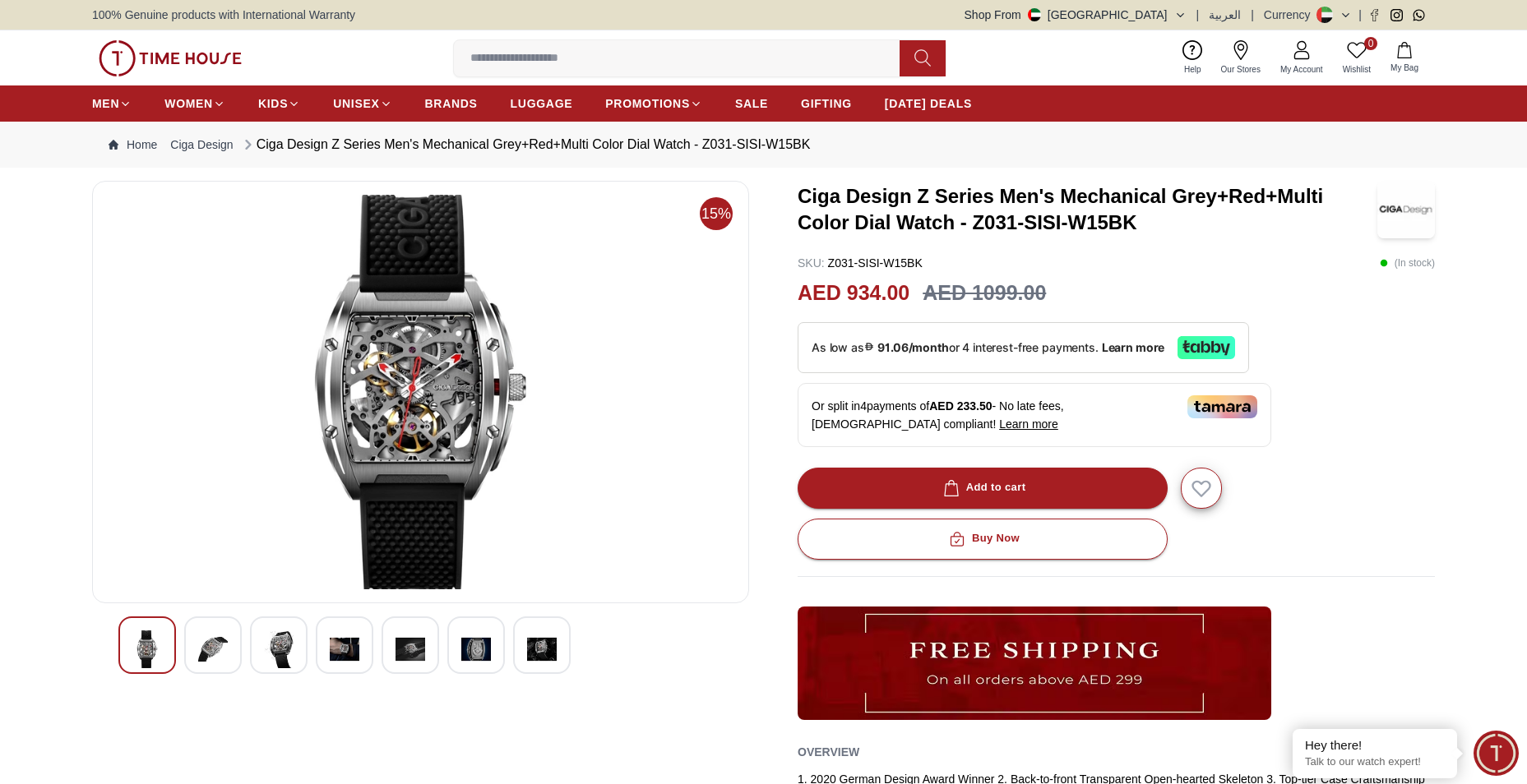
click at [199, 642] on img at bounding box center [213, 649] width 29 height 38
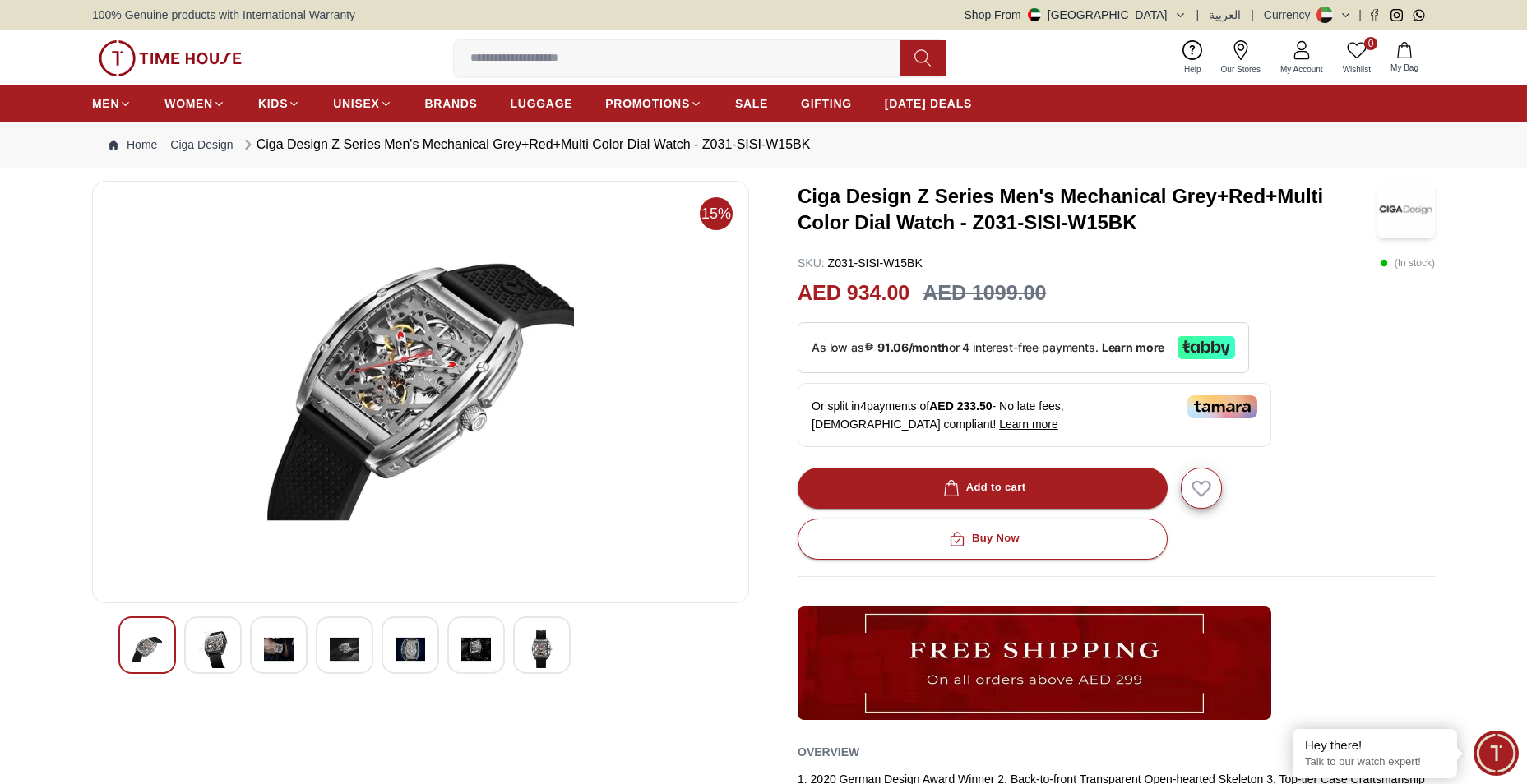
click at [283, 644] on img at bounding box center [279, 649] width 29 height 38
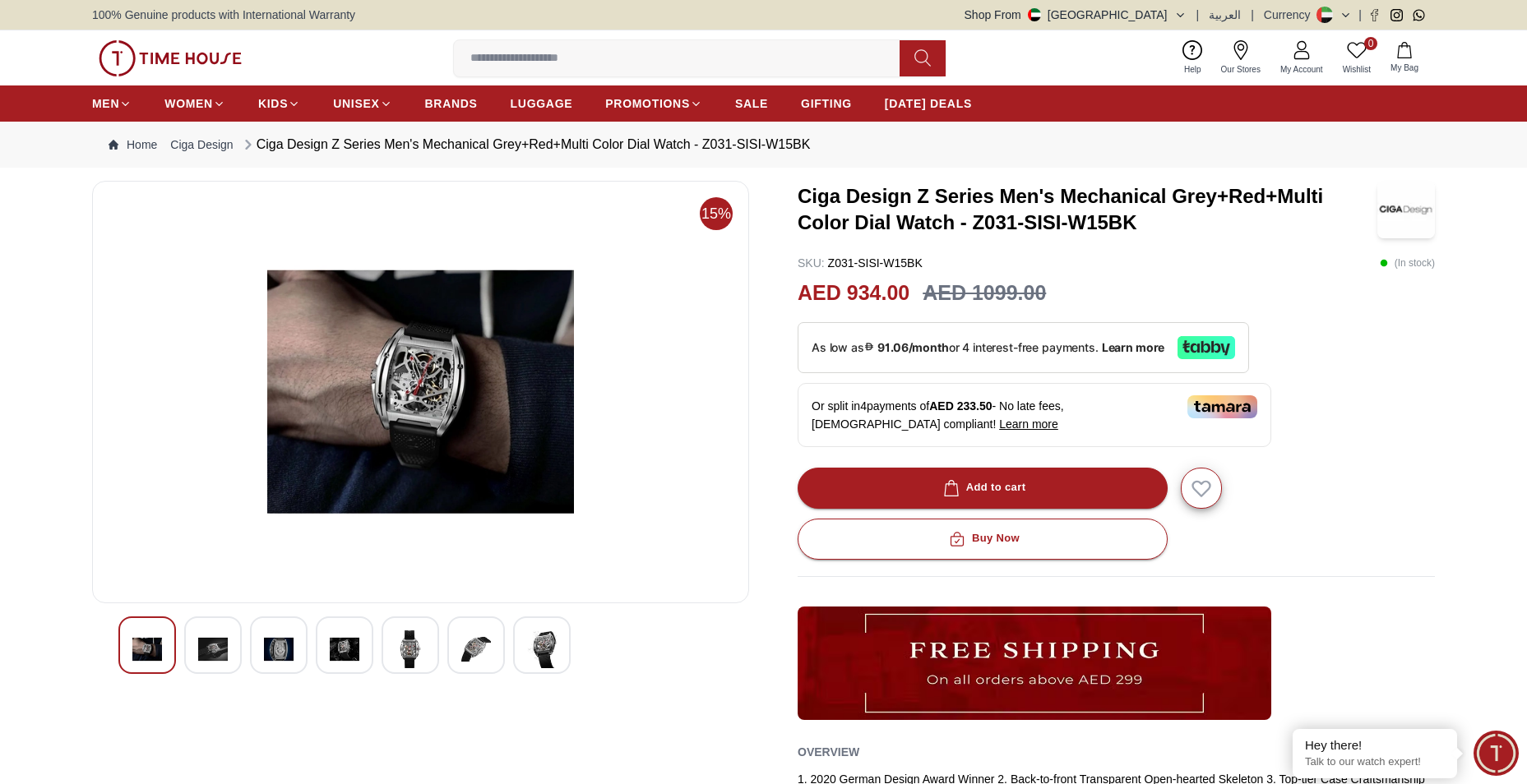
click at [332, 646] on img at bounding box center [344, 649] width 29 height 38
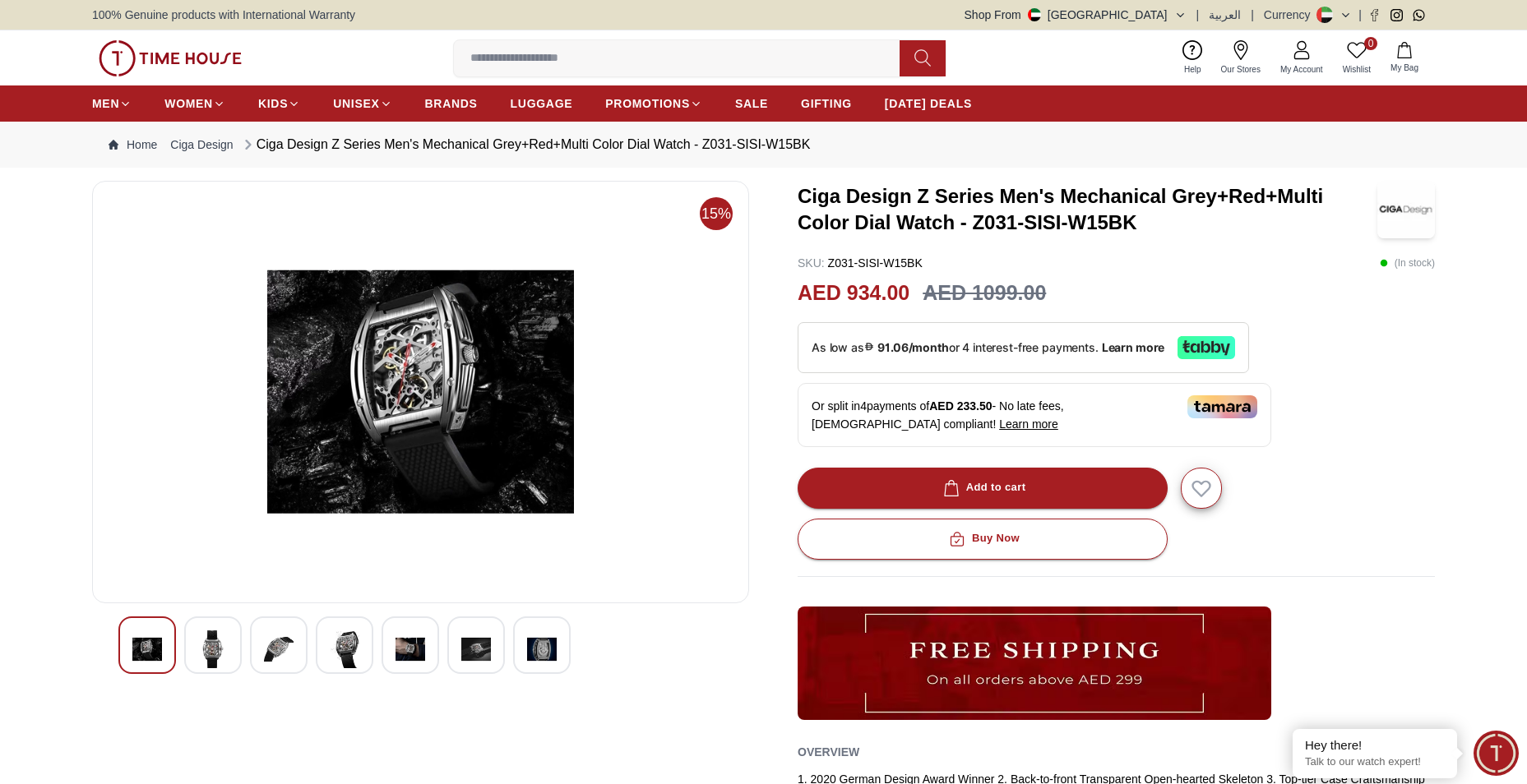
click at [353, 646] on img at bounding box center [344, 649] width 29 height 38
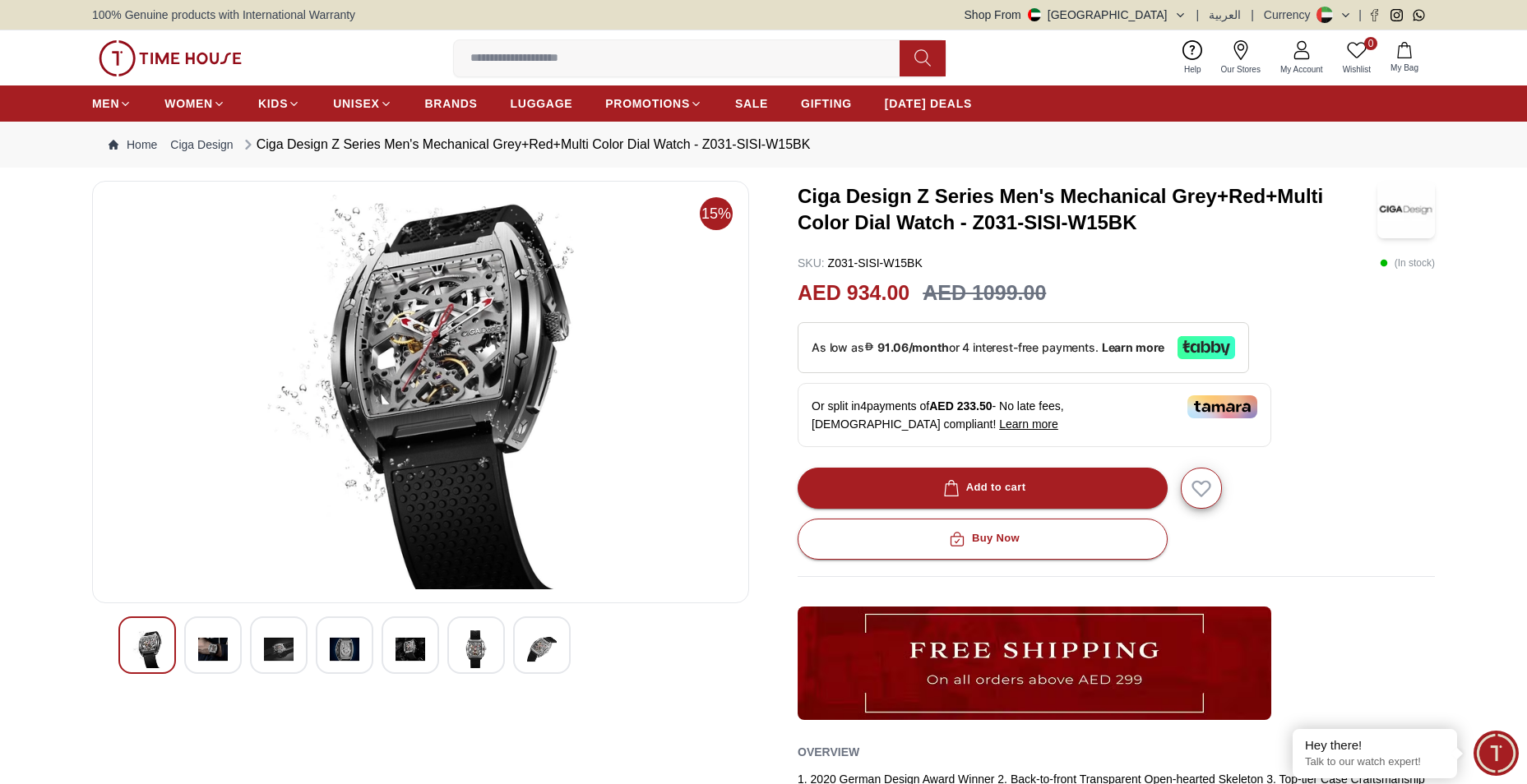
click at [348, 646] on img at bounding box center [344, 649] width 29 height 38
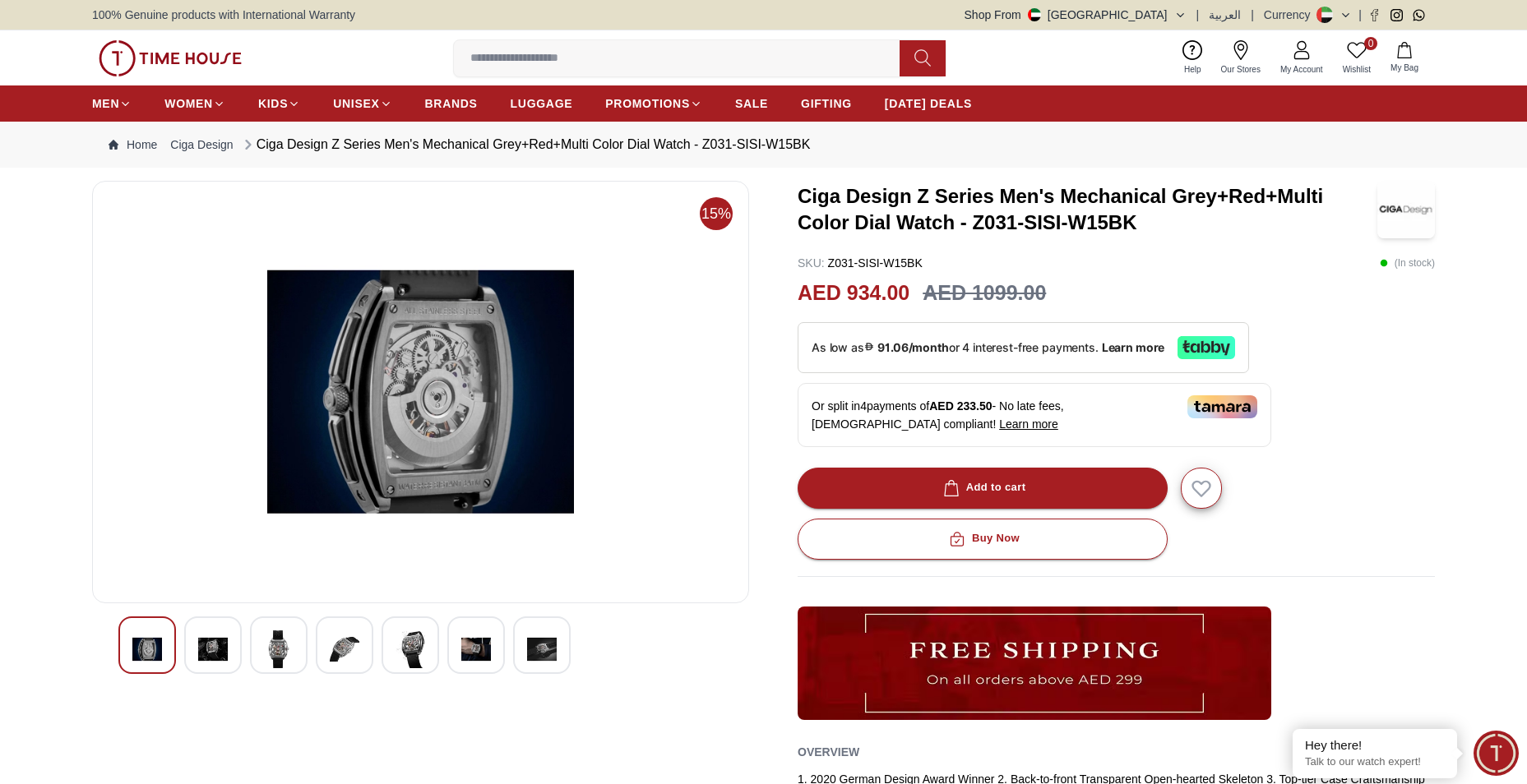
click at [403, 647] on img at bounding box center [410, 649] width 29 height 38
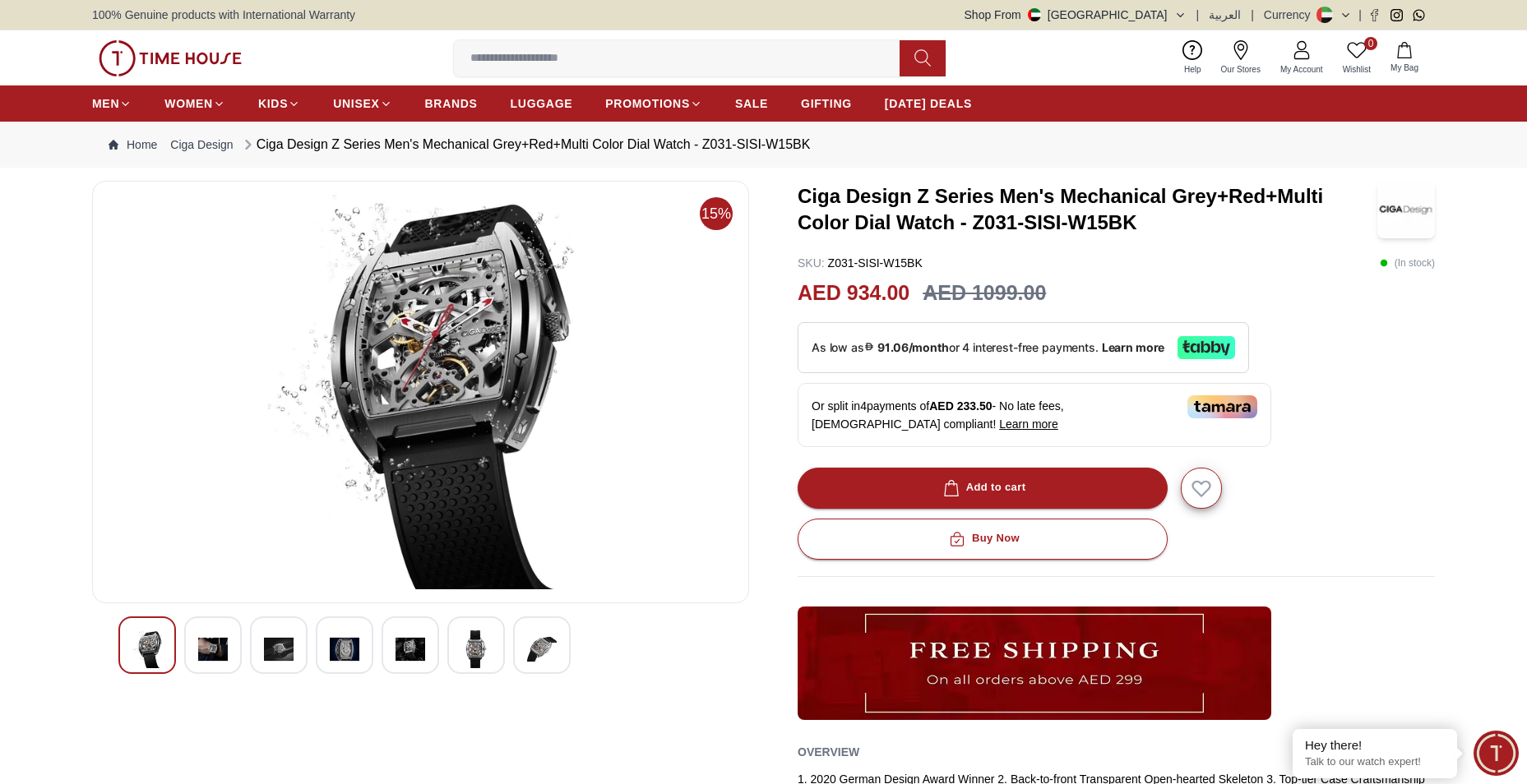
click at [464, 640] on img at bounding box center [476, 649] width 29 height 38
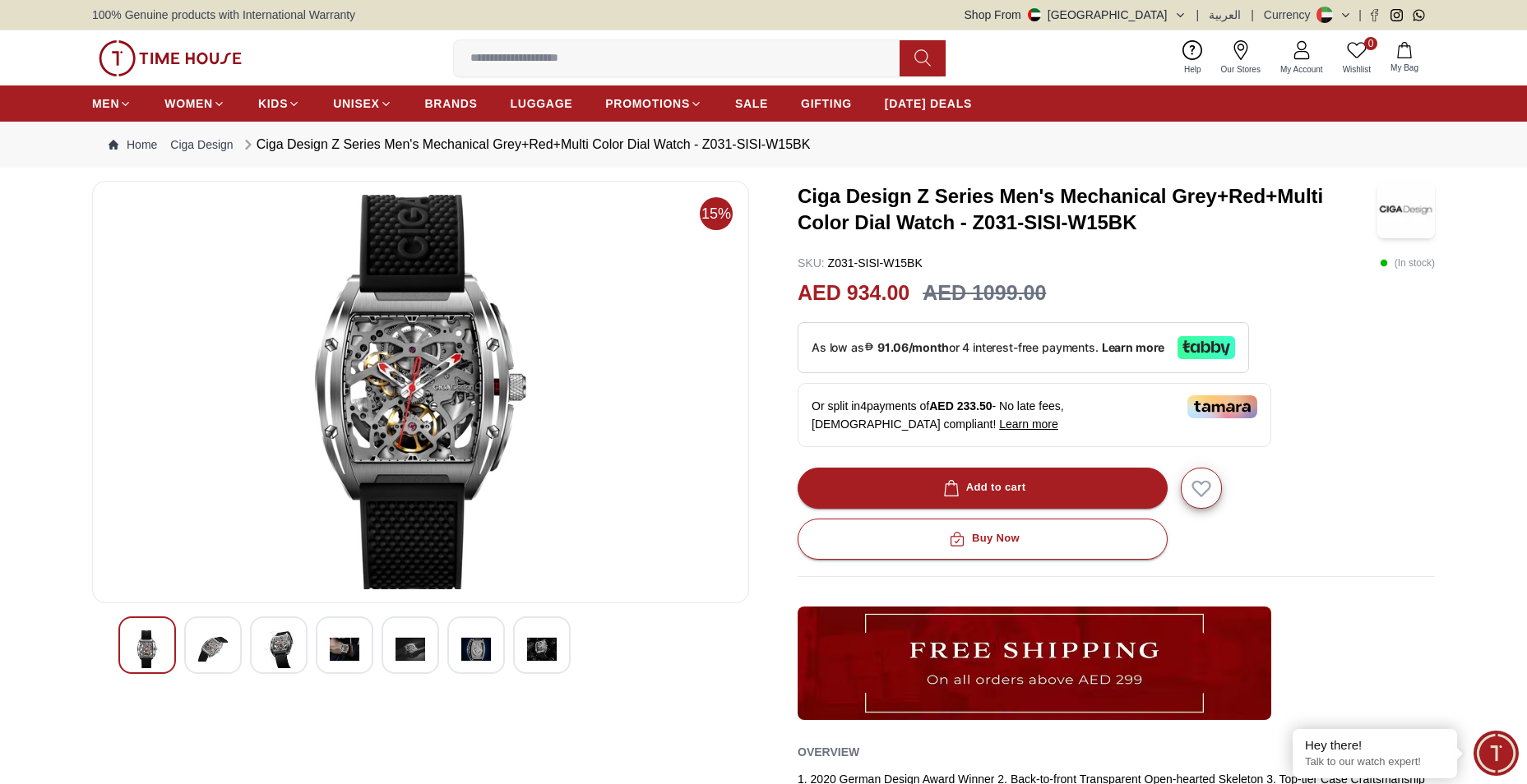
click at [541, 642] on img at bounding box center [542, 649] width 29 height 38
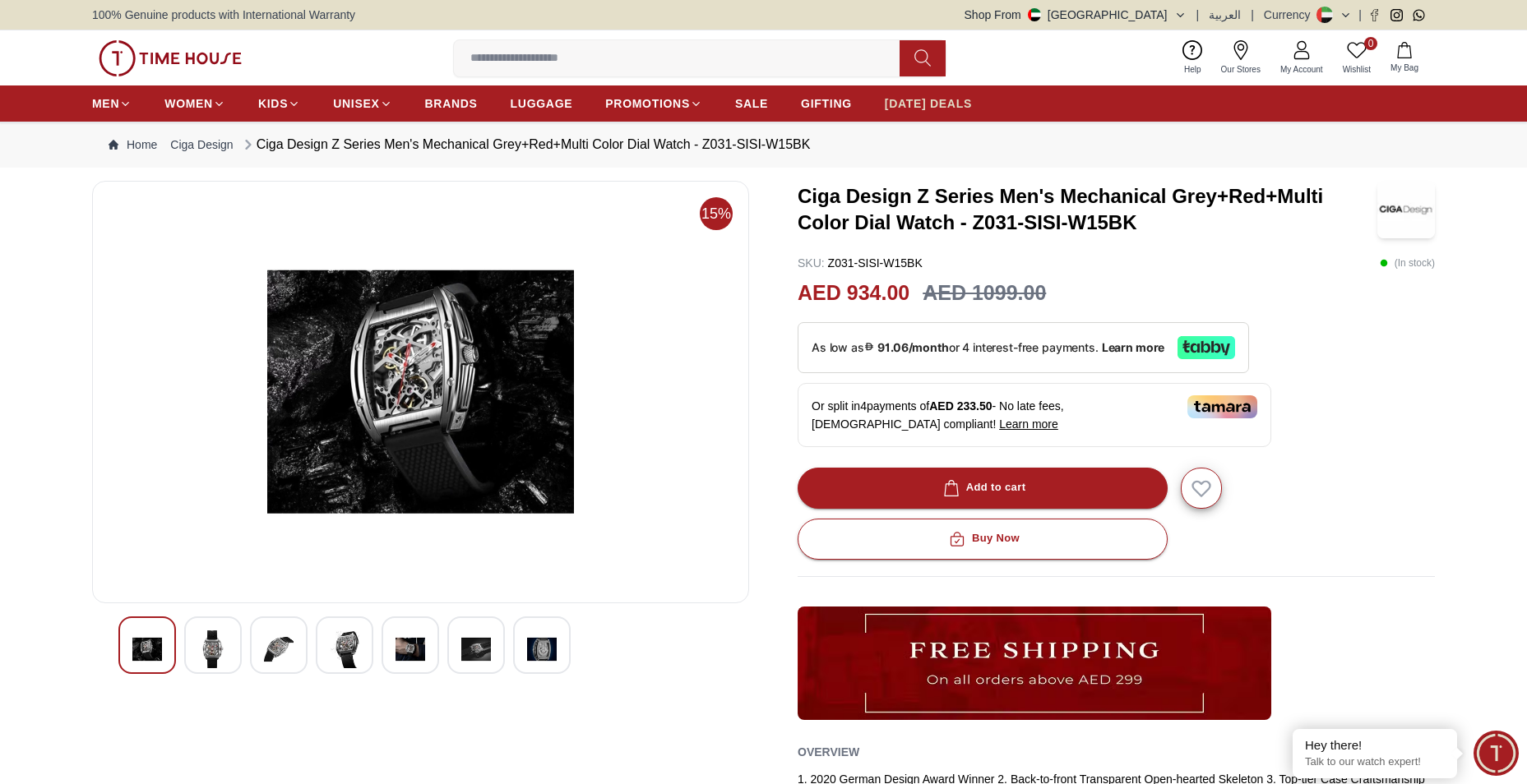
click at [939, 101] on span "[DATE] DEALS" at bounding box center [928, 103] width 87 height 16
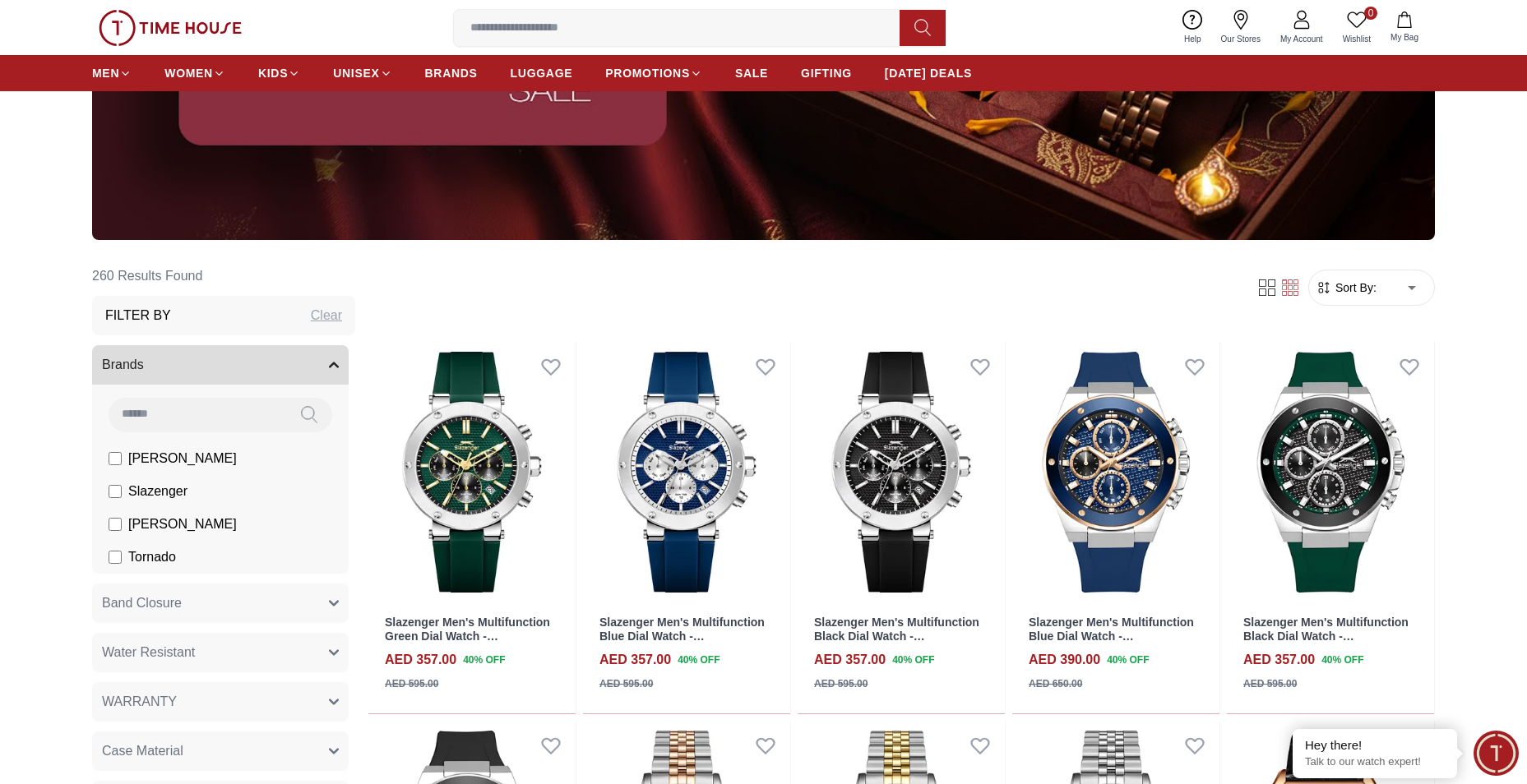
scroll to position [493, 0]
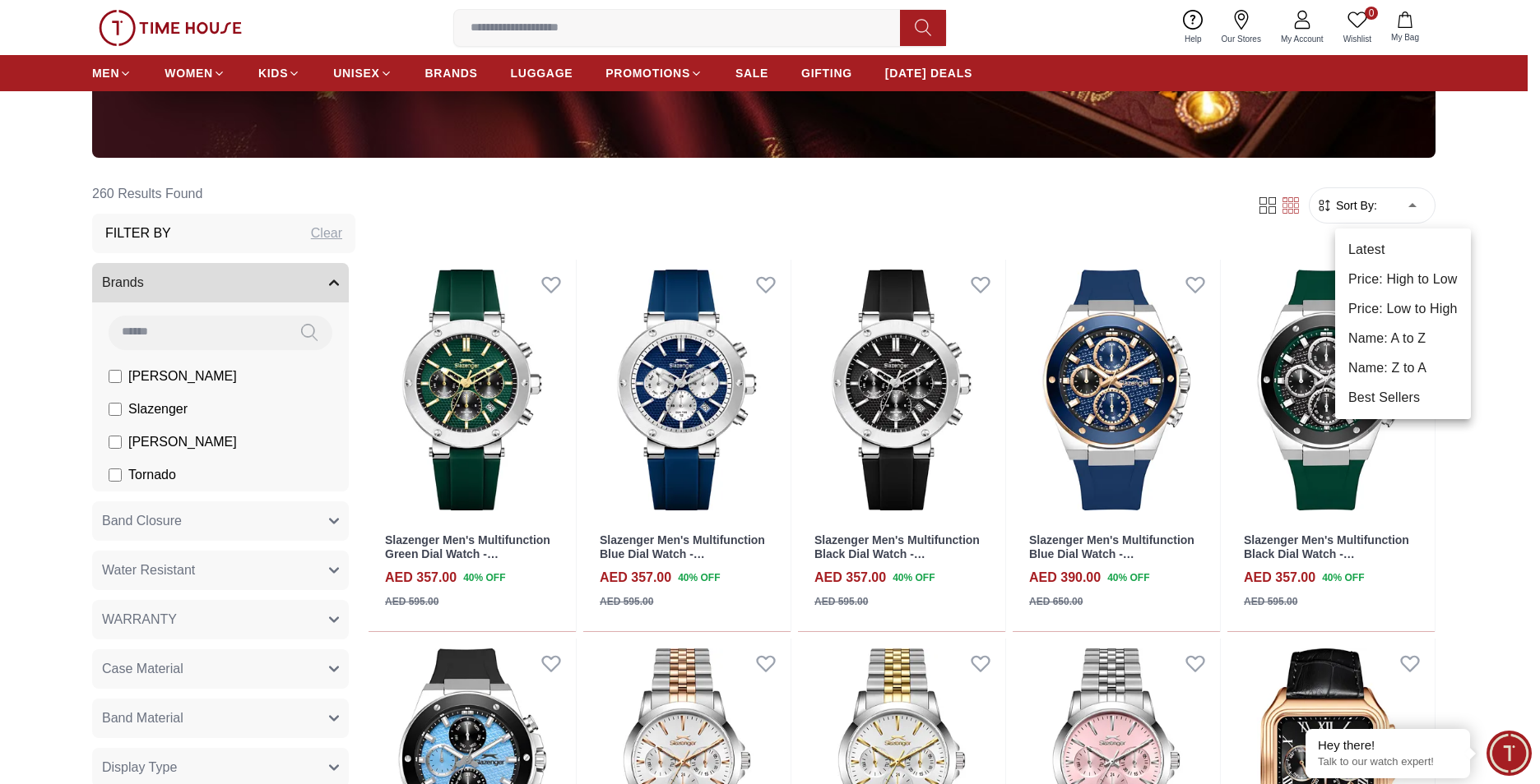
click at [1414, 286] on li "Price: High to Low" at bounding box center [1403, 279] width 135 height 29
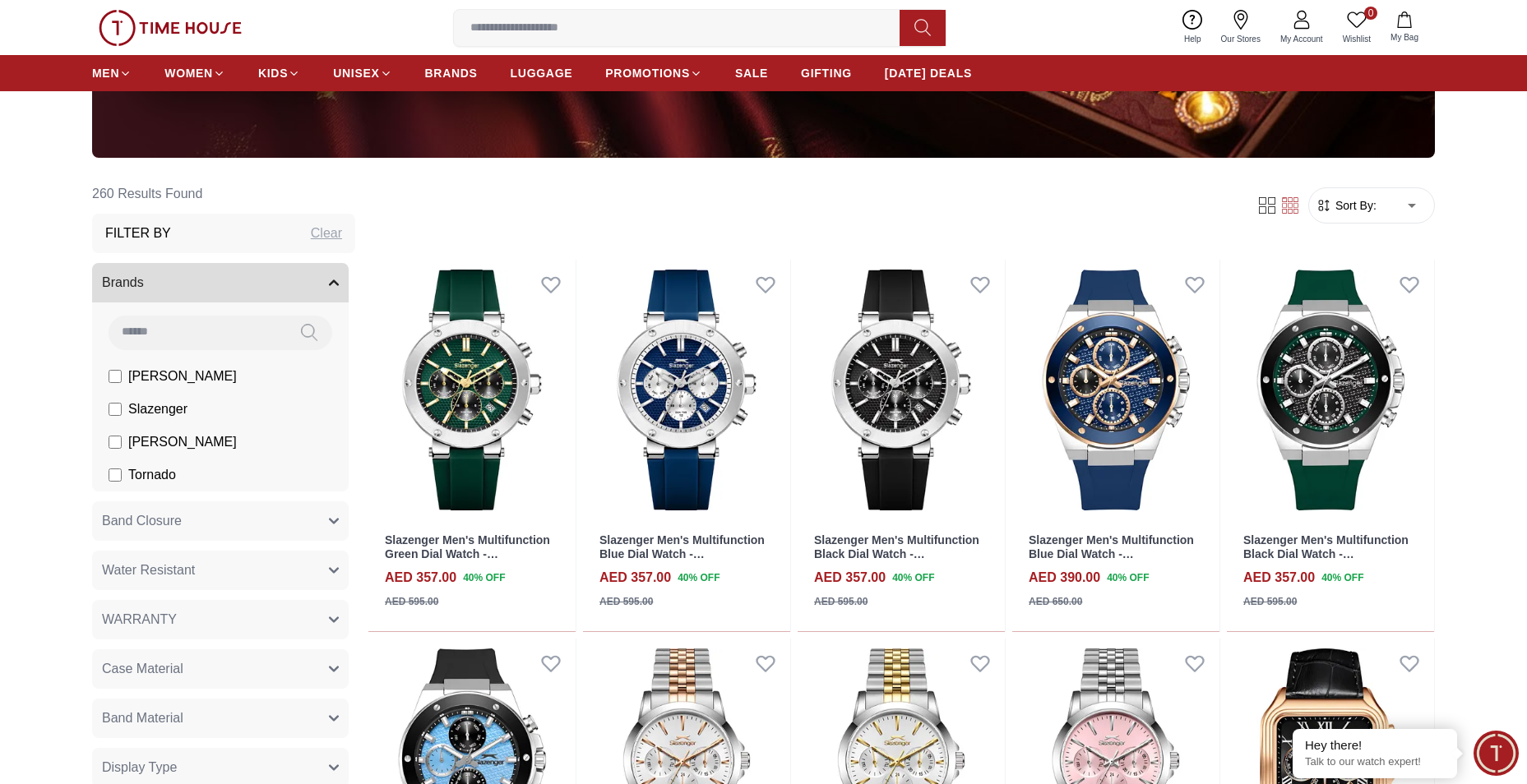
type input "*"
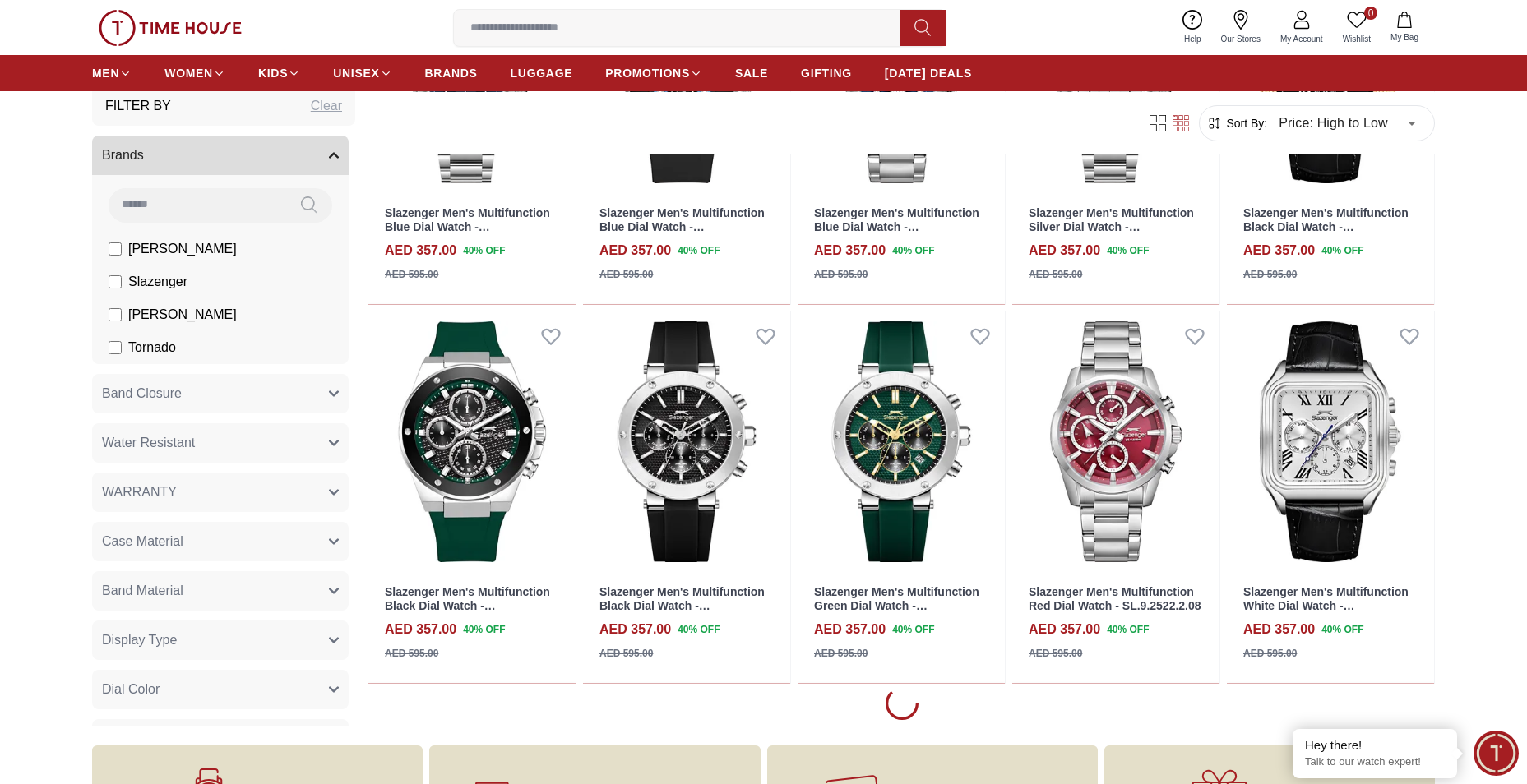
scroll to position [1645, 0]
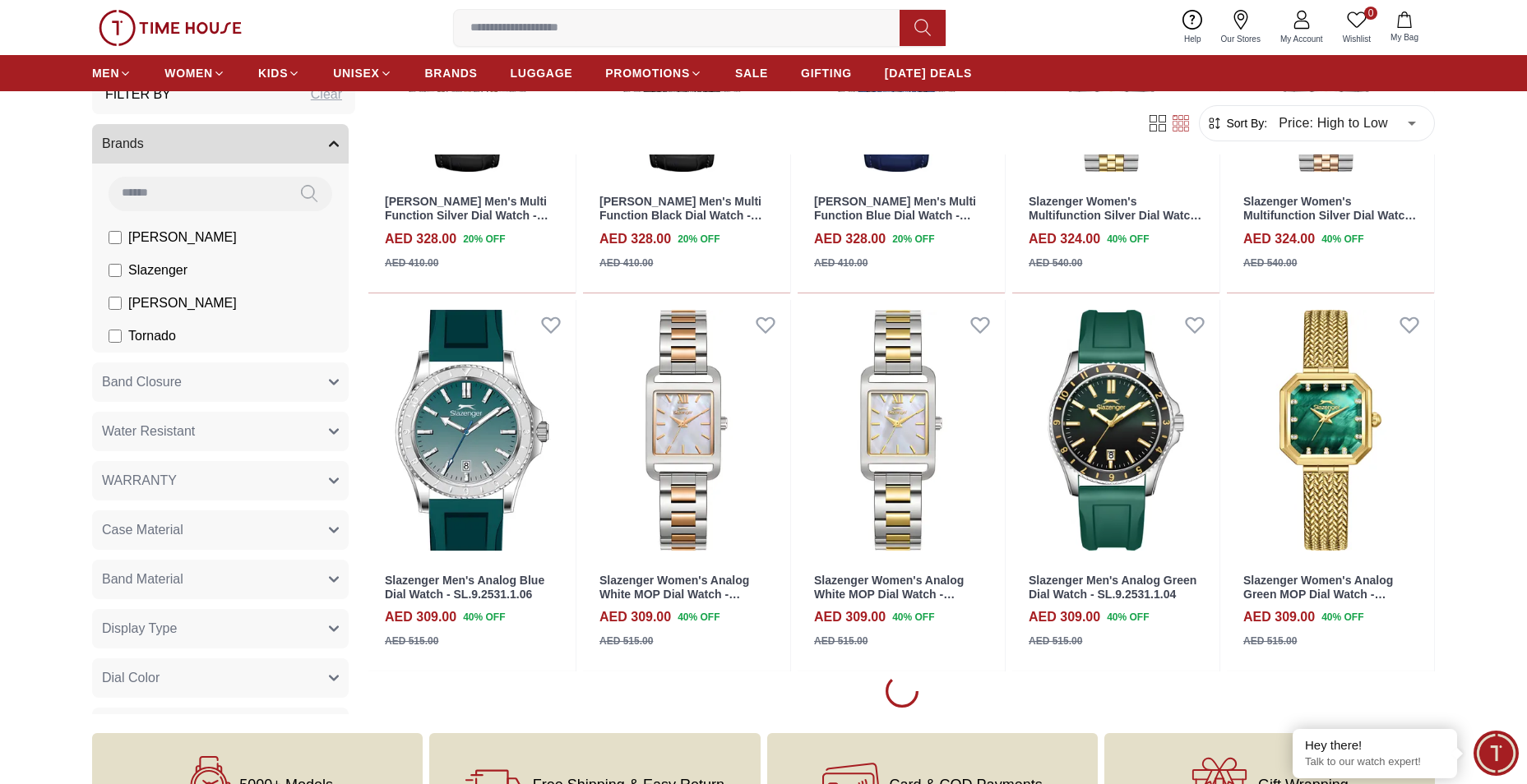
scroll to position [3124, 0]
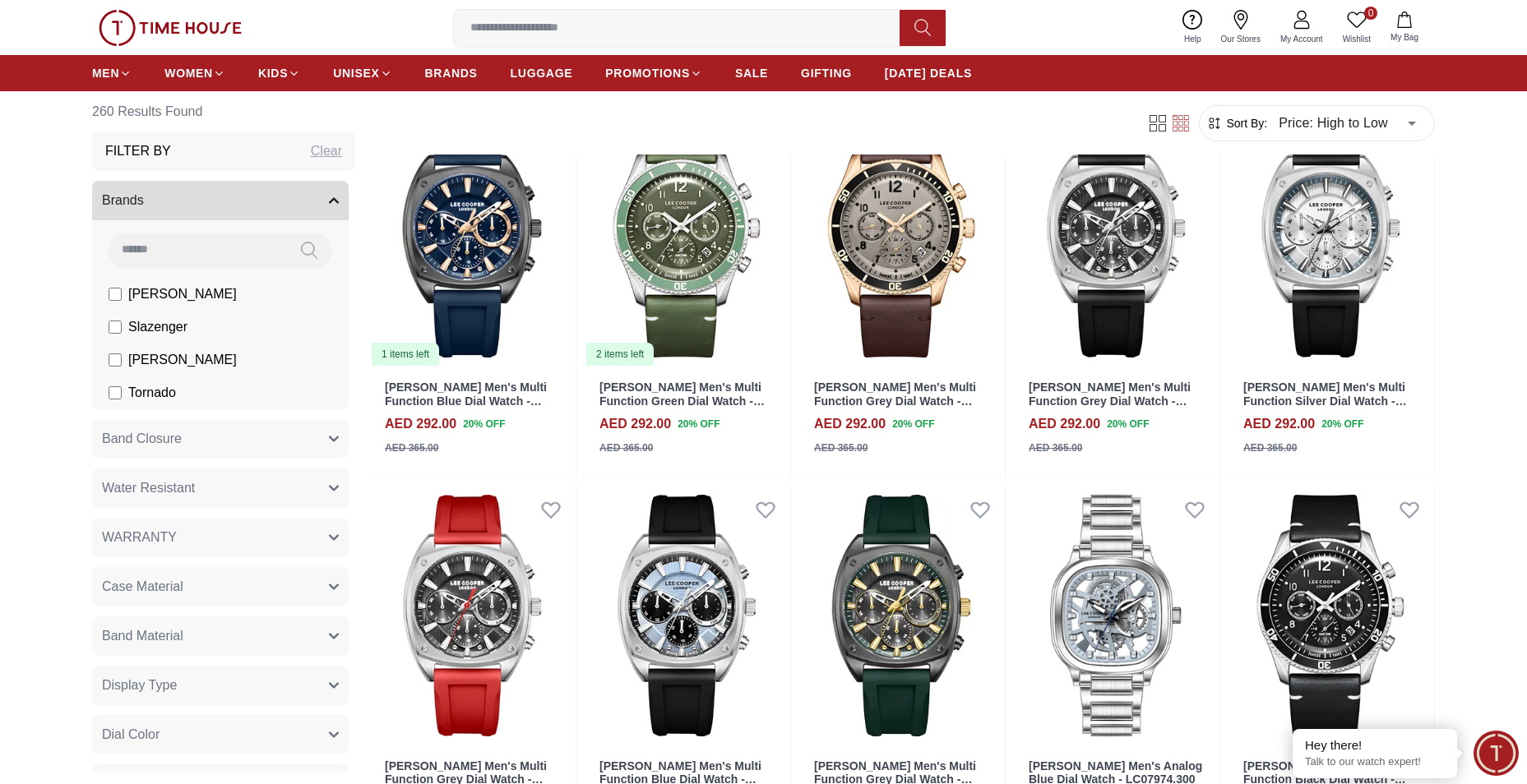
scroll to position [4604, 0]
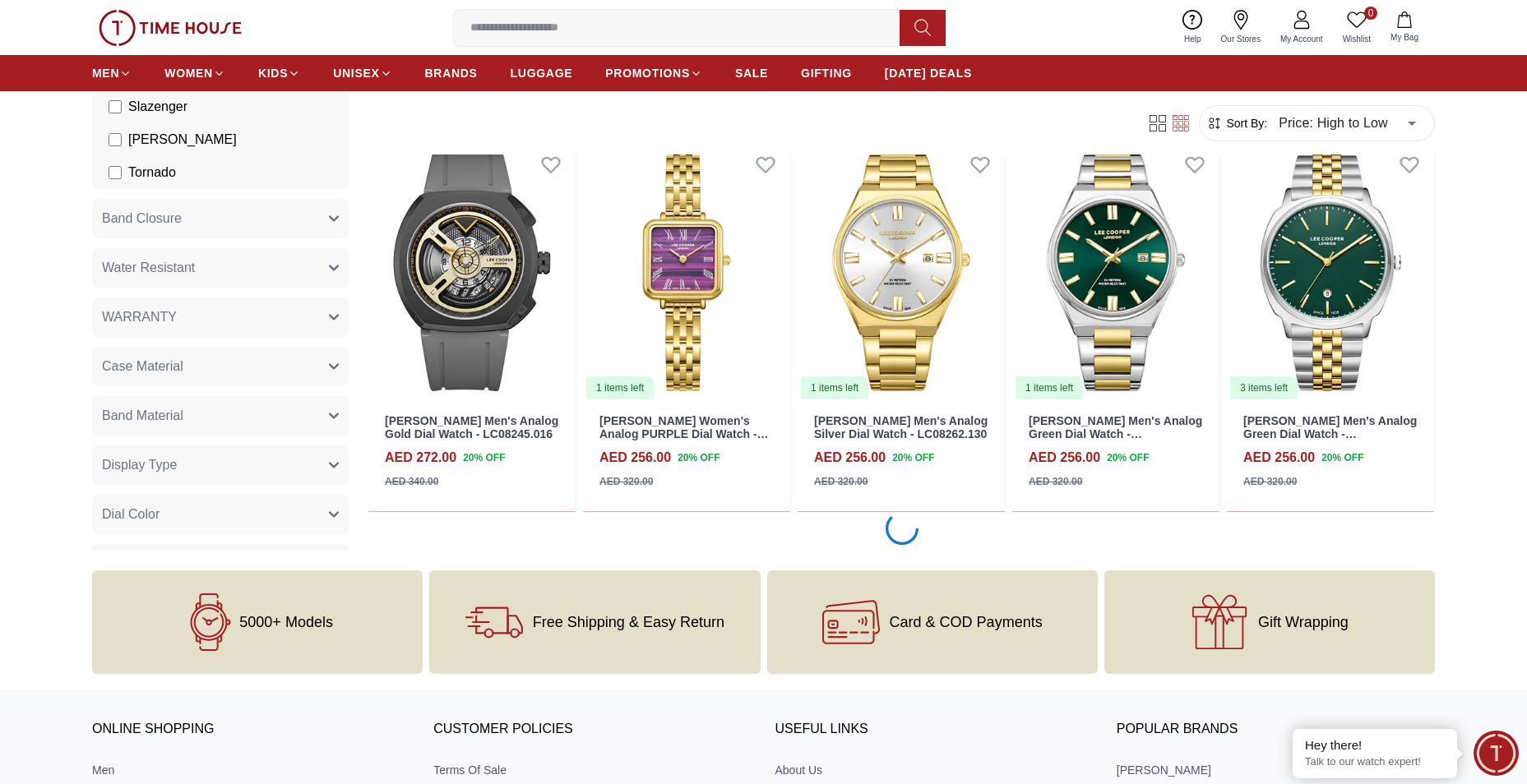
scroll to position [6331, 0]
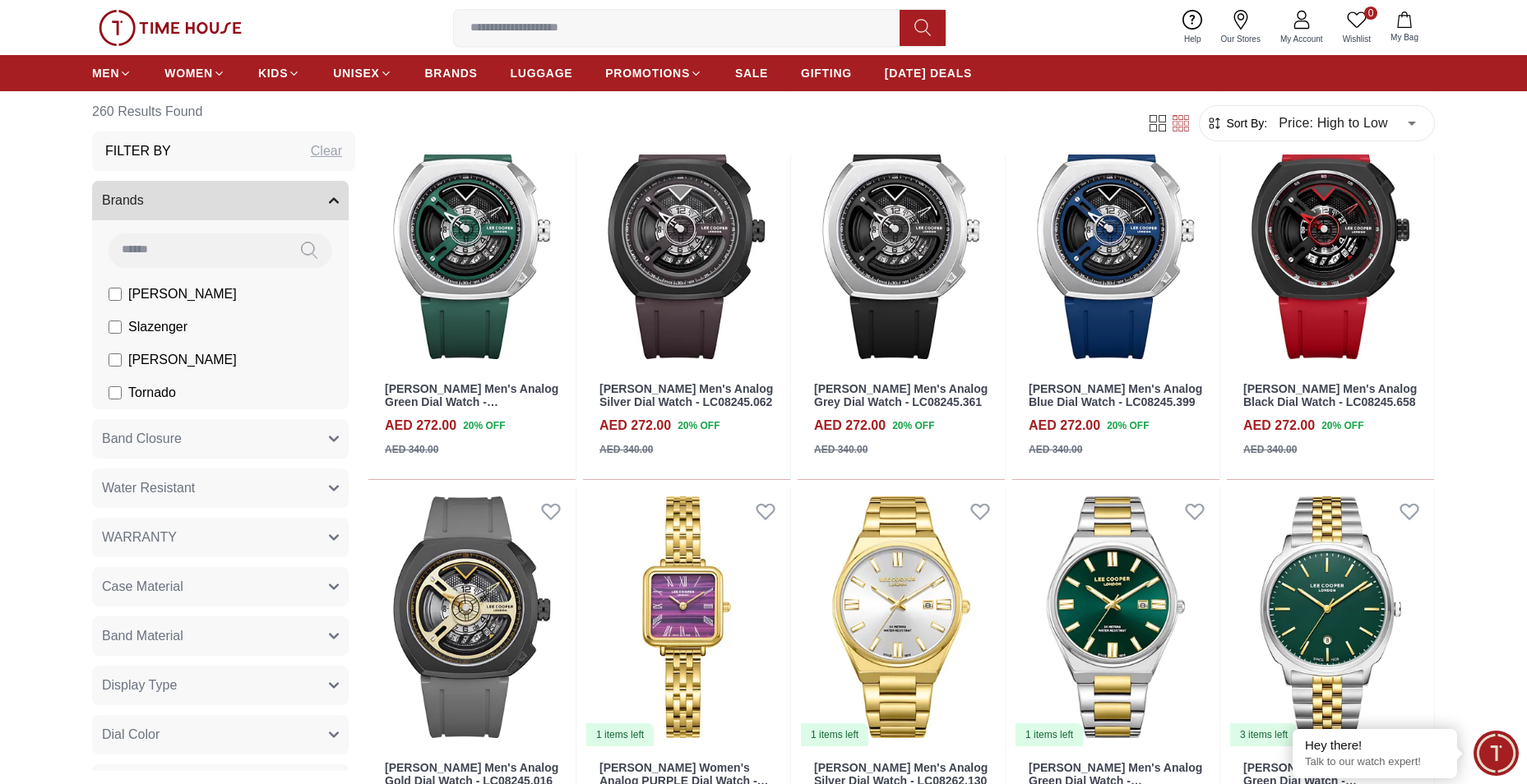
scroll to position [5920, 0]
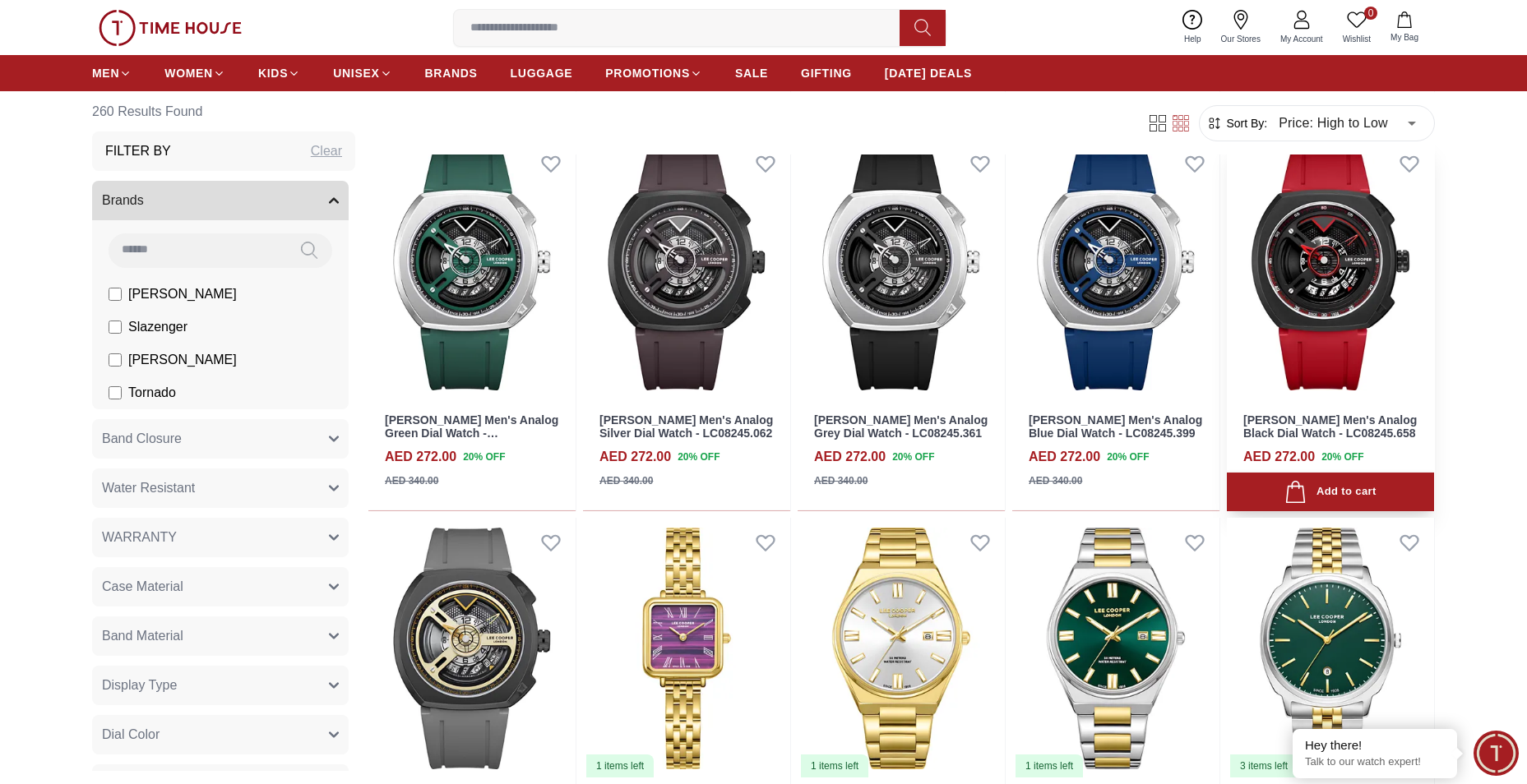
click at [1336, 255] on img at bounding box center [1330, 269] width 207 height 261
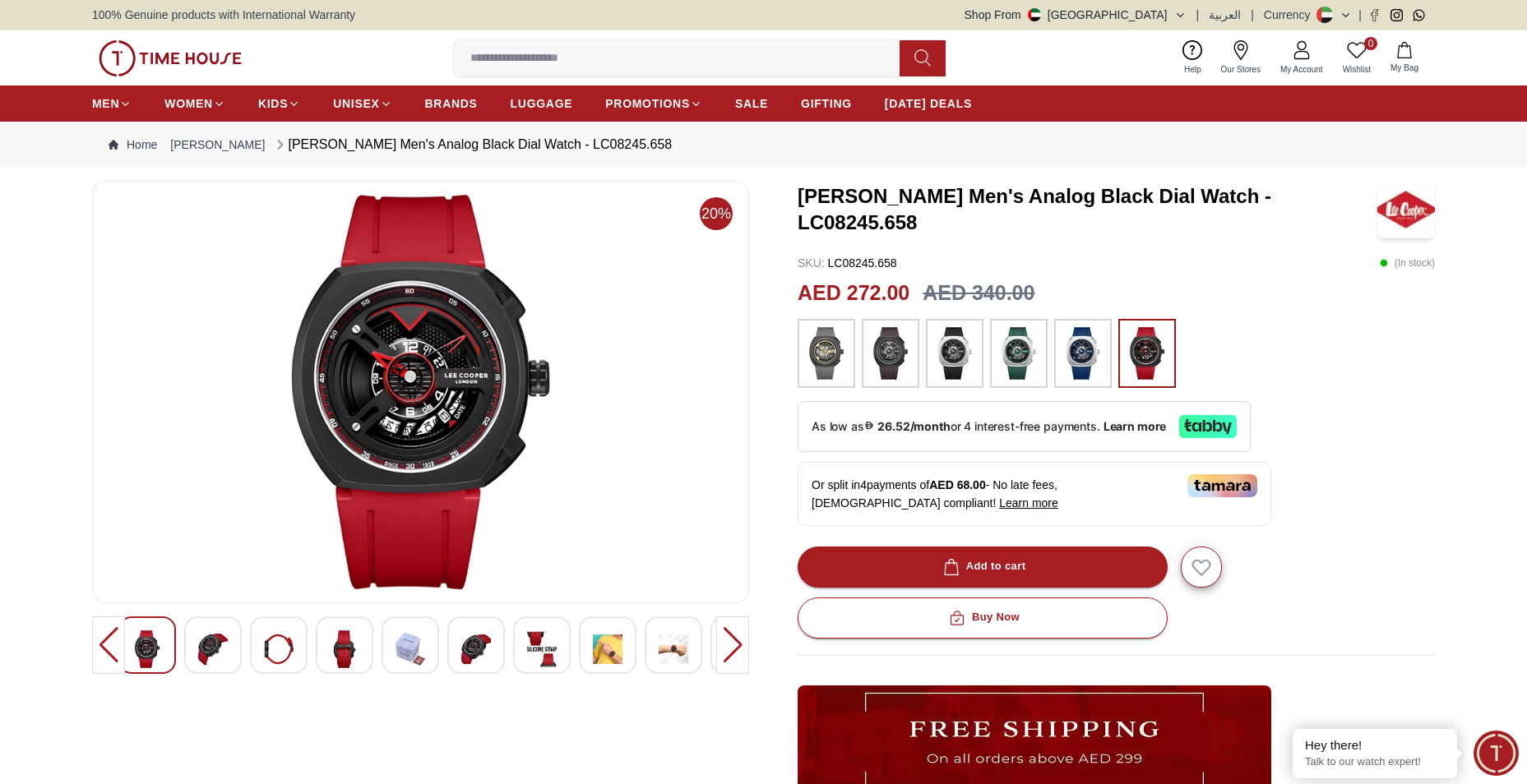
click at [328, 645] on div at bounding box center [344, 645] width 58 height 58
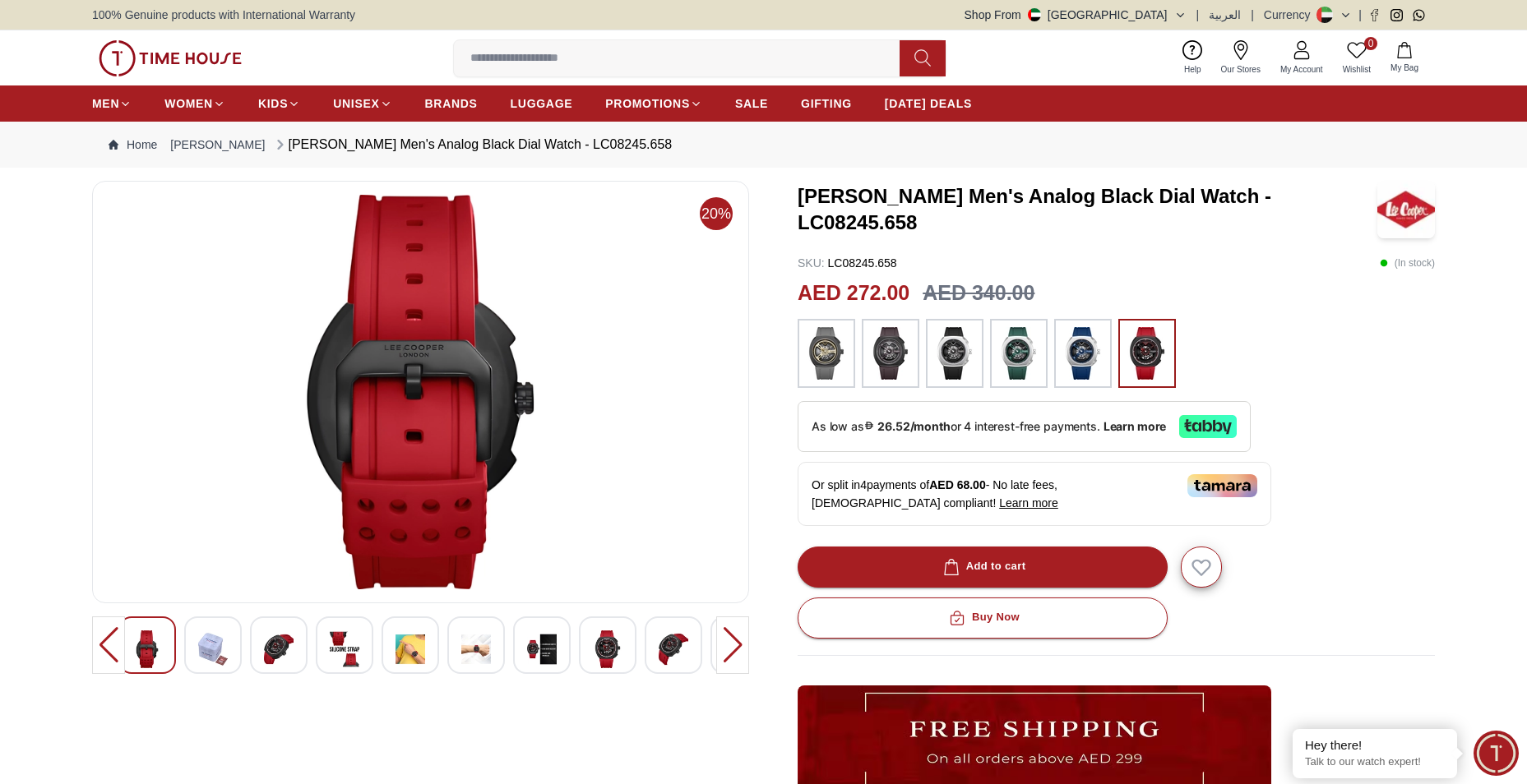
click at [602, 641] on img at bounding box center [608, 649] width 29 height 38
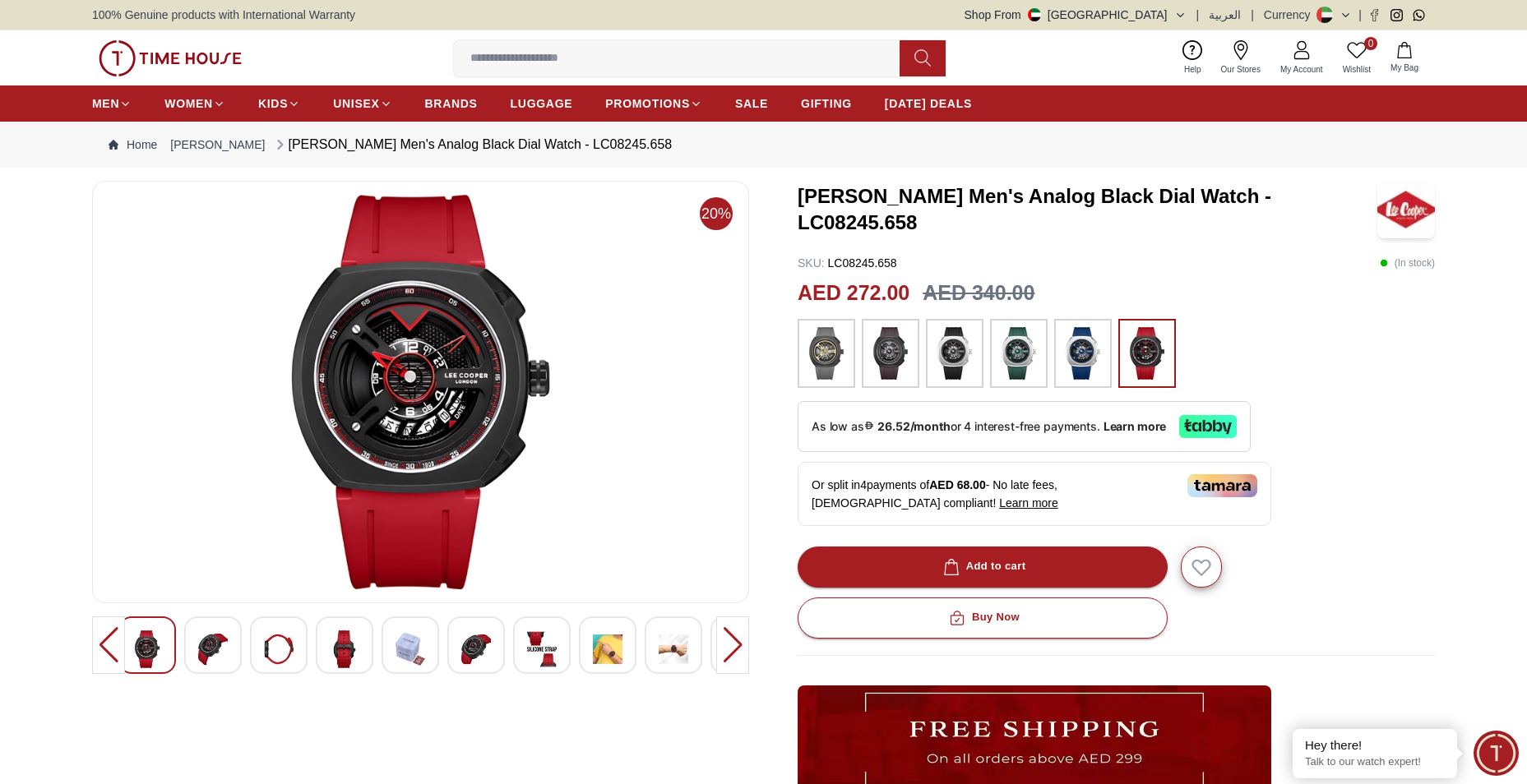
click at [490, 642] on img at bounding box center [476, 649] width 29 height 38
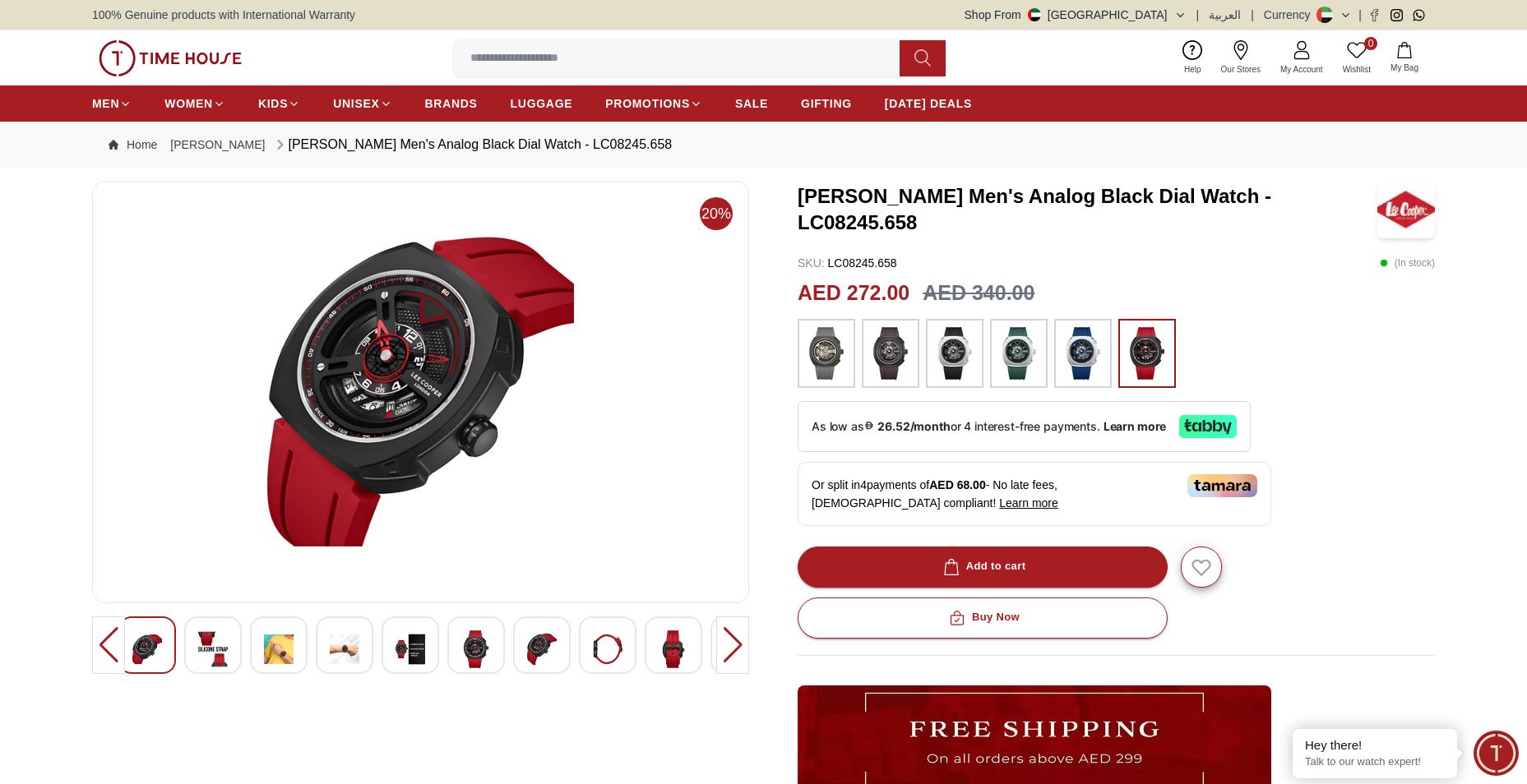
click at [724, 642] on div at bounding box center [733, 645] width 33 height 58
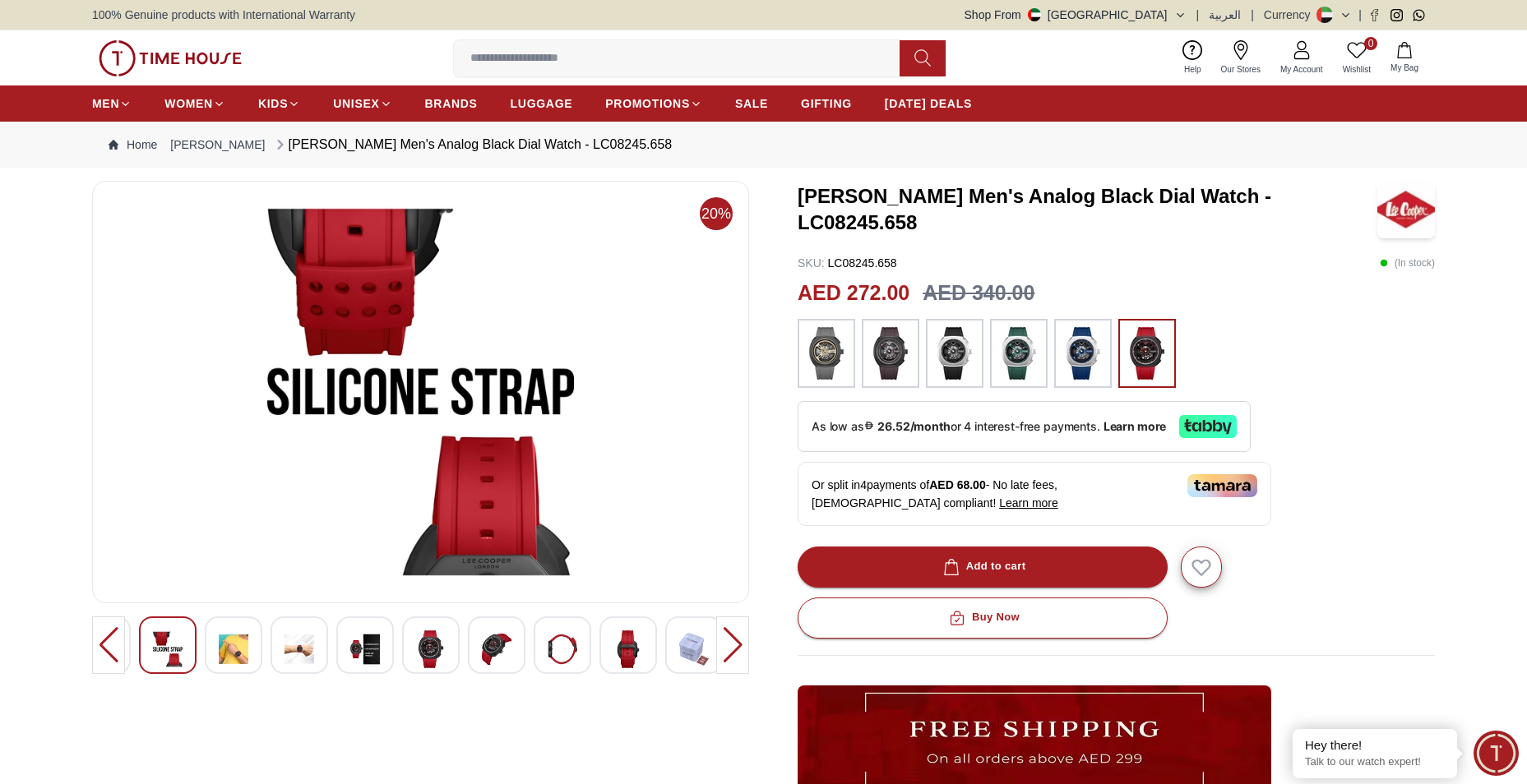
click at [724, 642] on div at bounding box center [733, 645] width 33 height 58
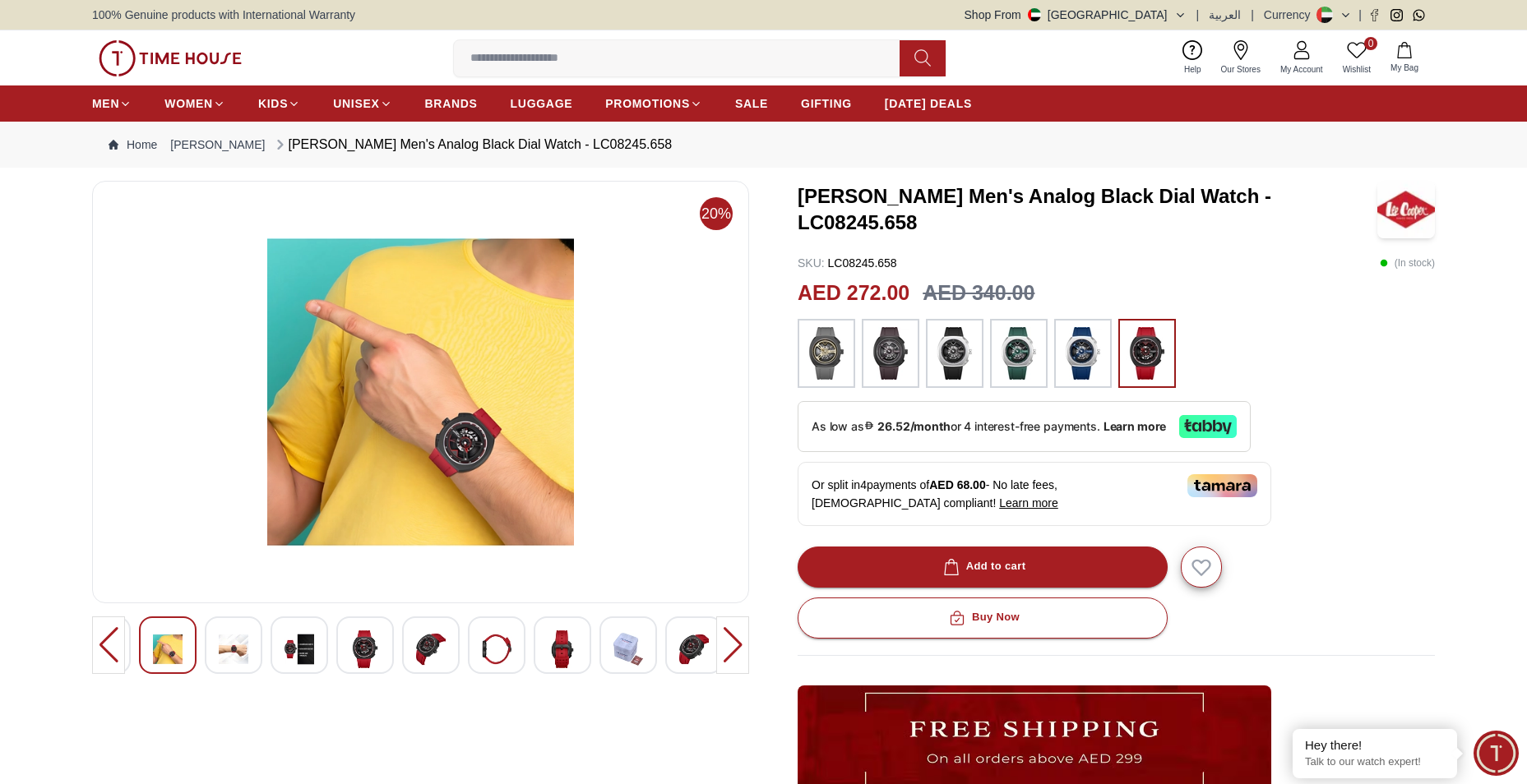
click at [724, 642] on div at bounding box center [733, 645] width 33 height 58
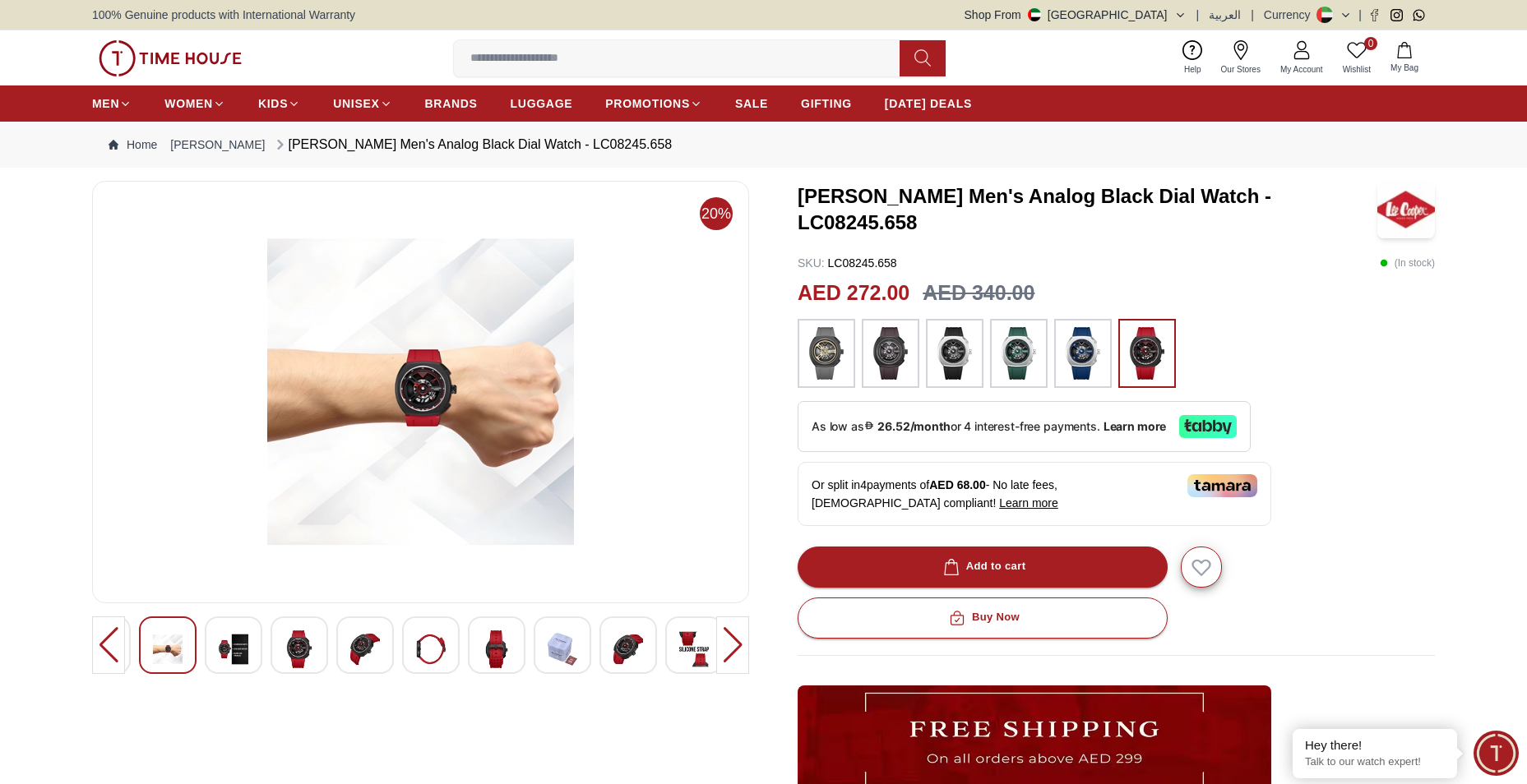
click at [724, 642] on div at bounding box center [733, 645] width 33 height 58
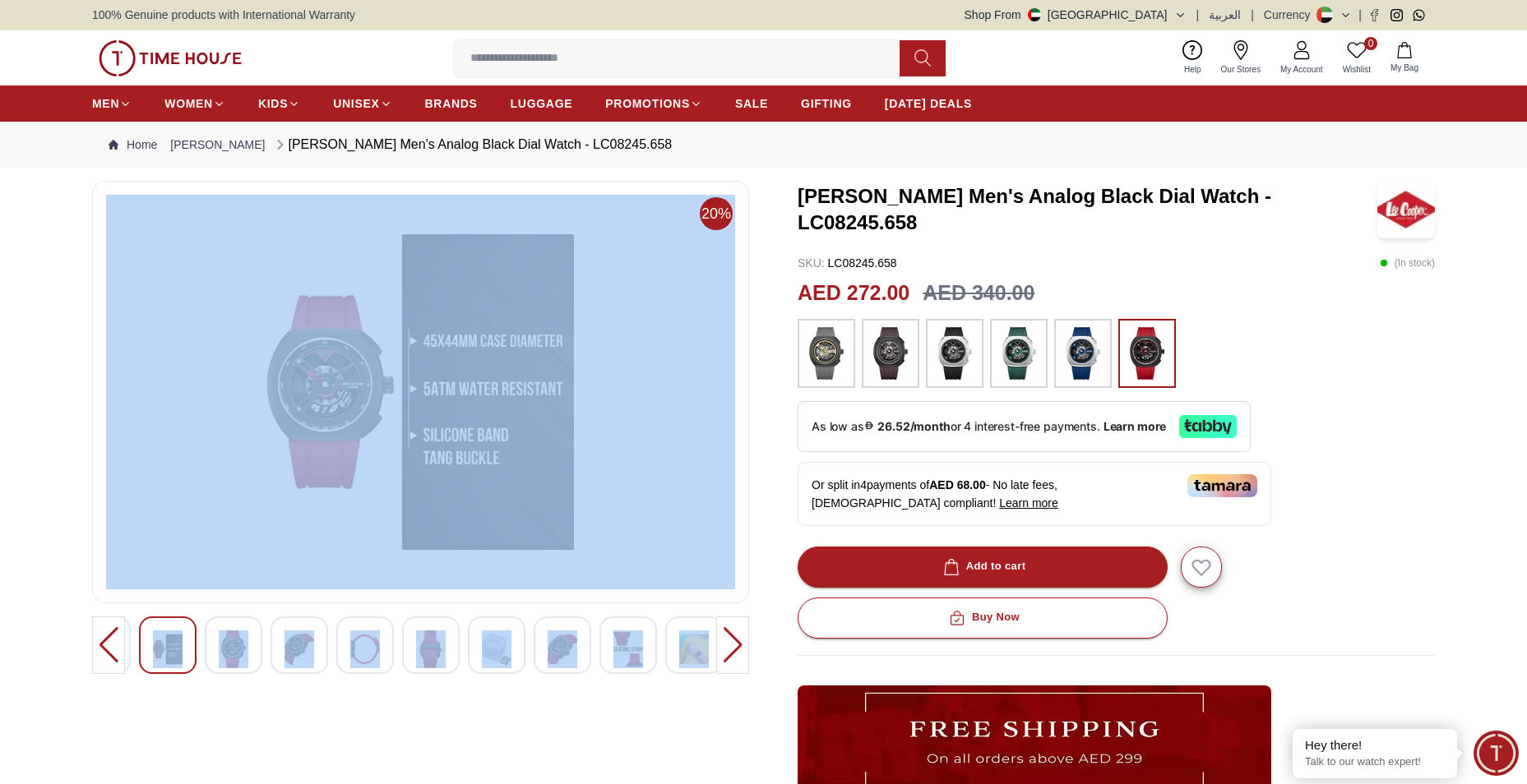
click at [724, 642] on div at bounding box center [733, 645] width 33 height 58
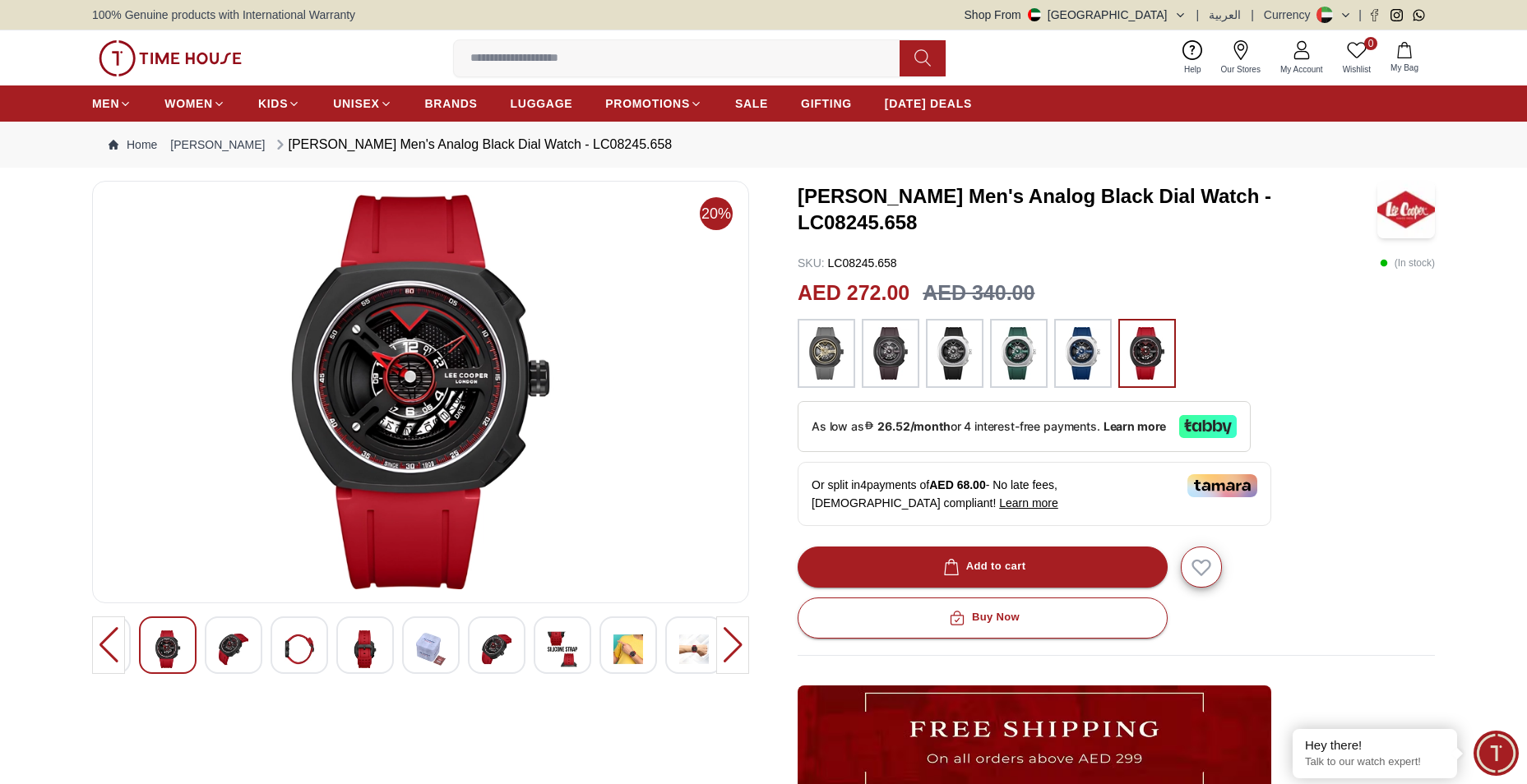
click at [724, 642] on div at bounding box center [733, 645] width 33 height 58
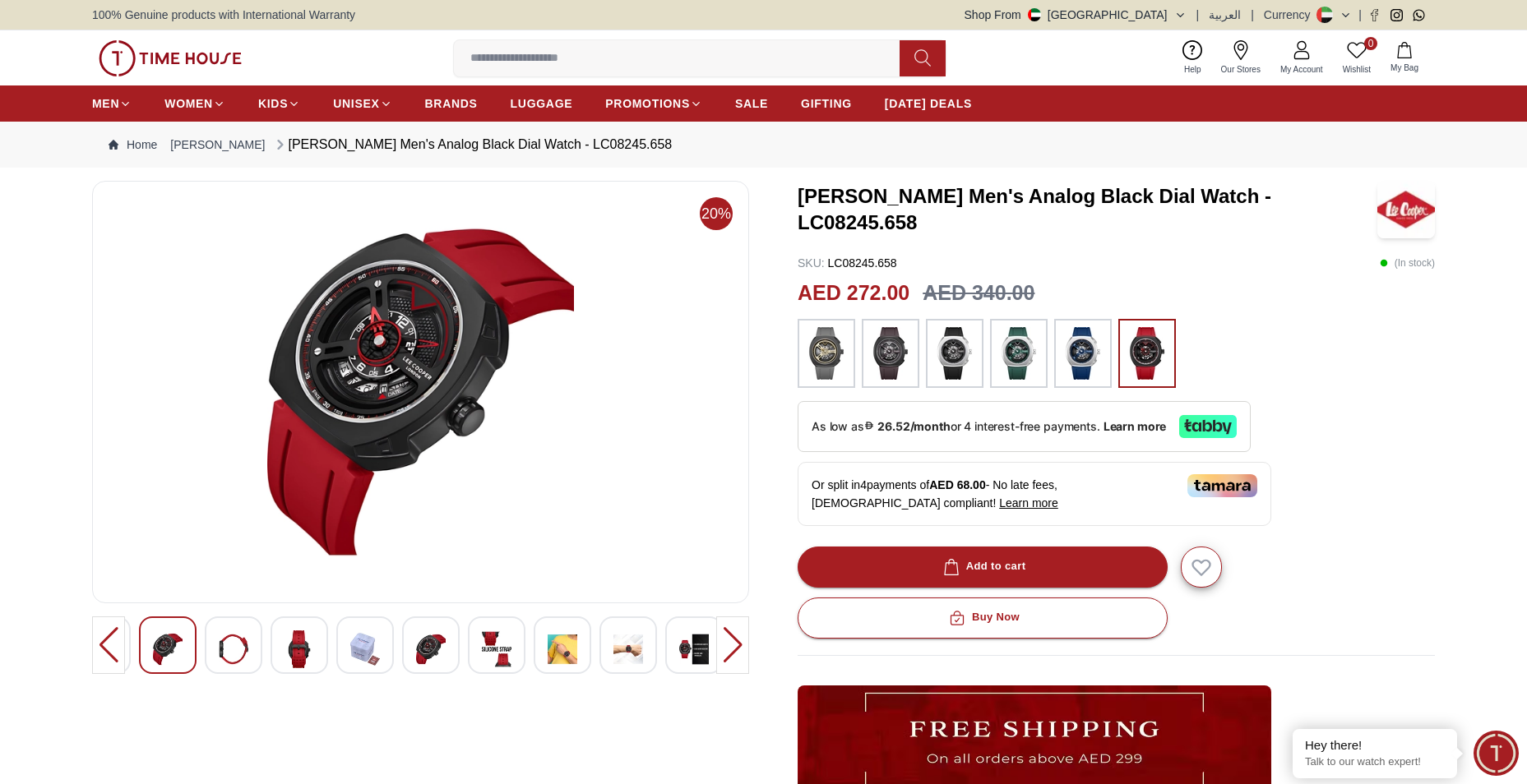
click at [724, 642] on div at bounding box center [733, 645] width 33 height 58
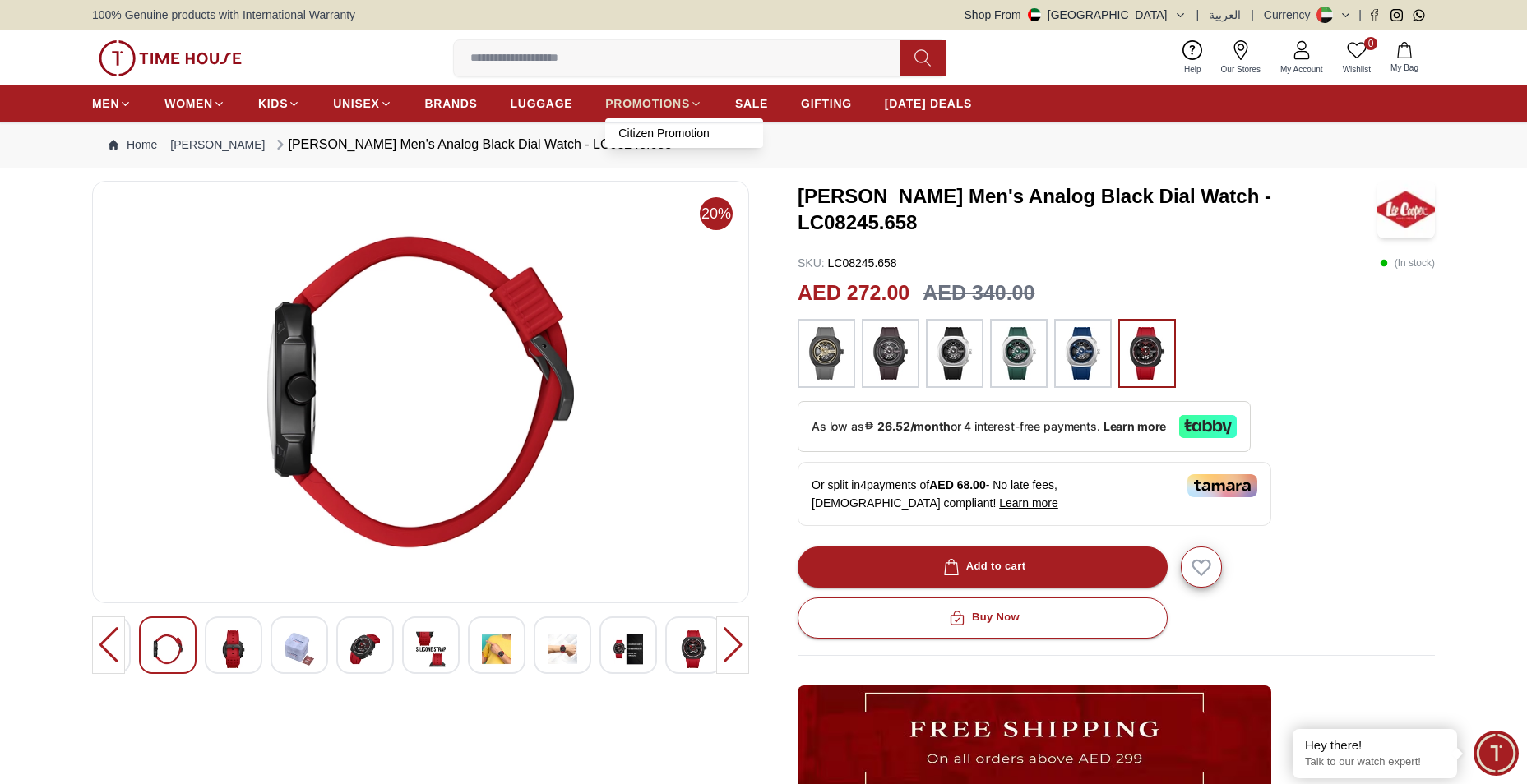
click at [634, 108] on span "PROMOTIONS" at bounding box center [648, 103] width 85 height 16
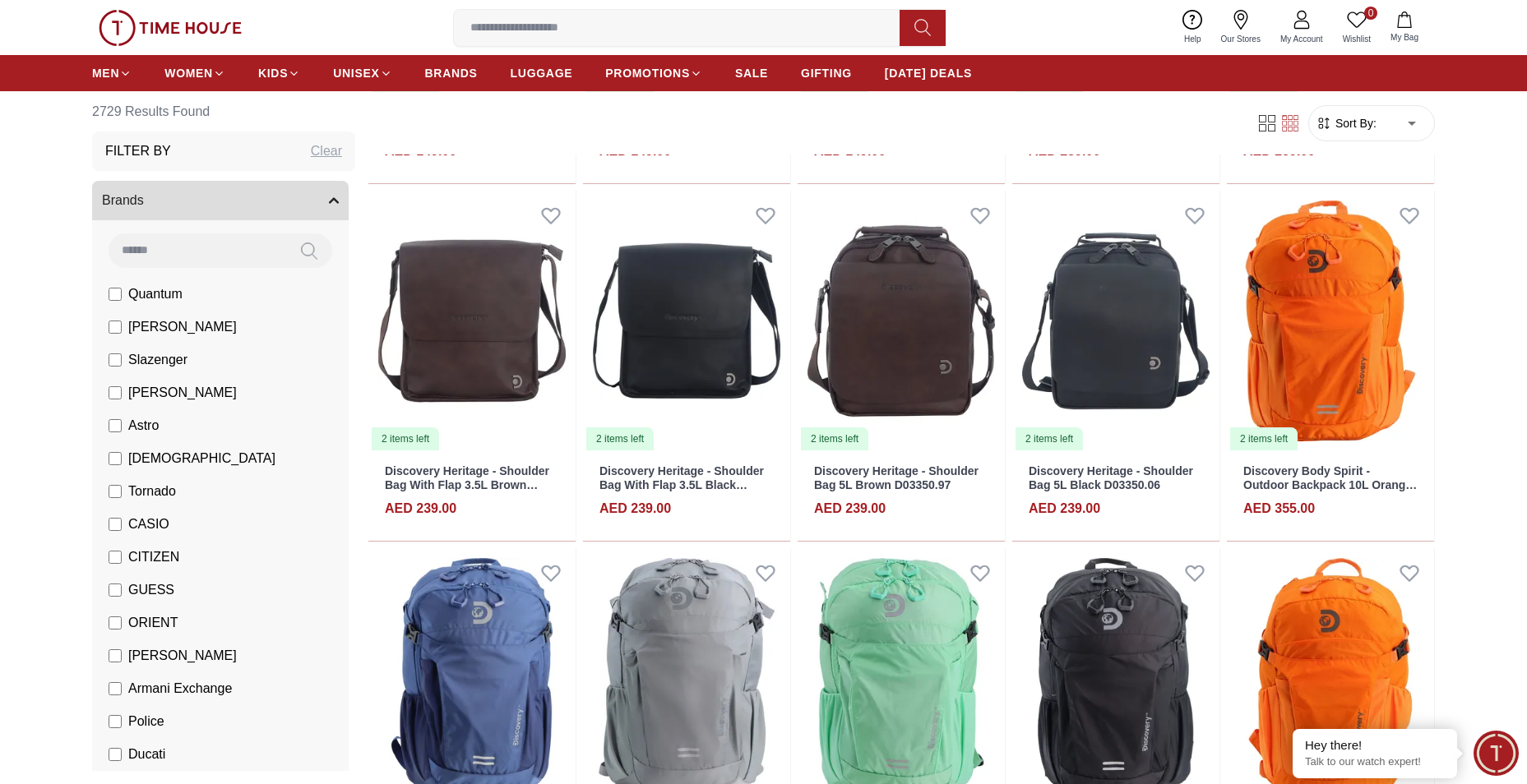
scroll to position [1151, 0]
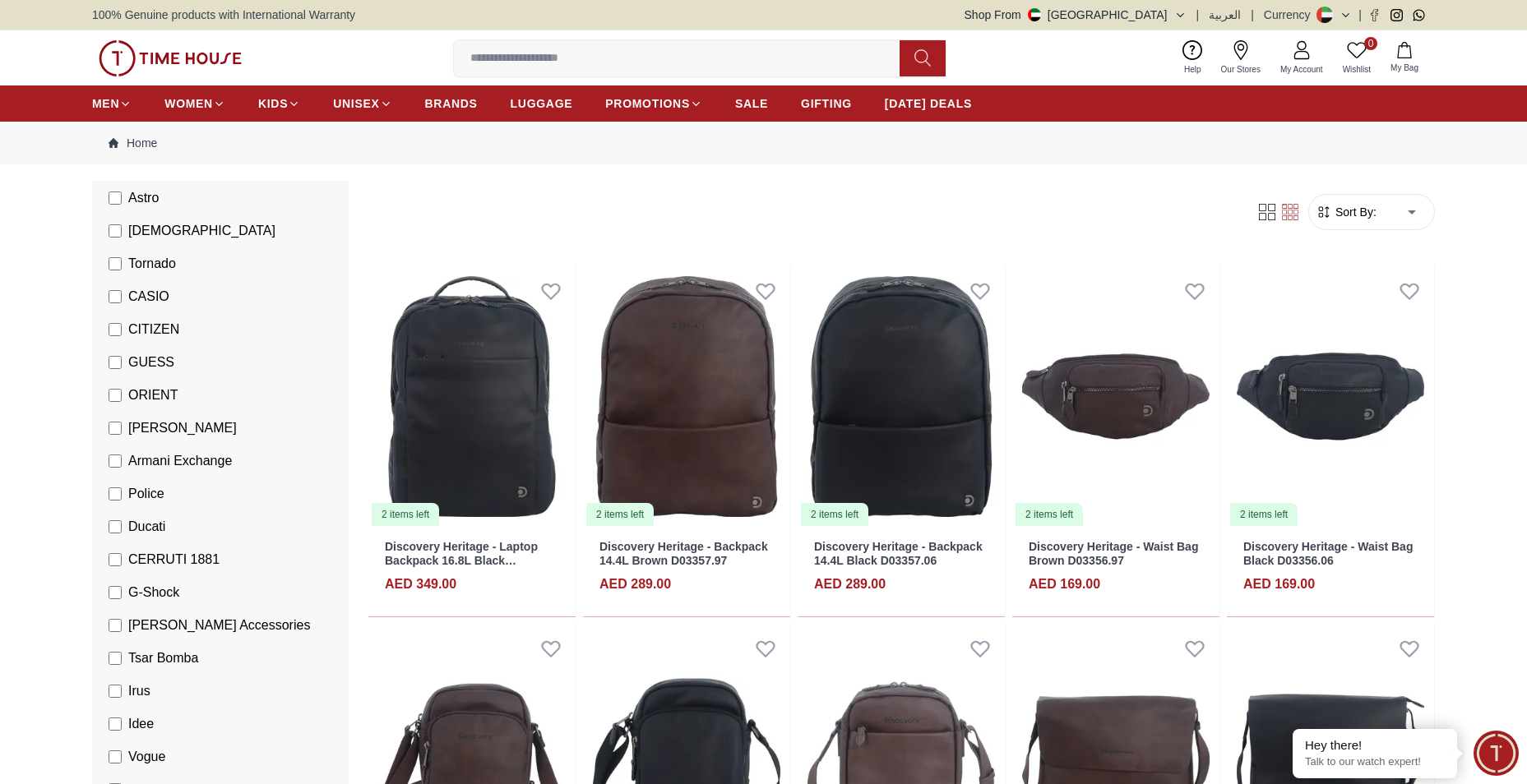
scroll to position [329, 0]
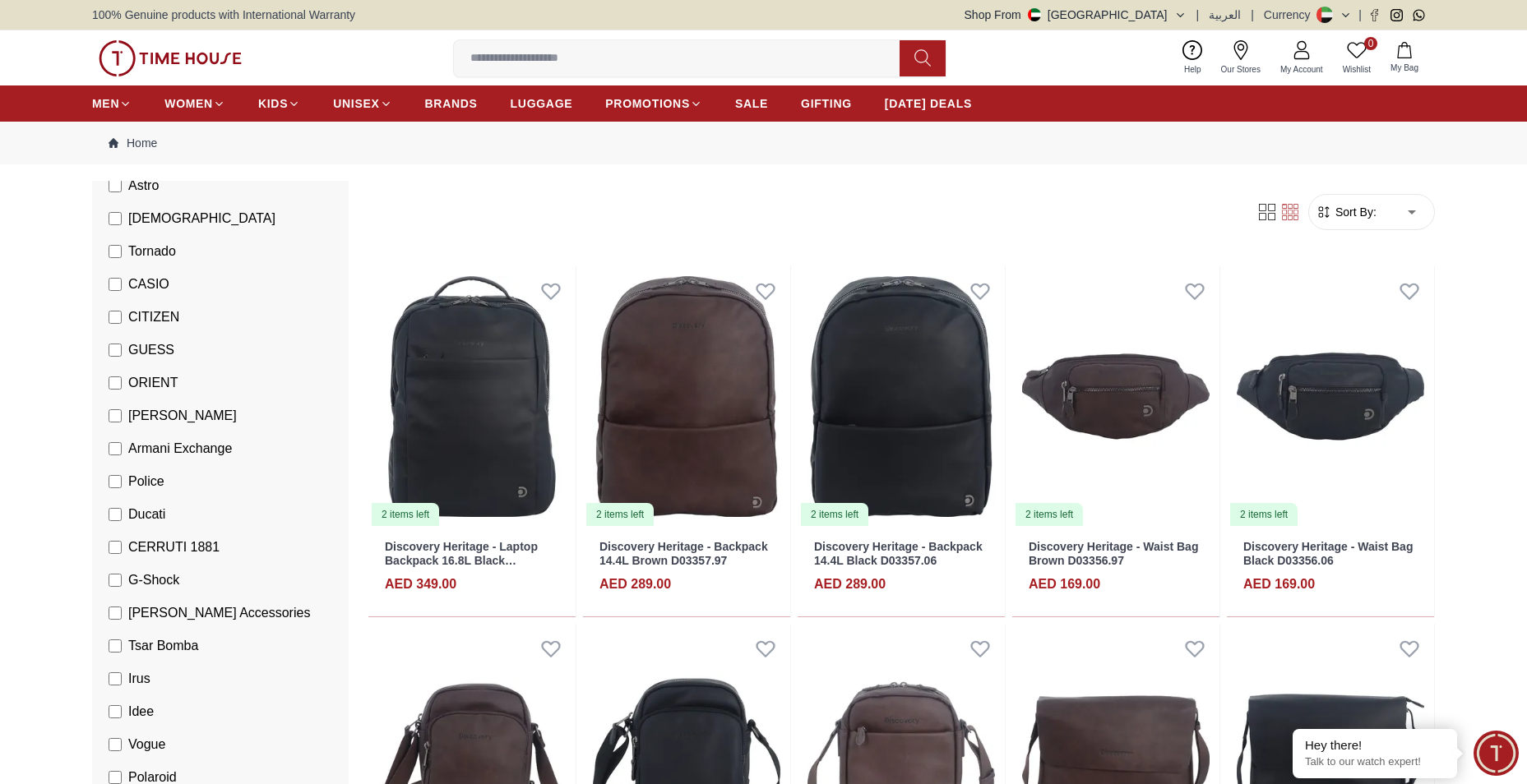
click at [149, 289] on span "CASIO" at bounding box center [148, 285] width 41 height 20
click at [148, 284] on span "CASIO" at bounding box center [148, 285] width 41 height 20
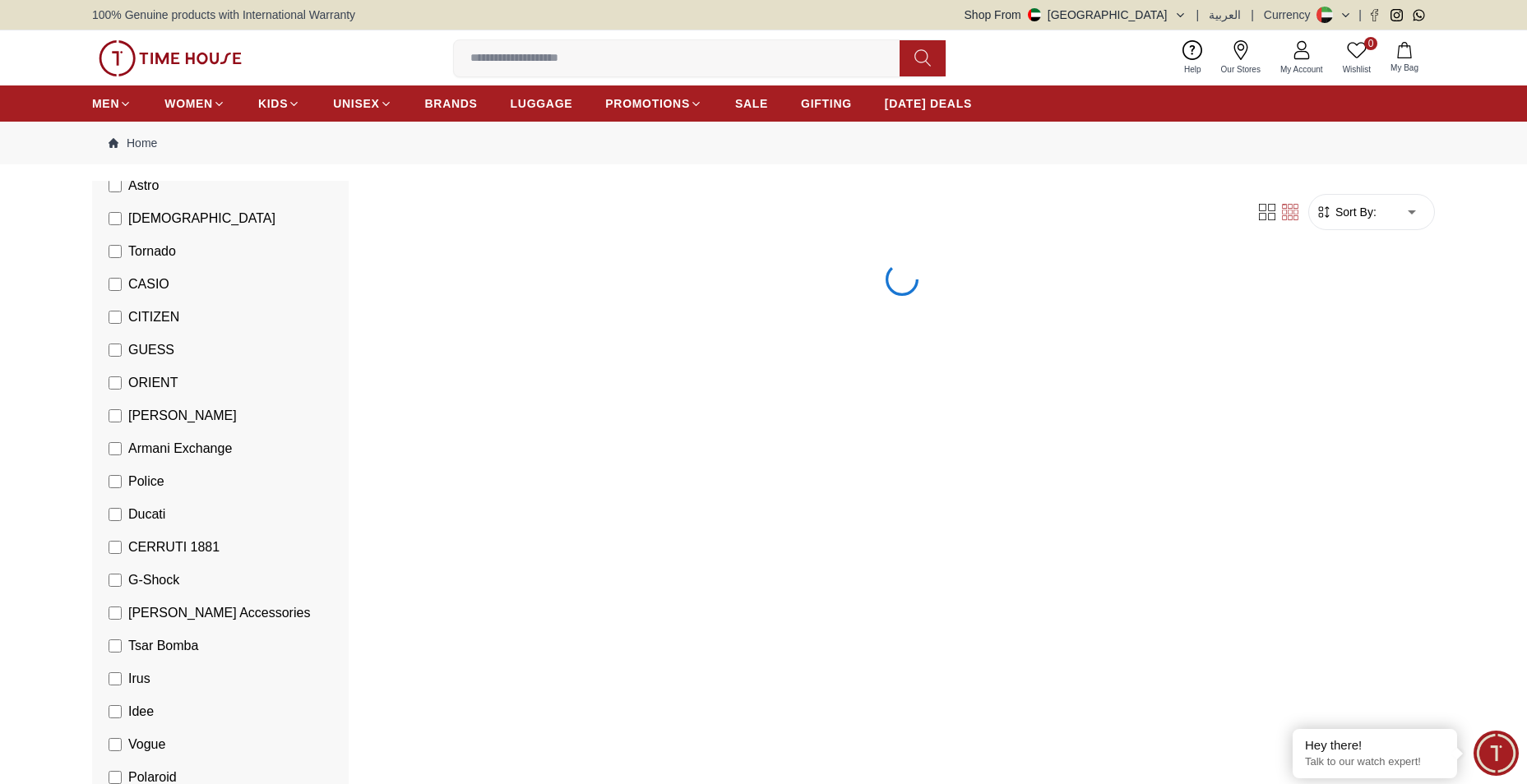
click at [148, 284] on span "CASIO" at bounding box center [148, 285] width 41 height 20
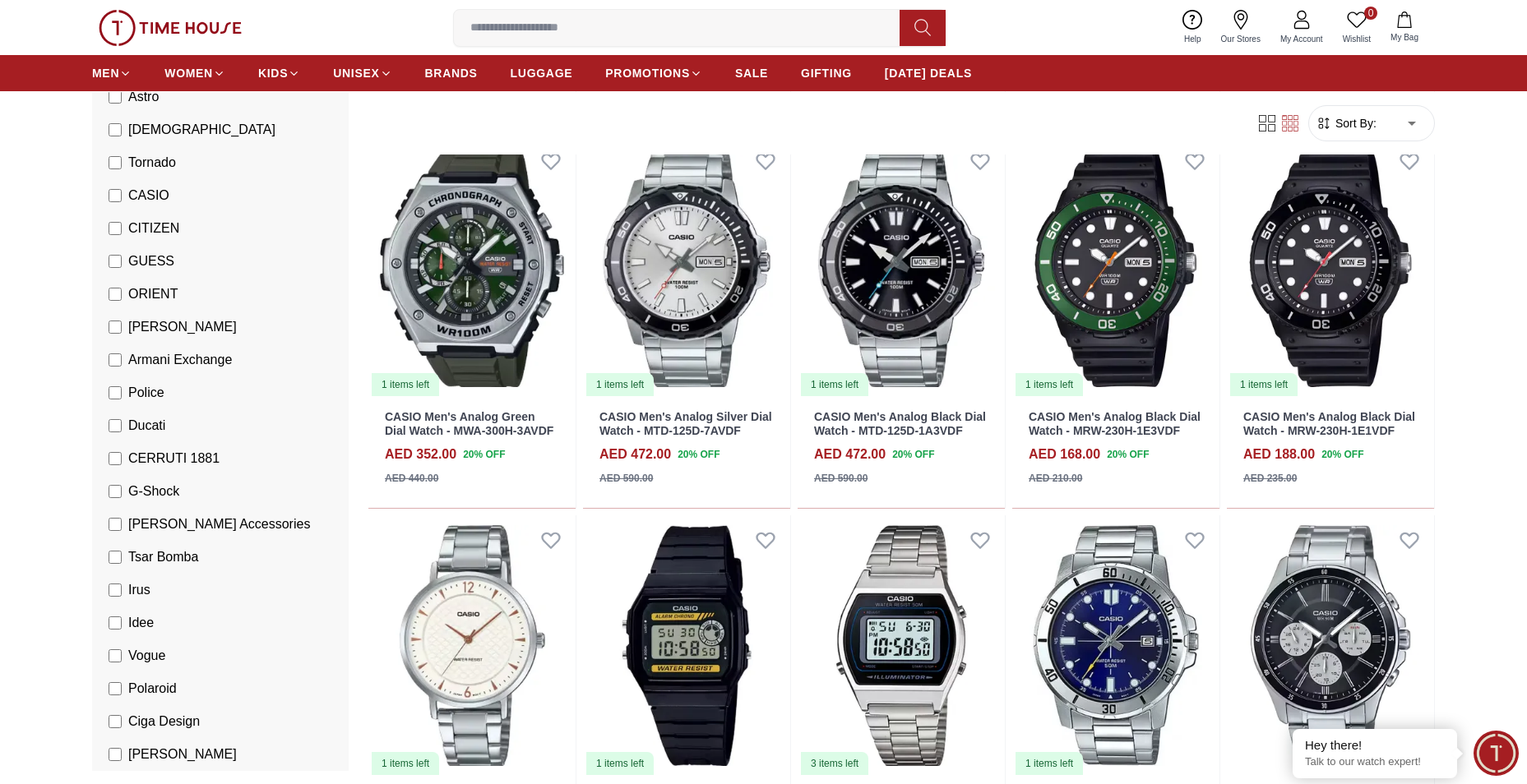
scroll to position [1069, 0]
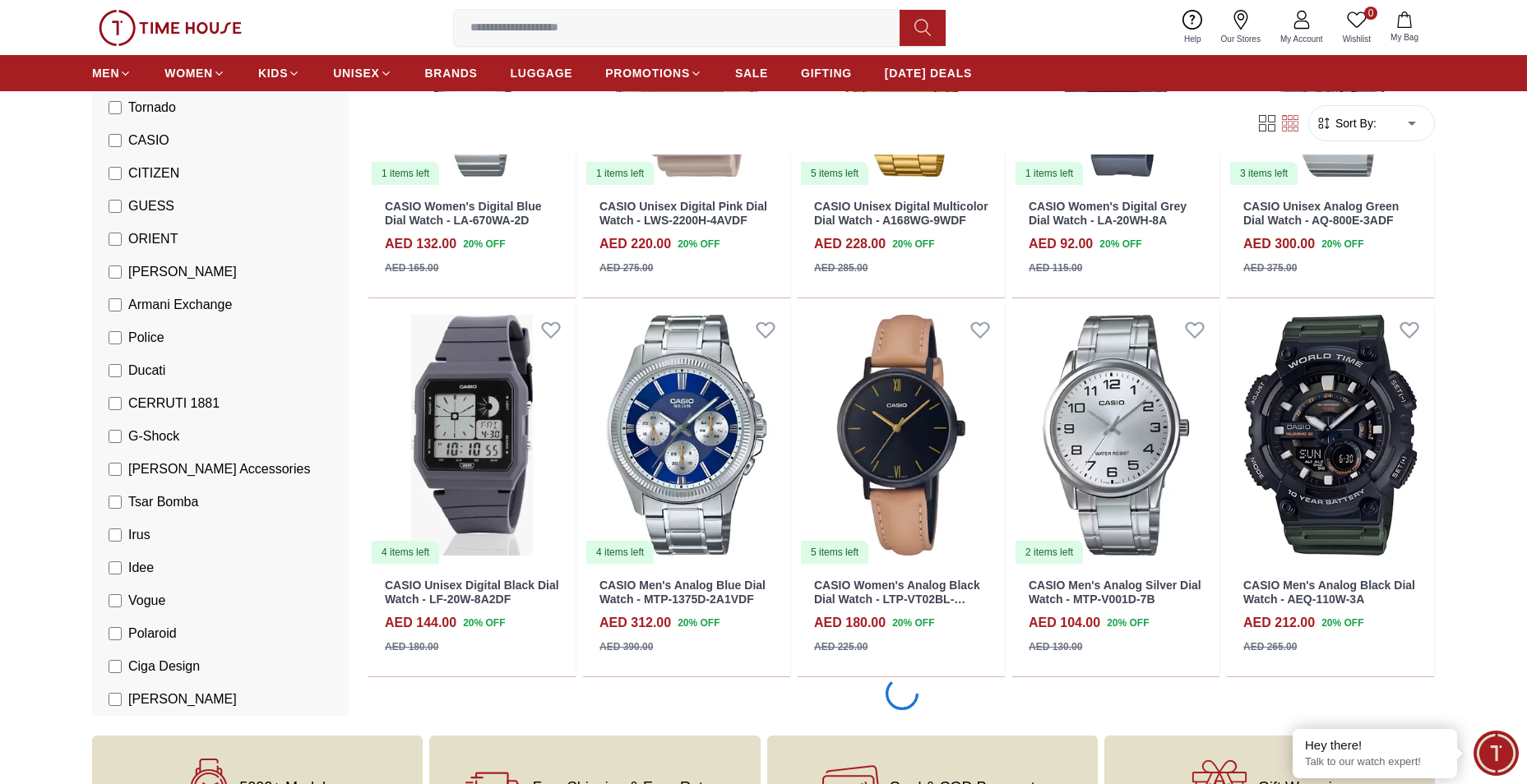
scroll to position [2631, 0]
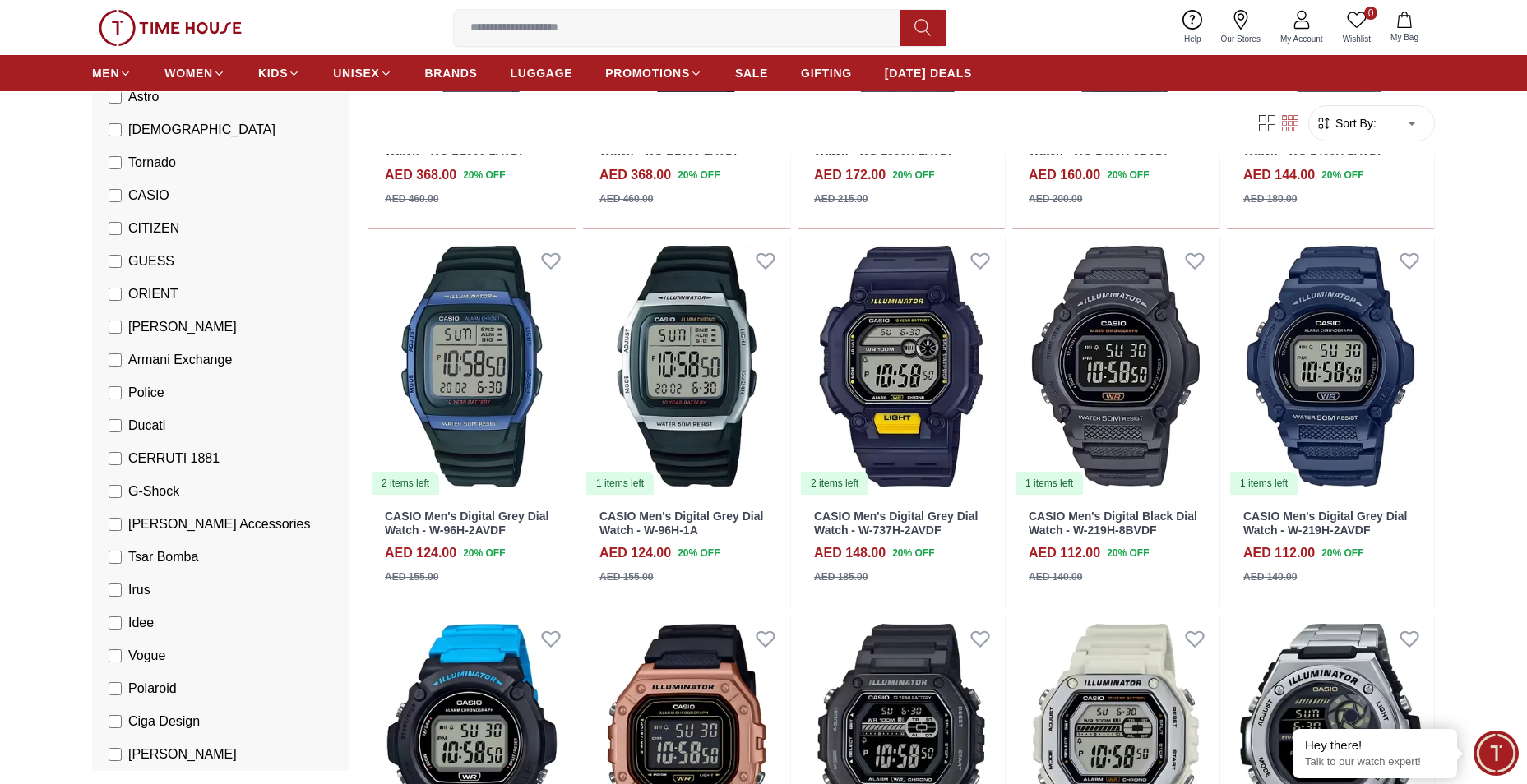
scroll to position [4276, 0]
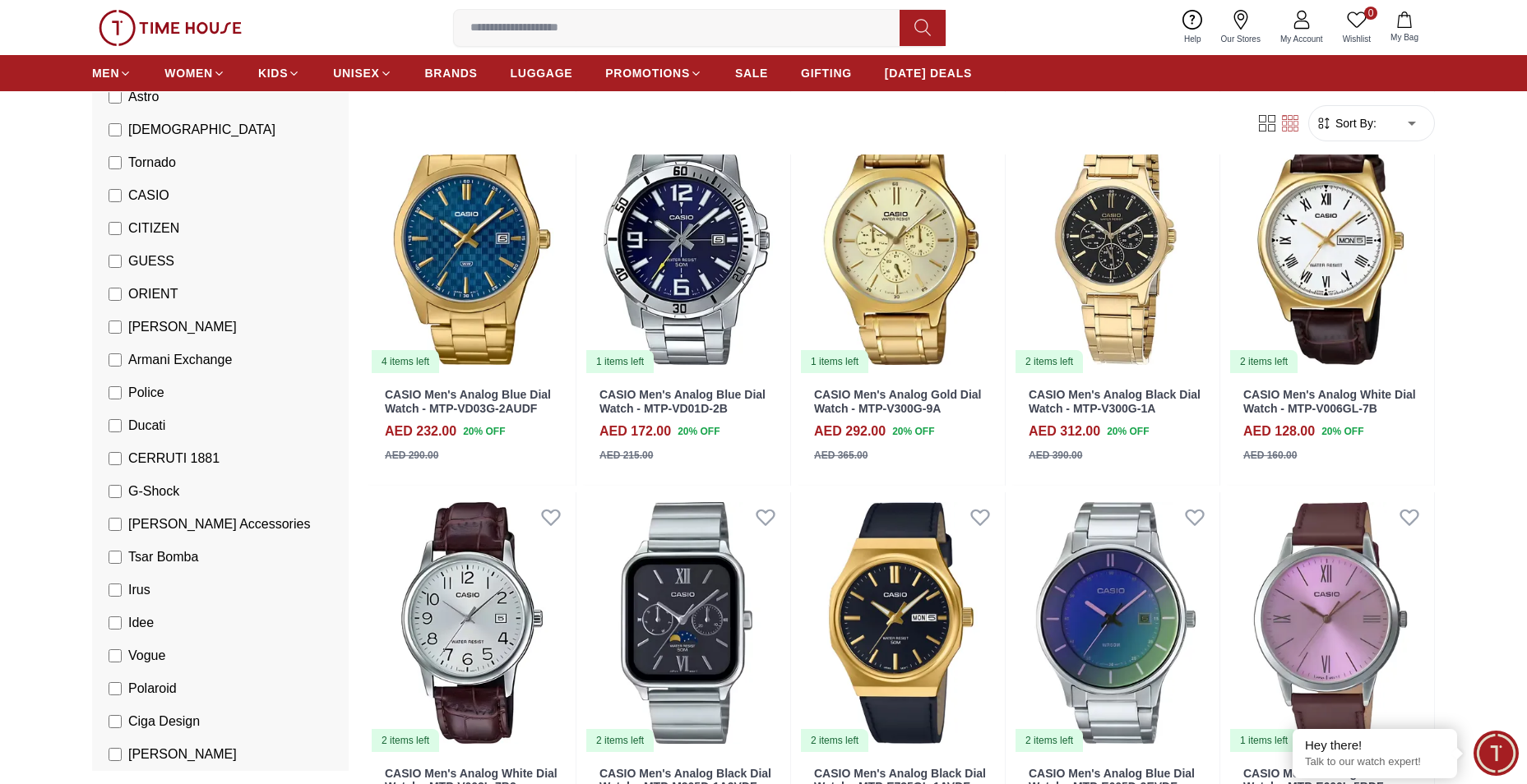
scroll to position [5591, 0]
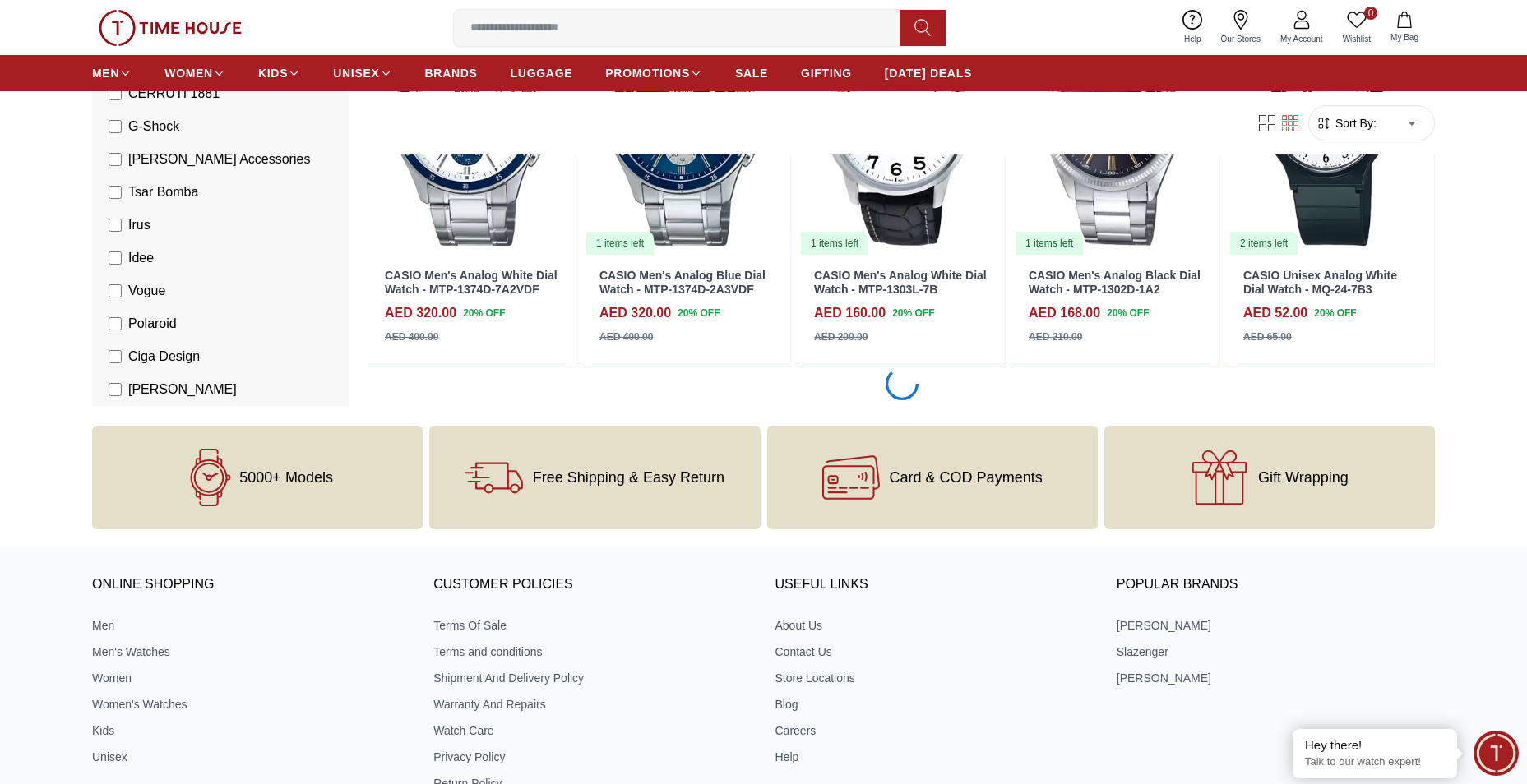
scroll to position [7482, 0]
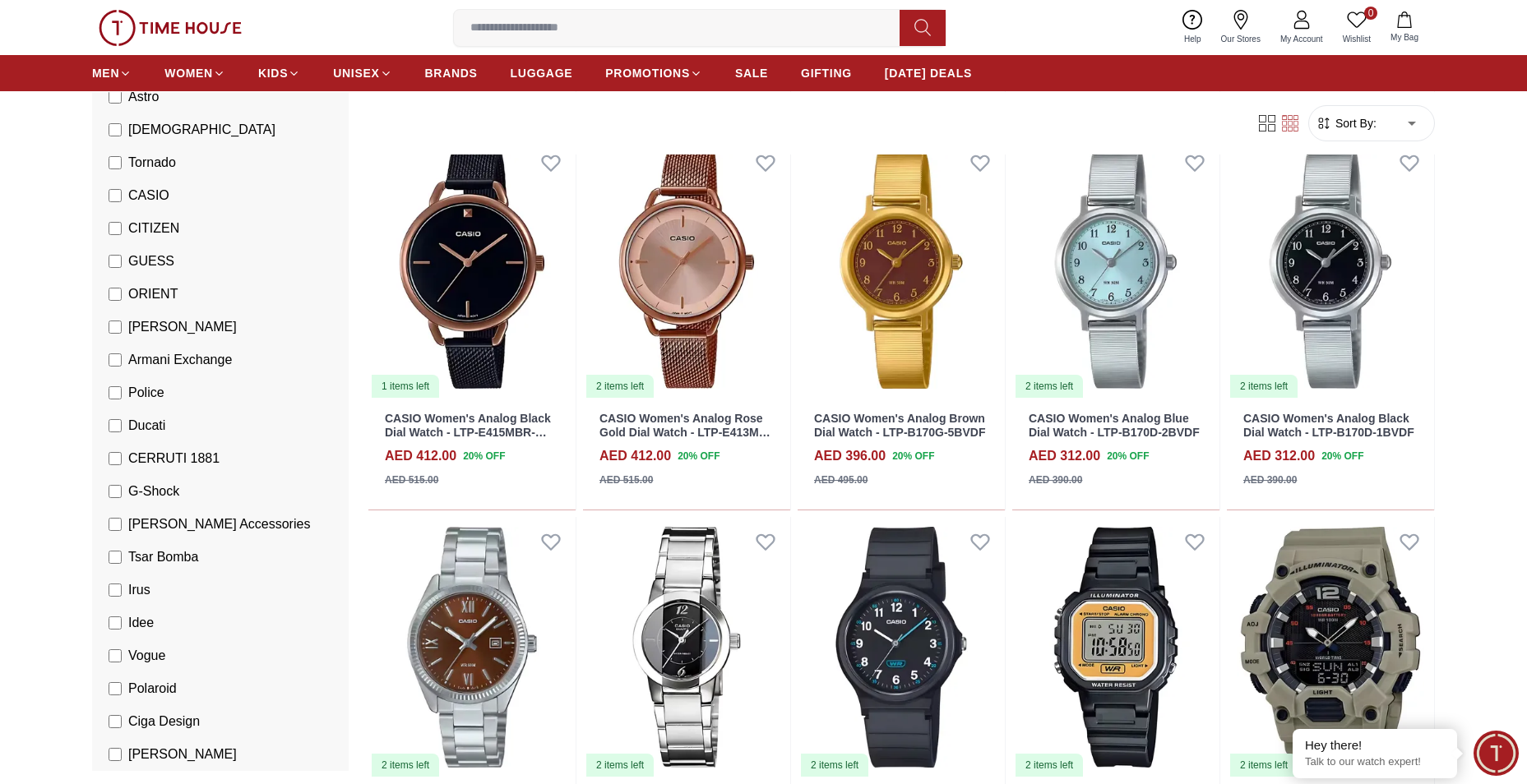
scroll to position [8715, 0]
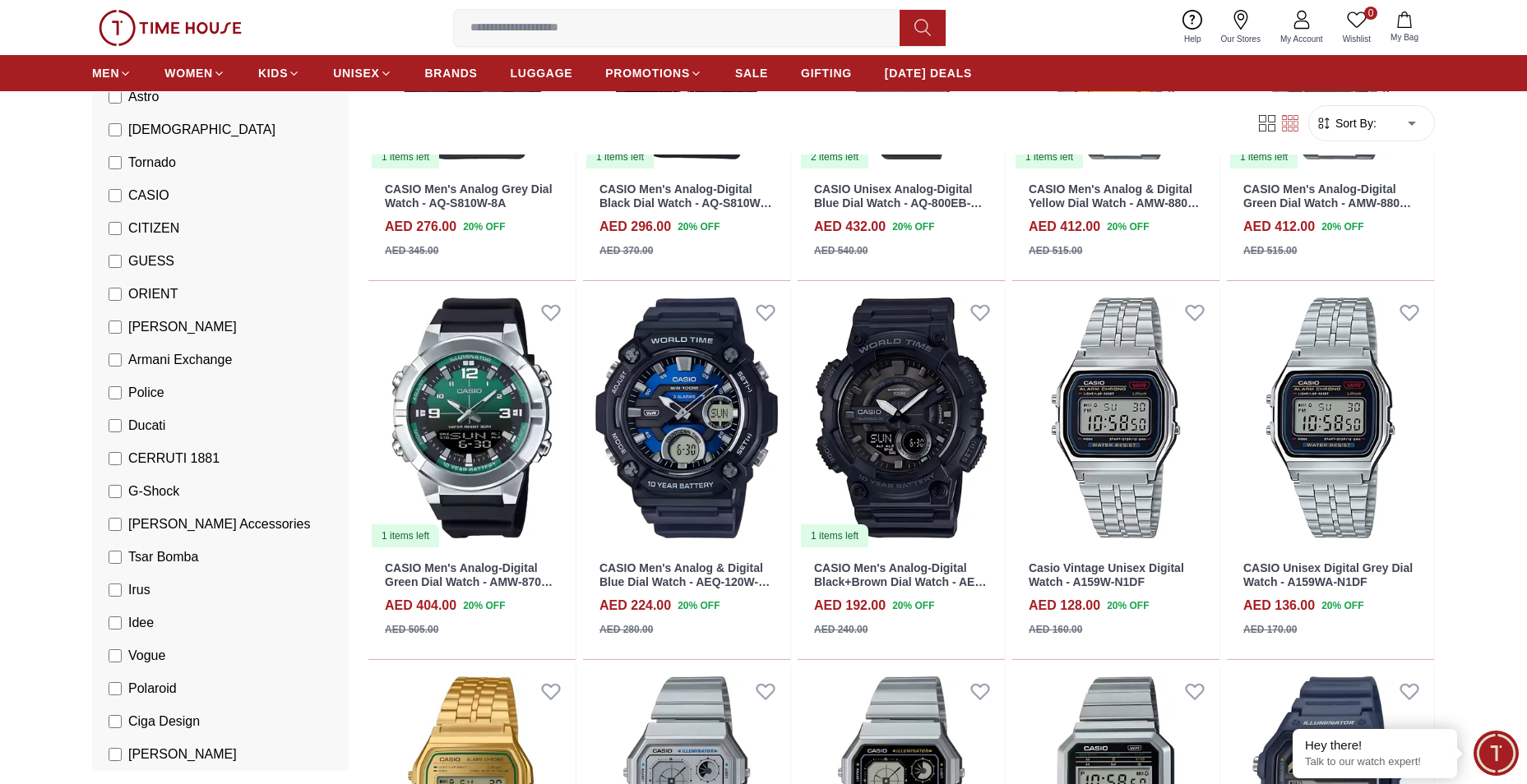
scroll to position [9538, 0]
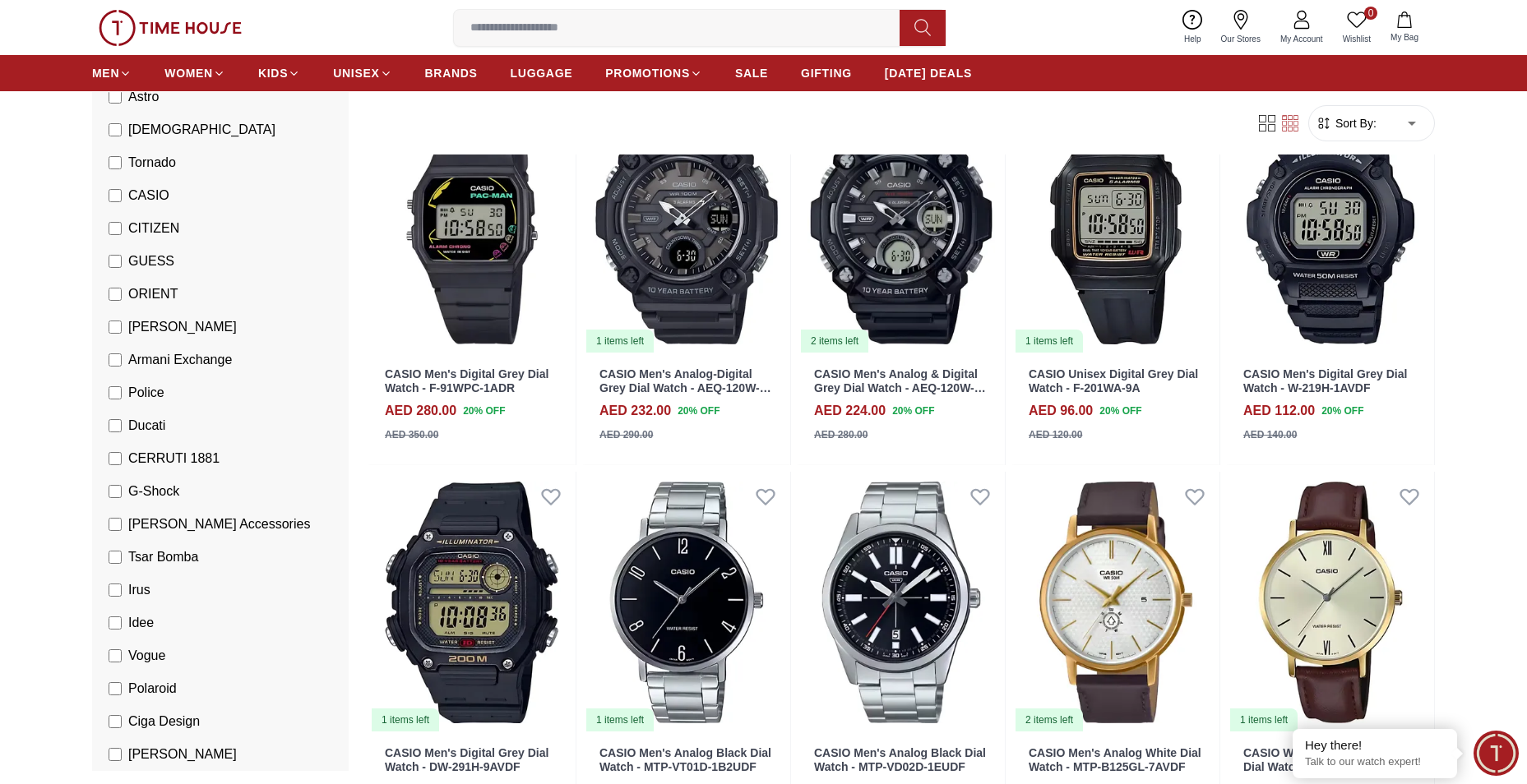
scroll to position [13402, 0]
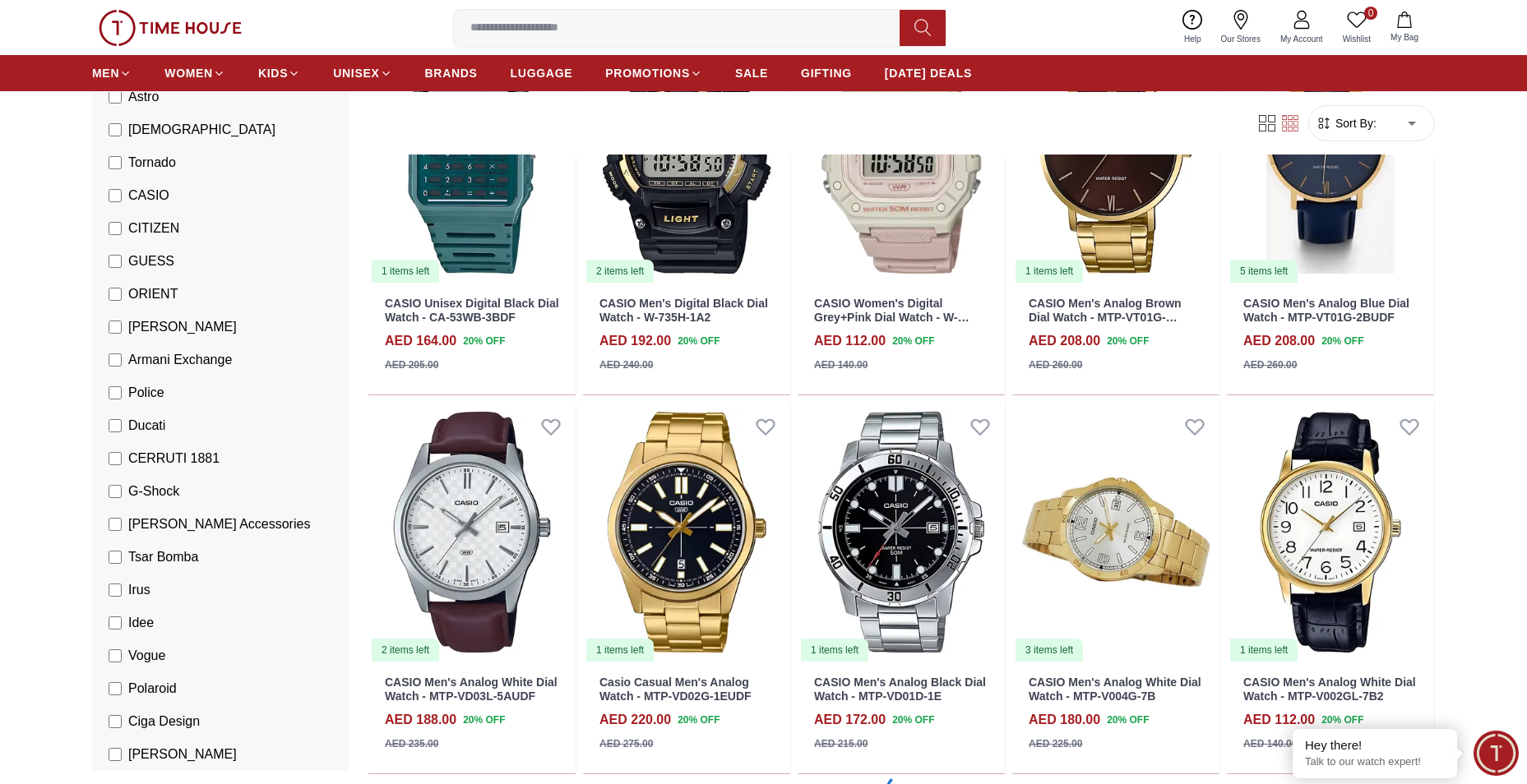
scroll to position [16280, 0]
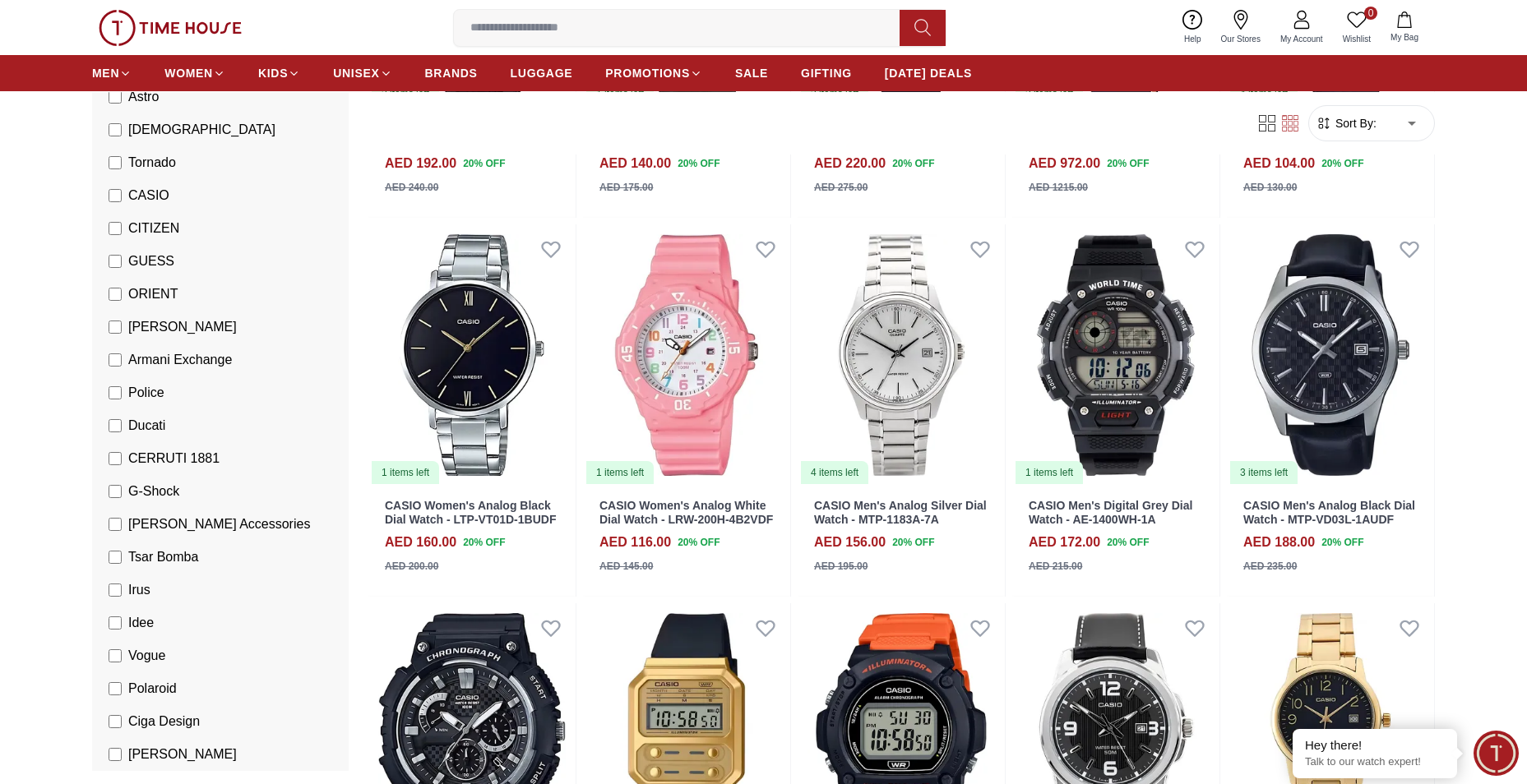
scroll to position [19405, 0]
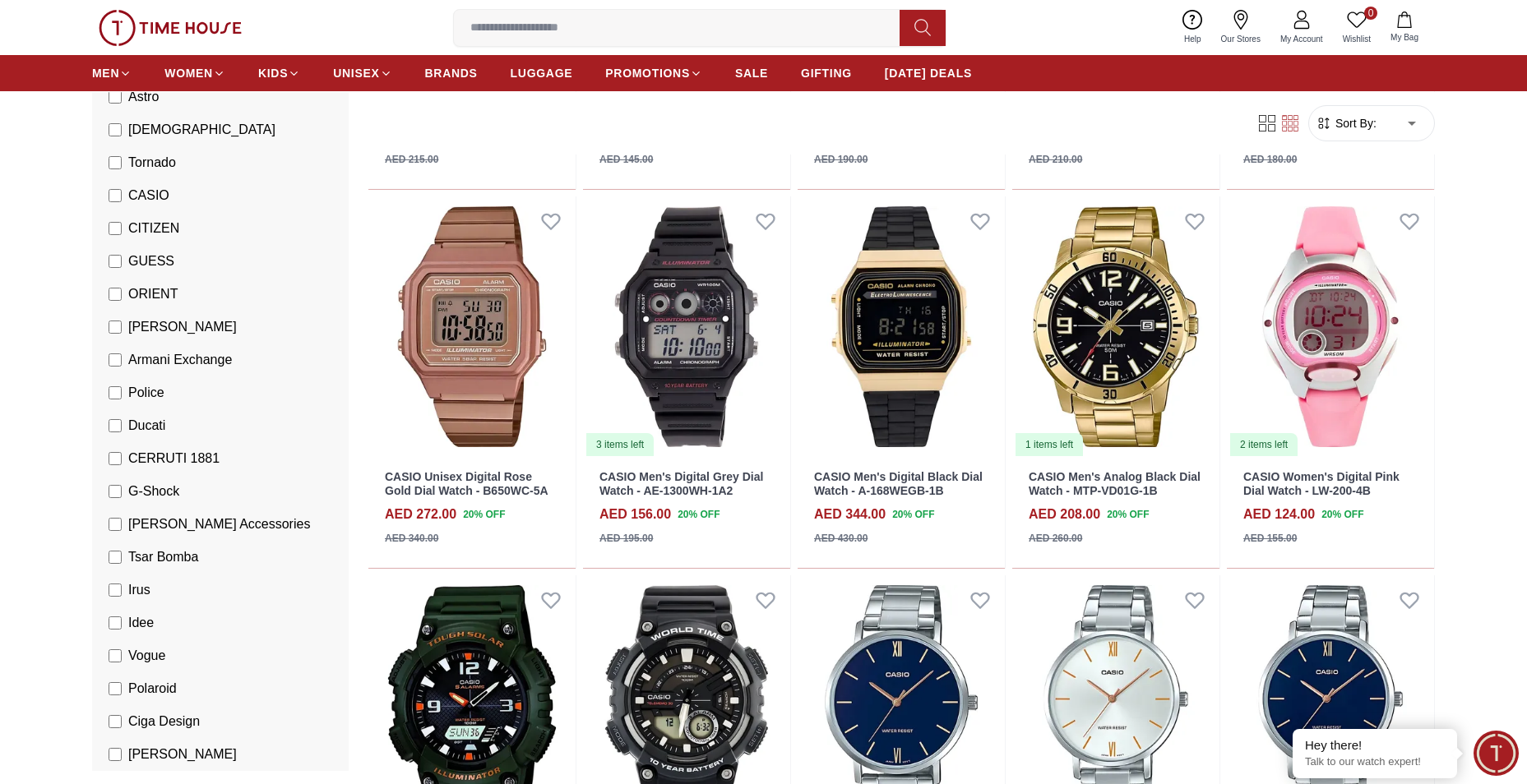
scroll to position [21296, 0]
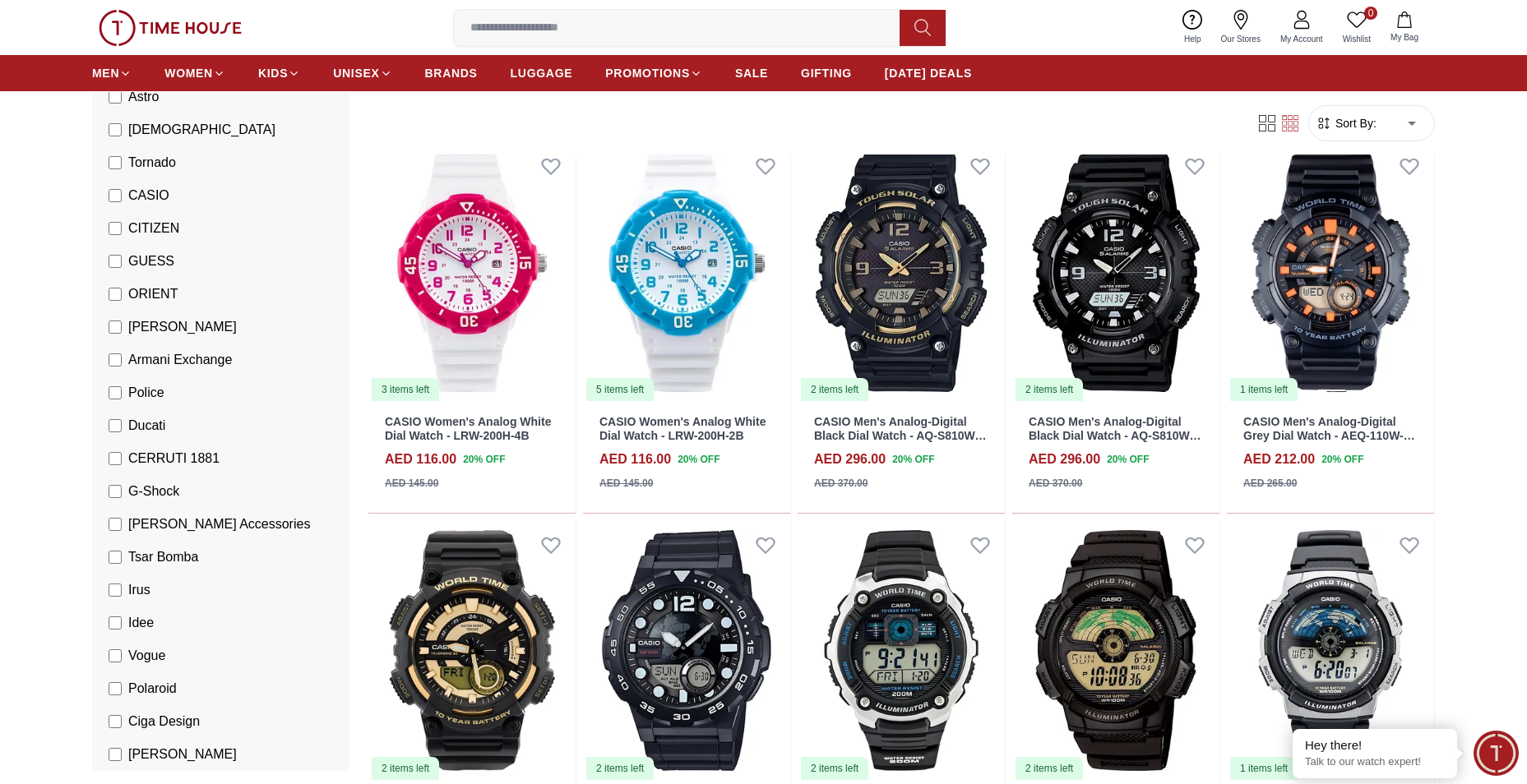
scroll to position [24009, 0]
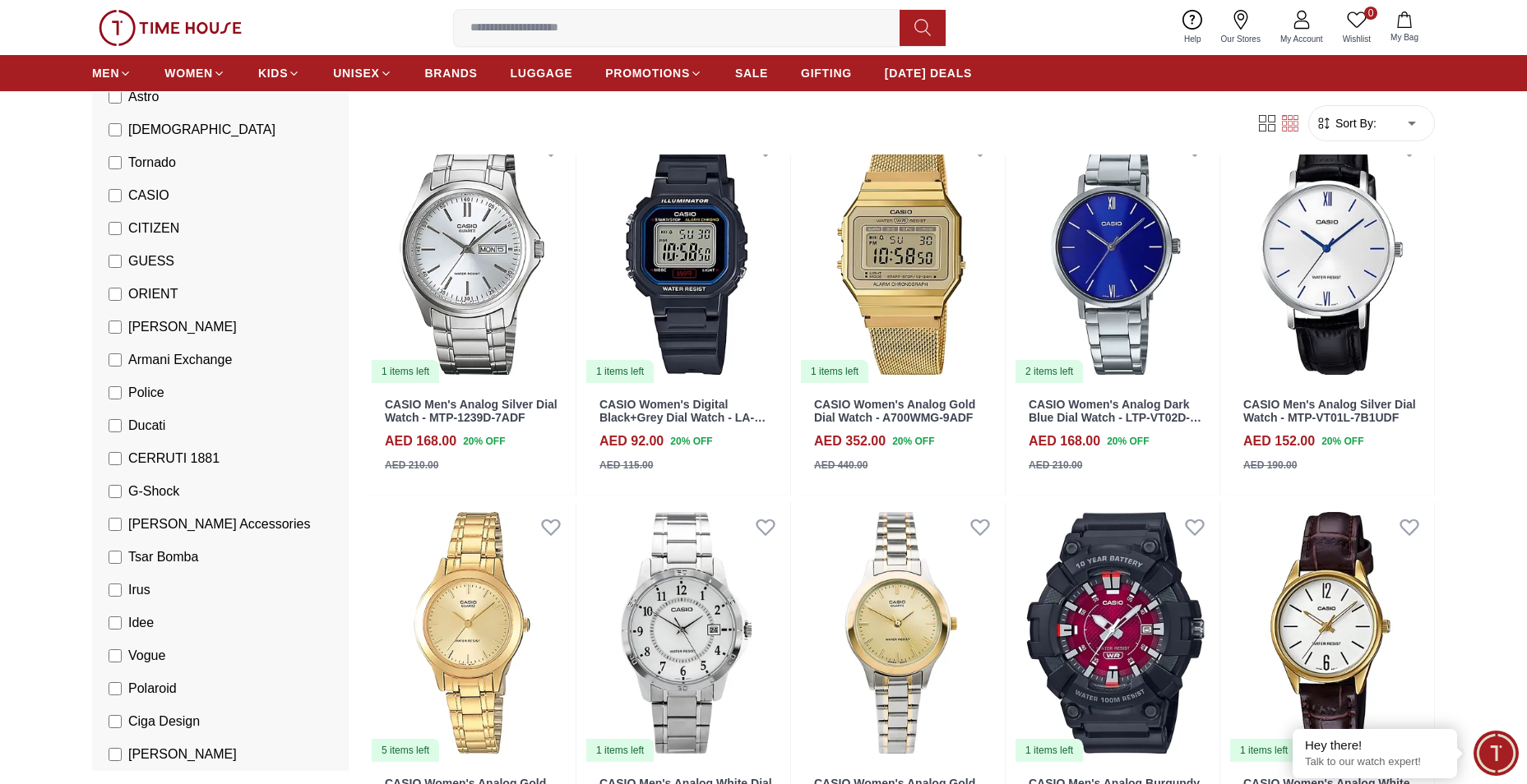
scroll to position [19816, 0]
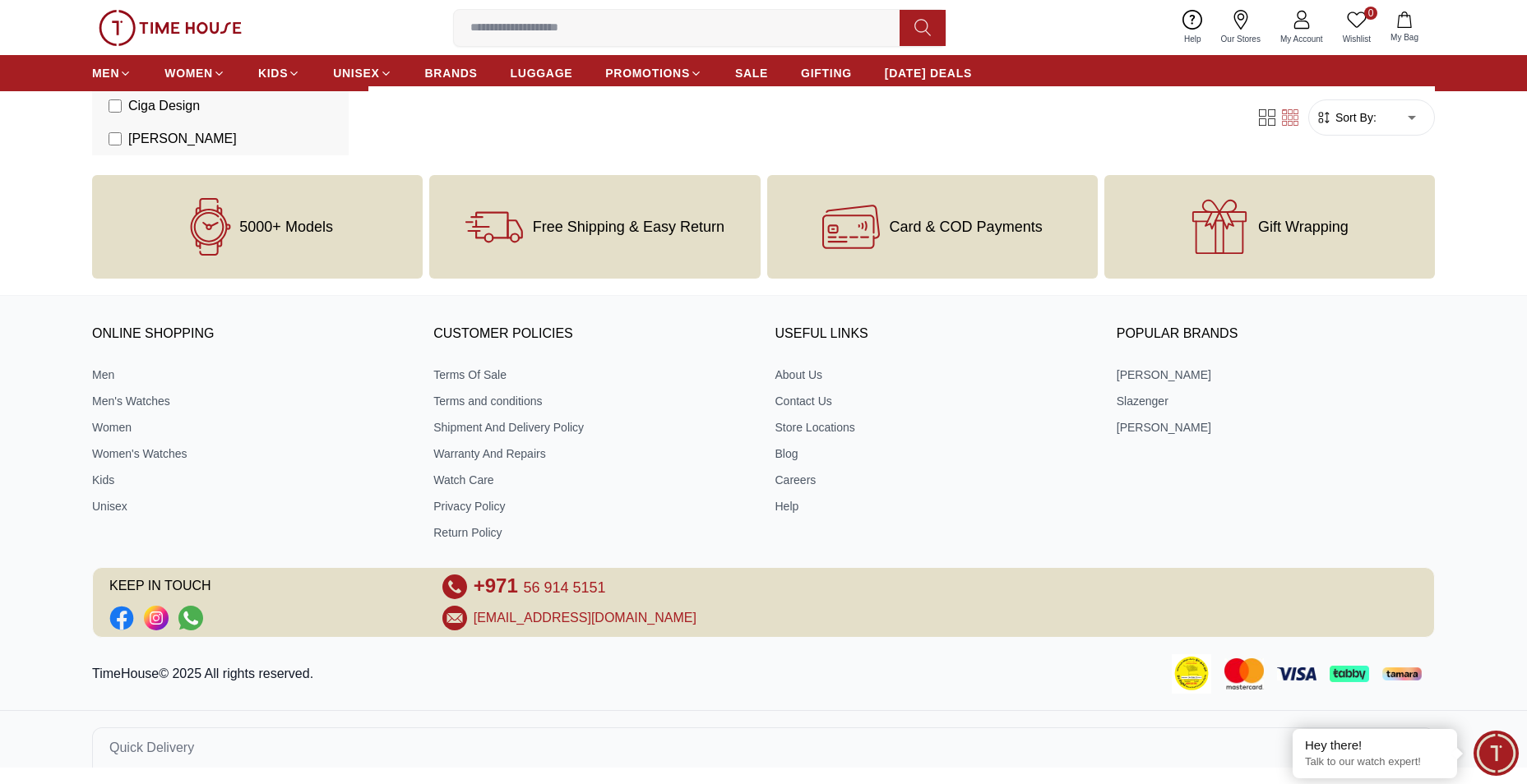
scroll to position [704, 0]
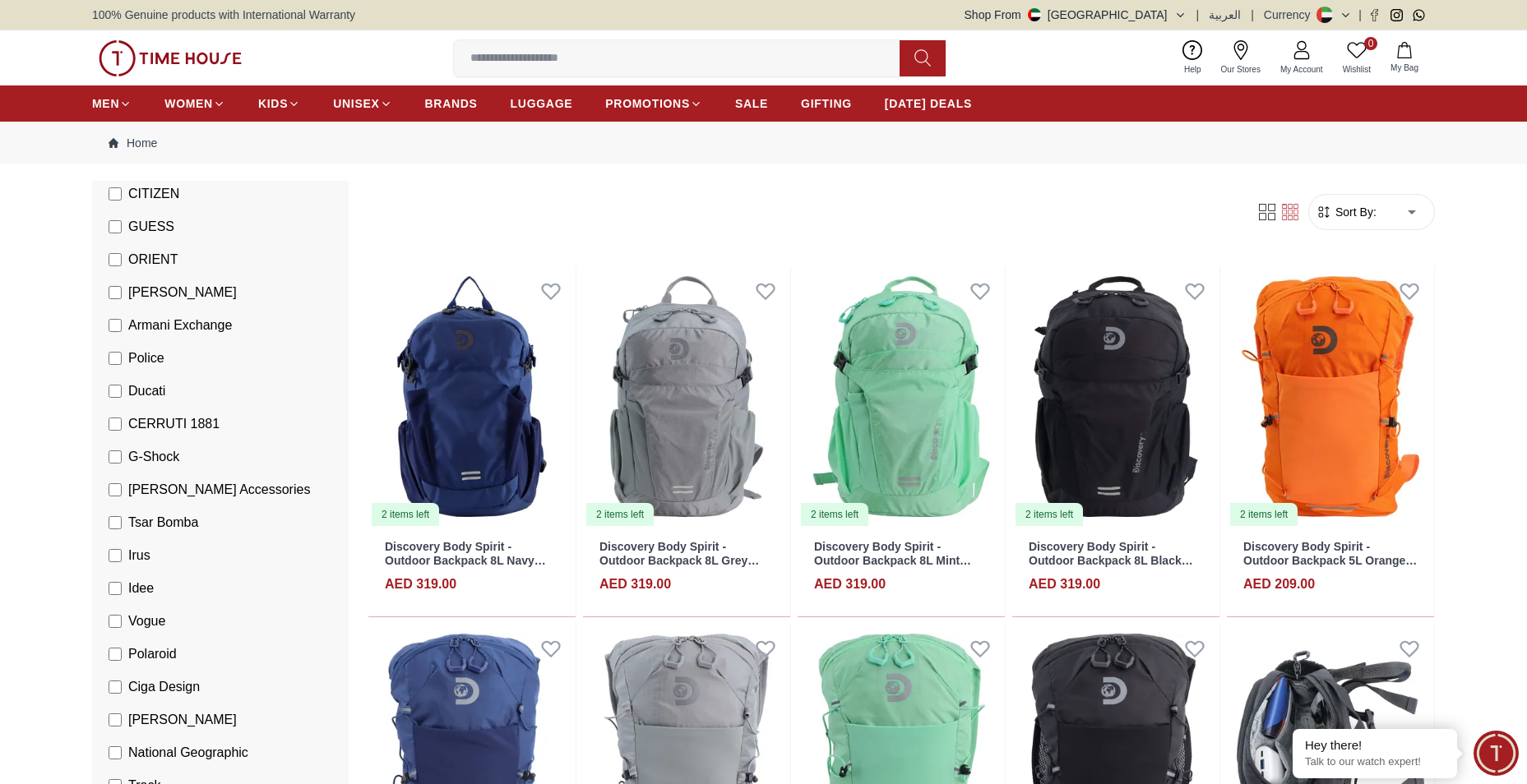
scroll to position [411, 0]
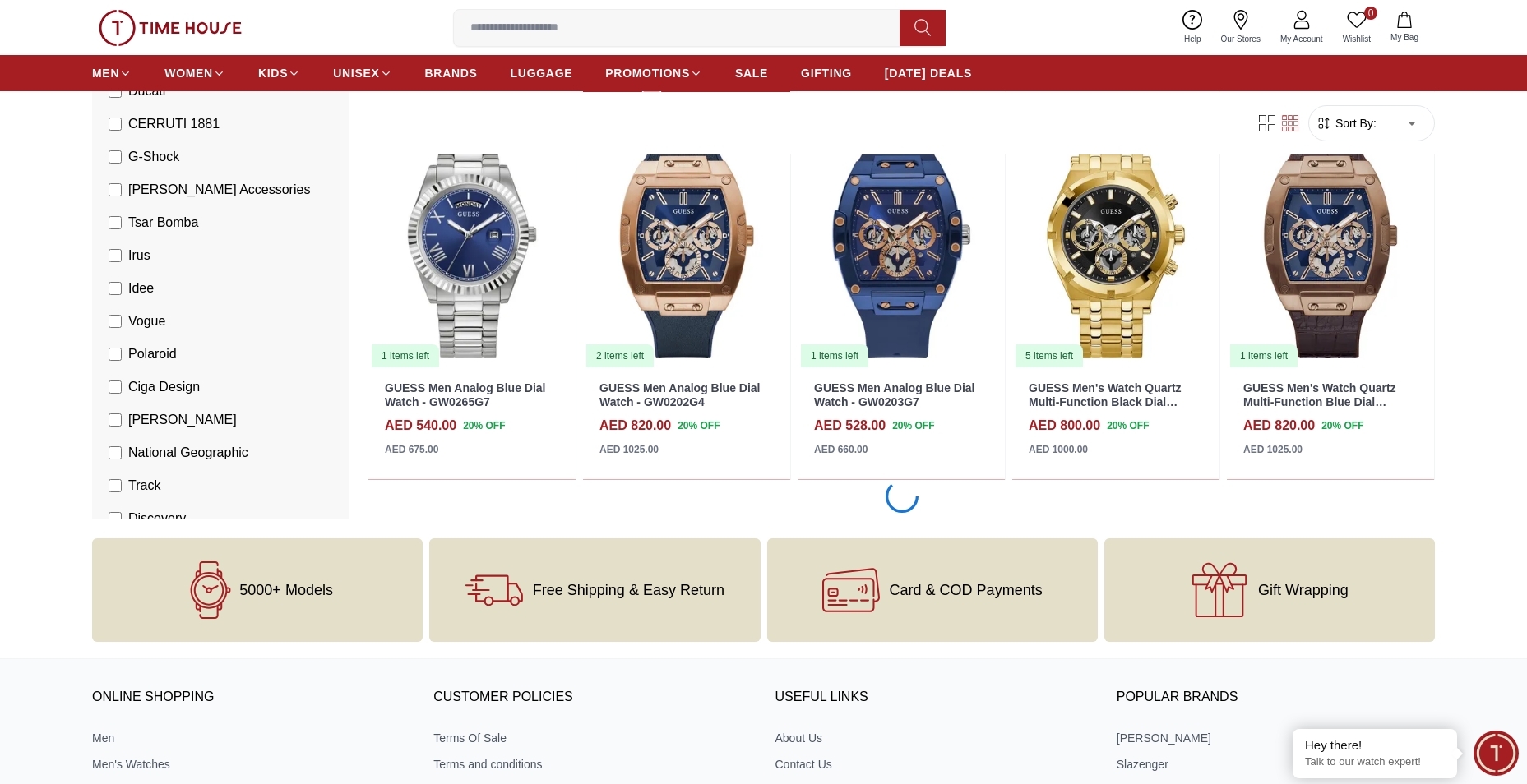
scroll to position [1398, 0]
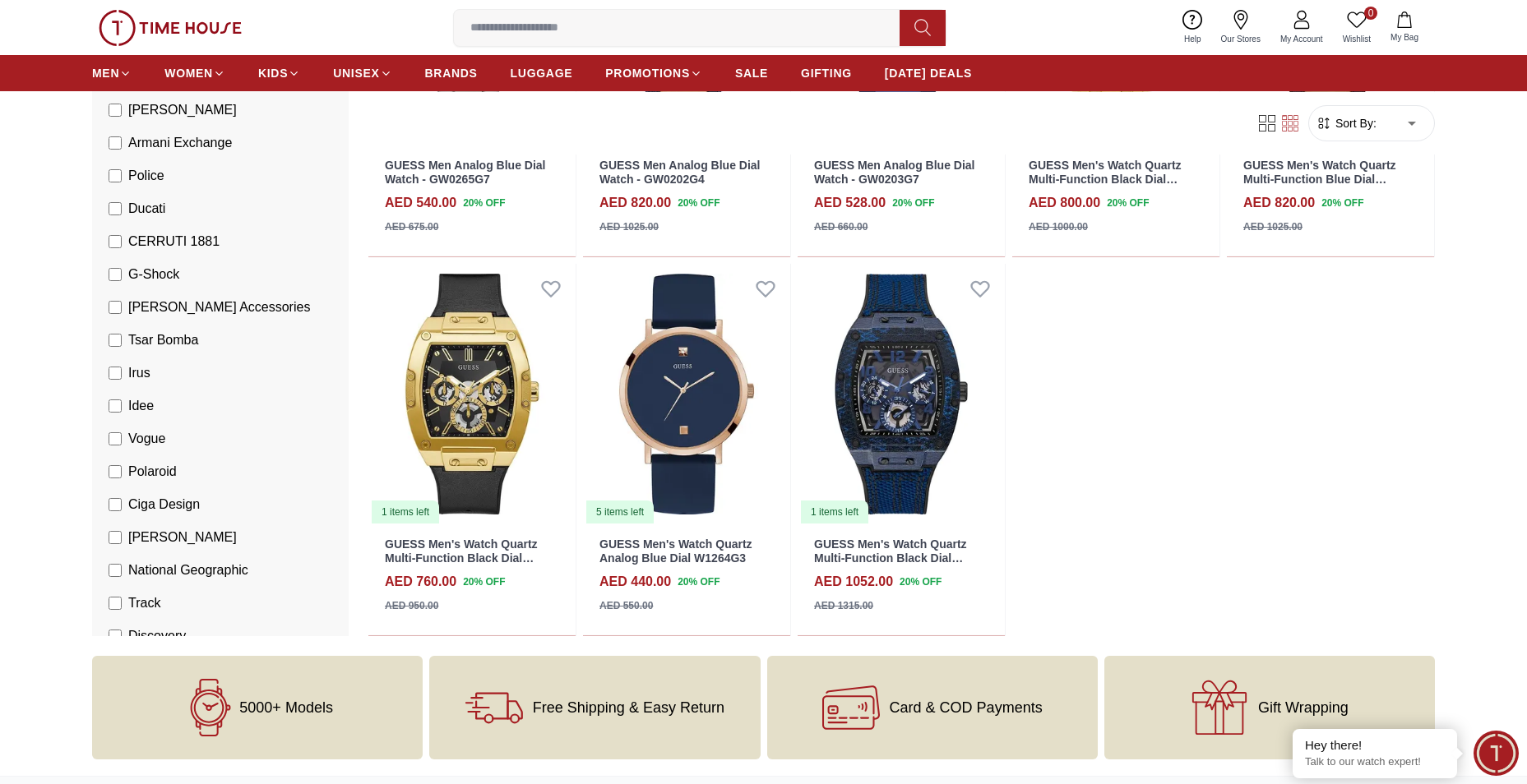
scroll to position [1563, 0]
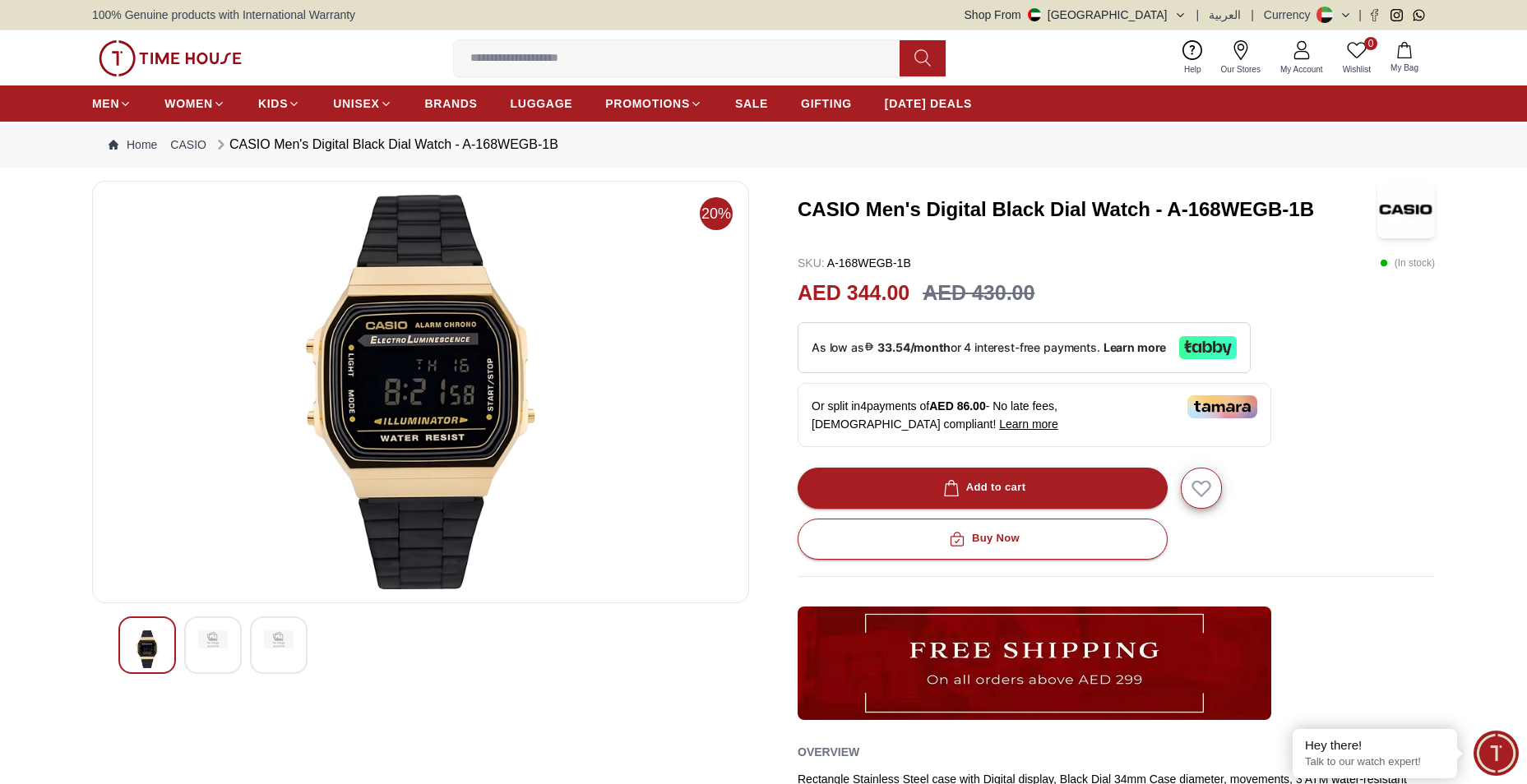
click at [215, 643] on img at bounding box center [213, 639] width 29 height 18
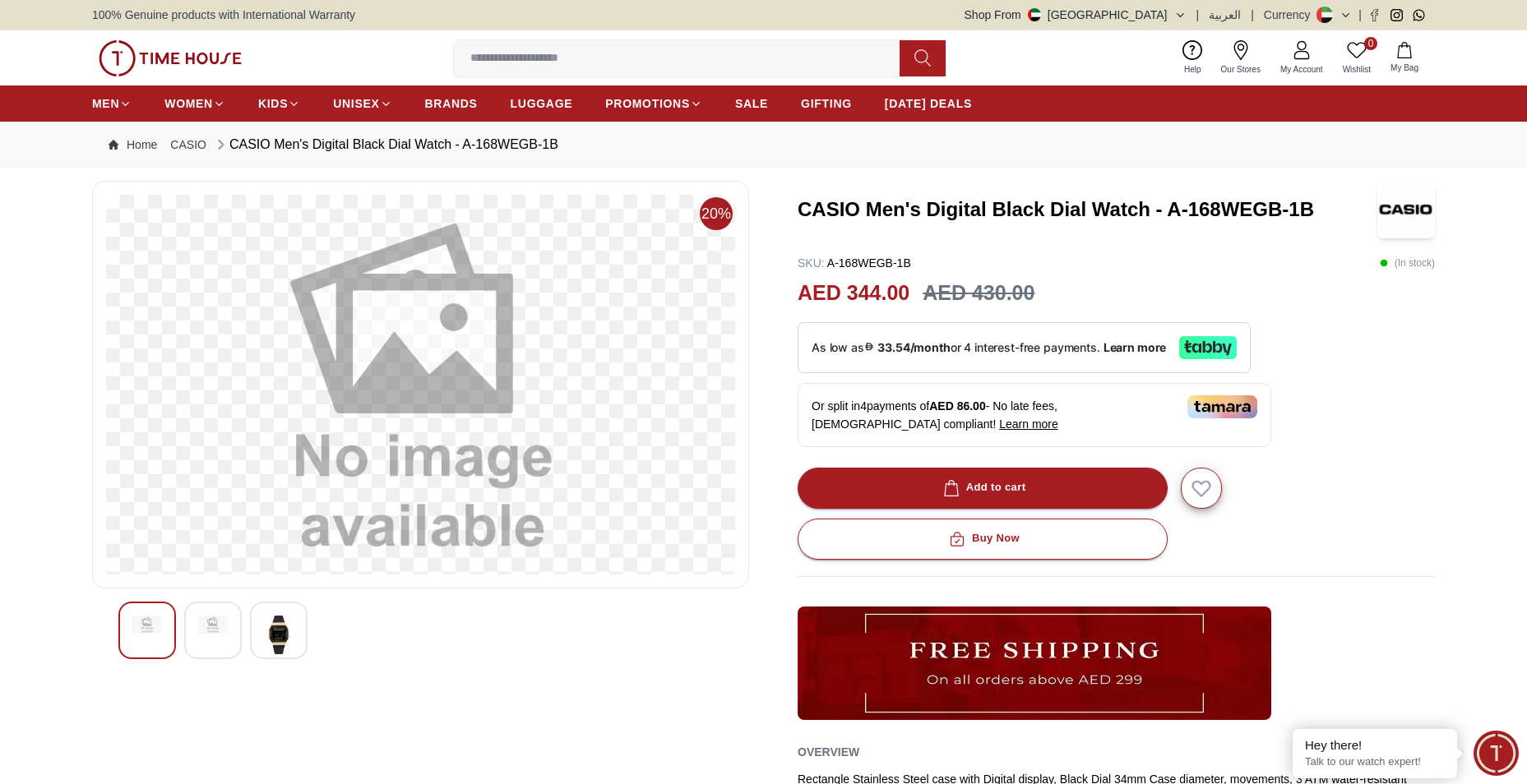
click at [268, 639] on img at bounding box center [279, 634] width 29 height 38
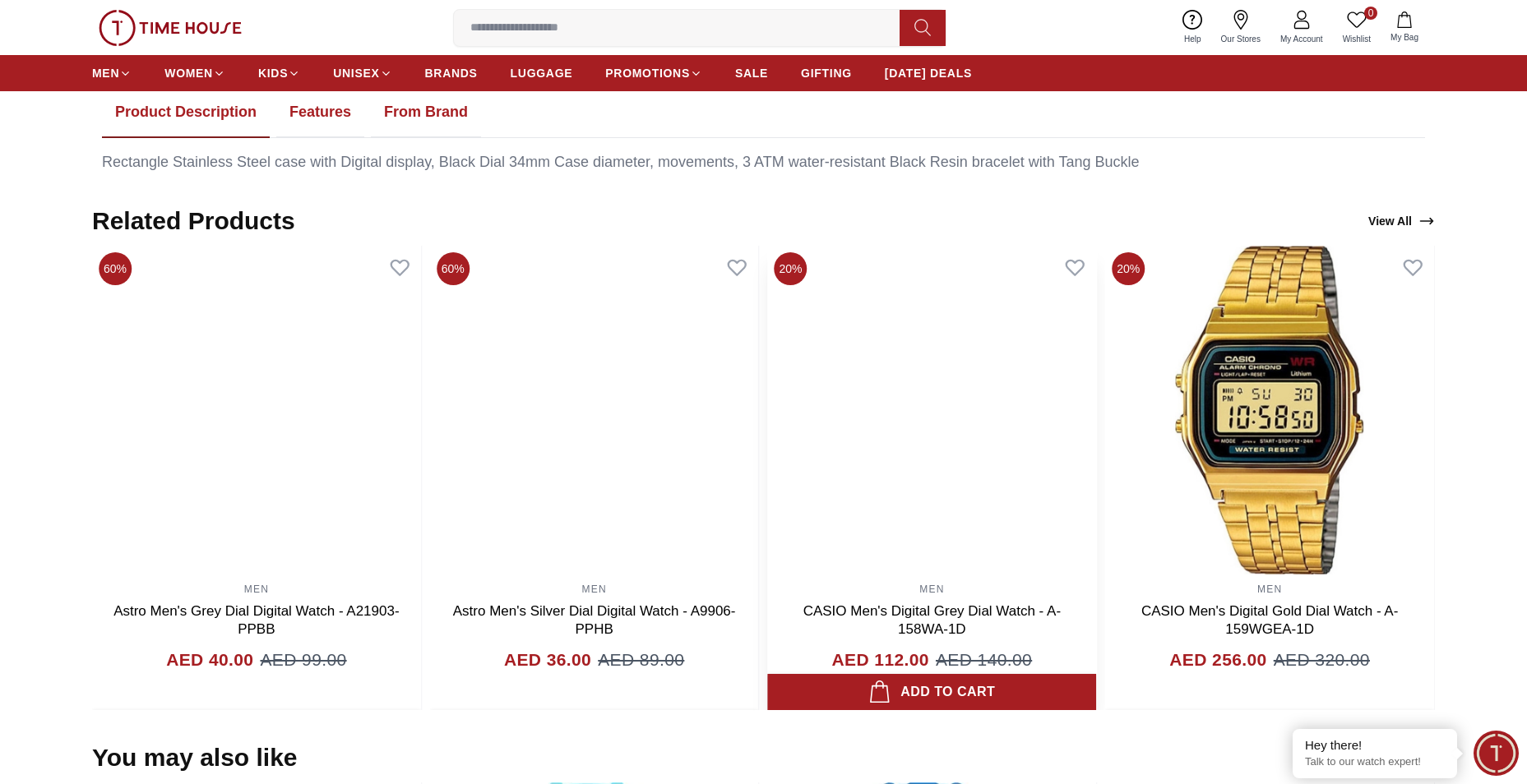
scroll to position [658, 0]
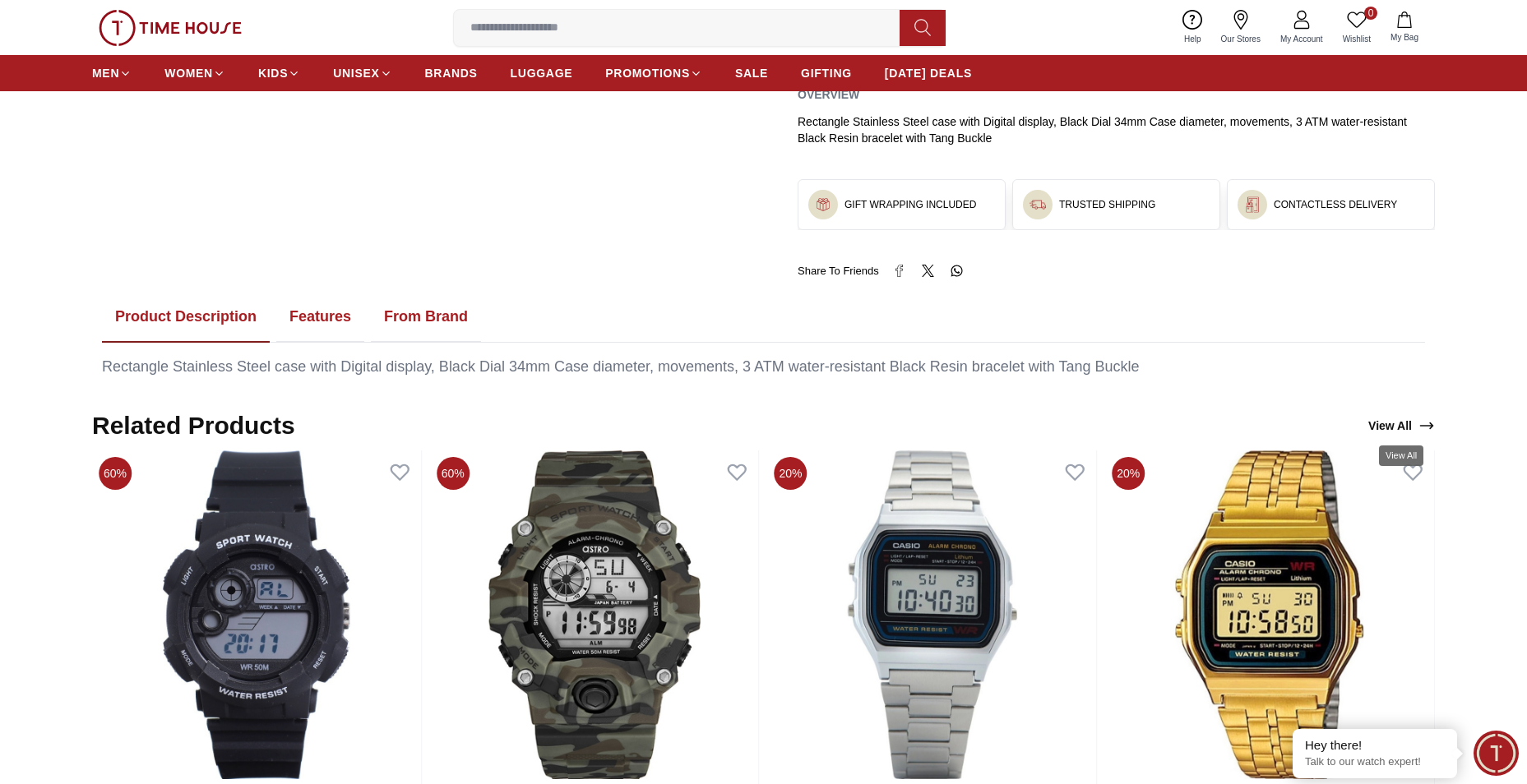
click at [1391, 430] on link "View All" at bounding box center [1402, 425] width 73 height 23
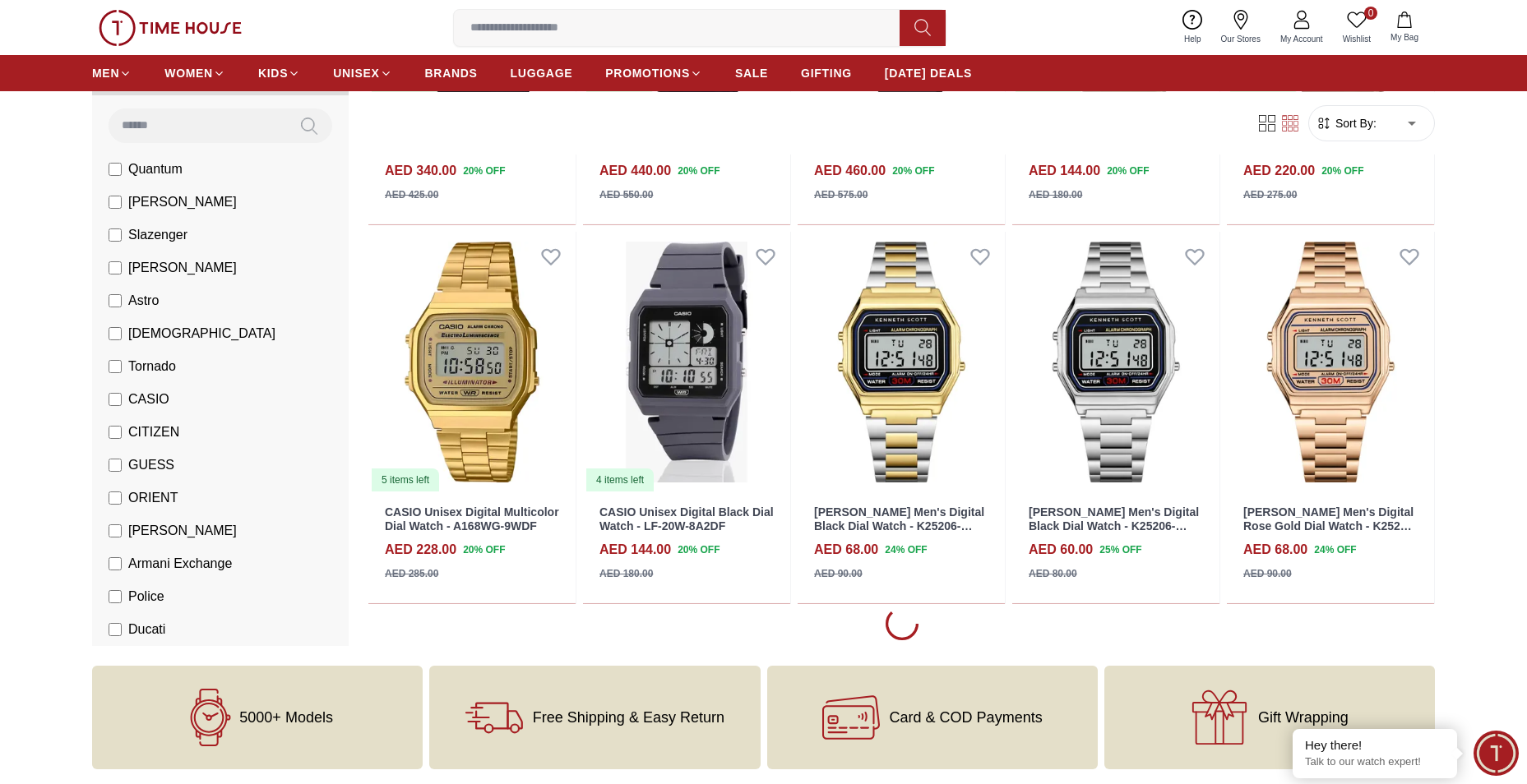
scroll to position [1151, 0]
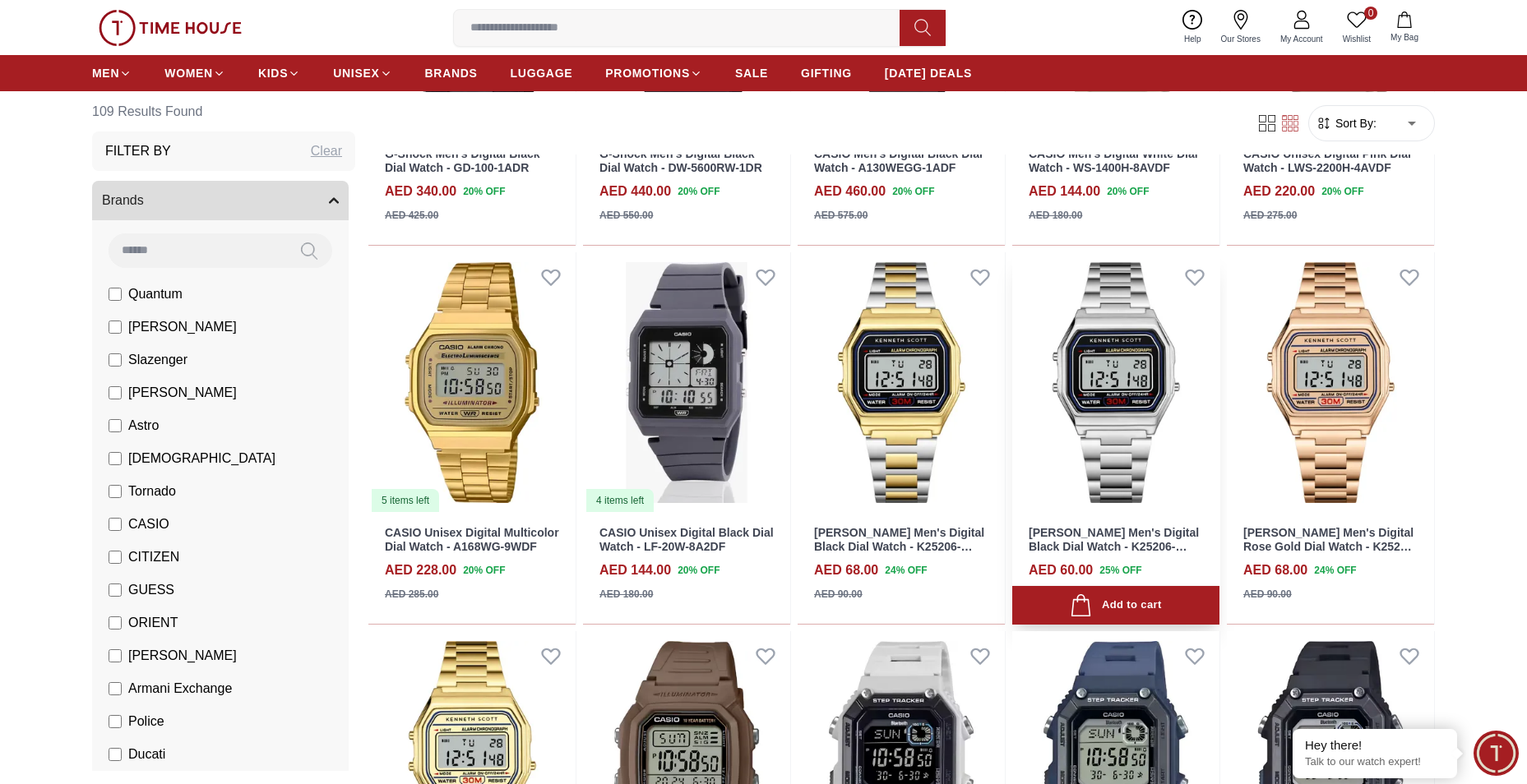
click at [1124, 389] on img at bounding box center [1115, 382] width 207 height 261
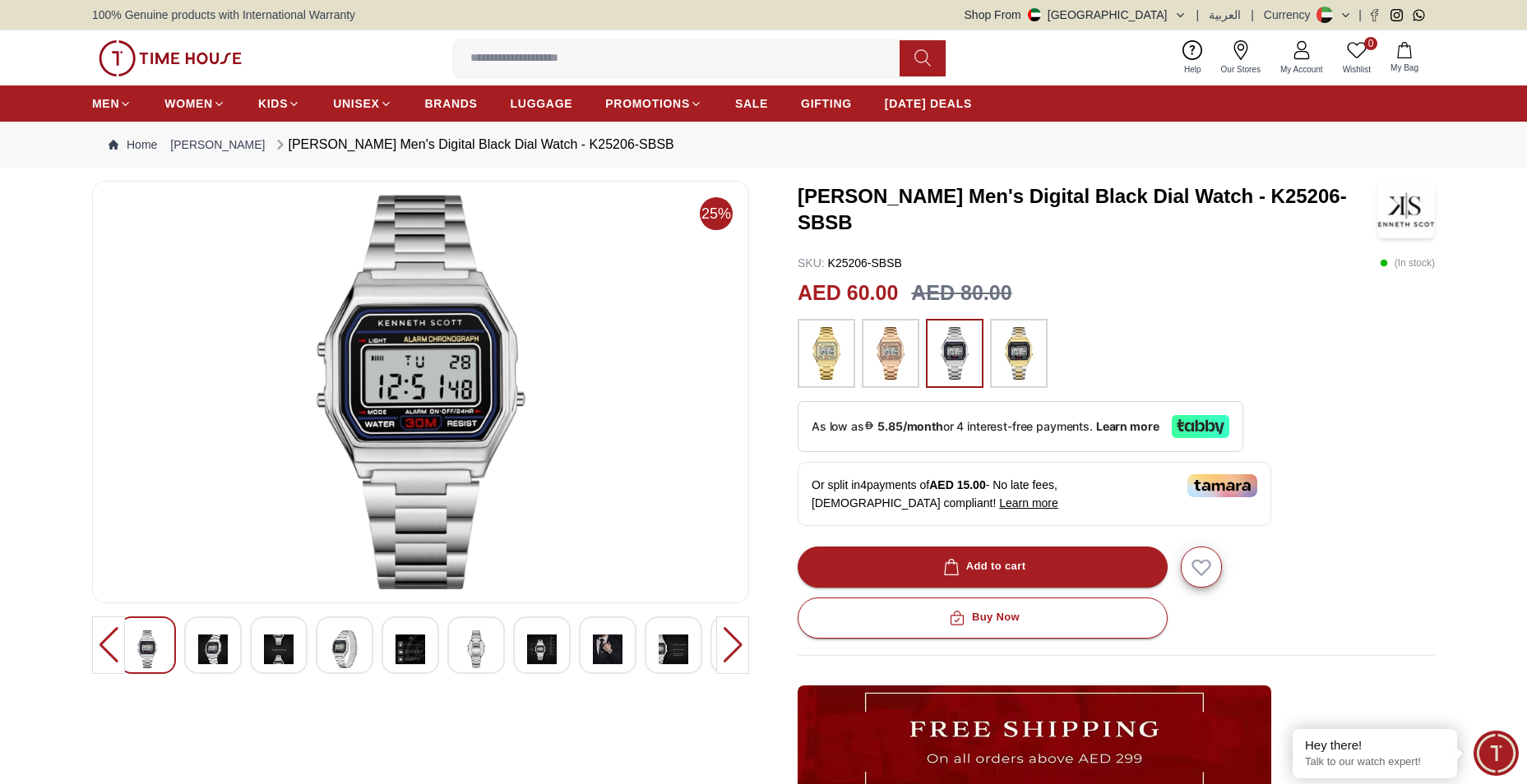
click at [612, 642] on img at bounding box center [608, 649] width 29 height 38
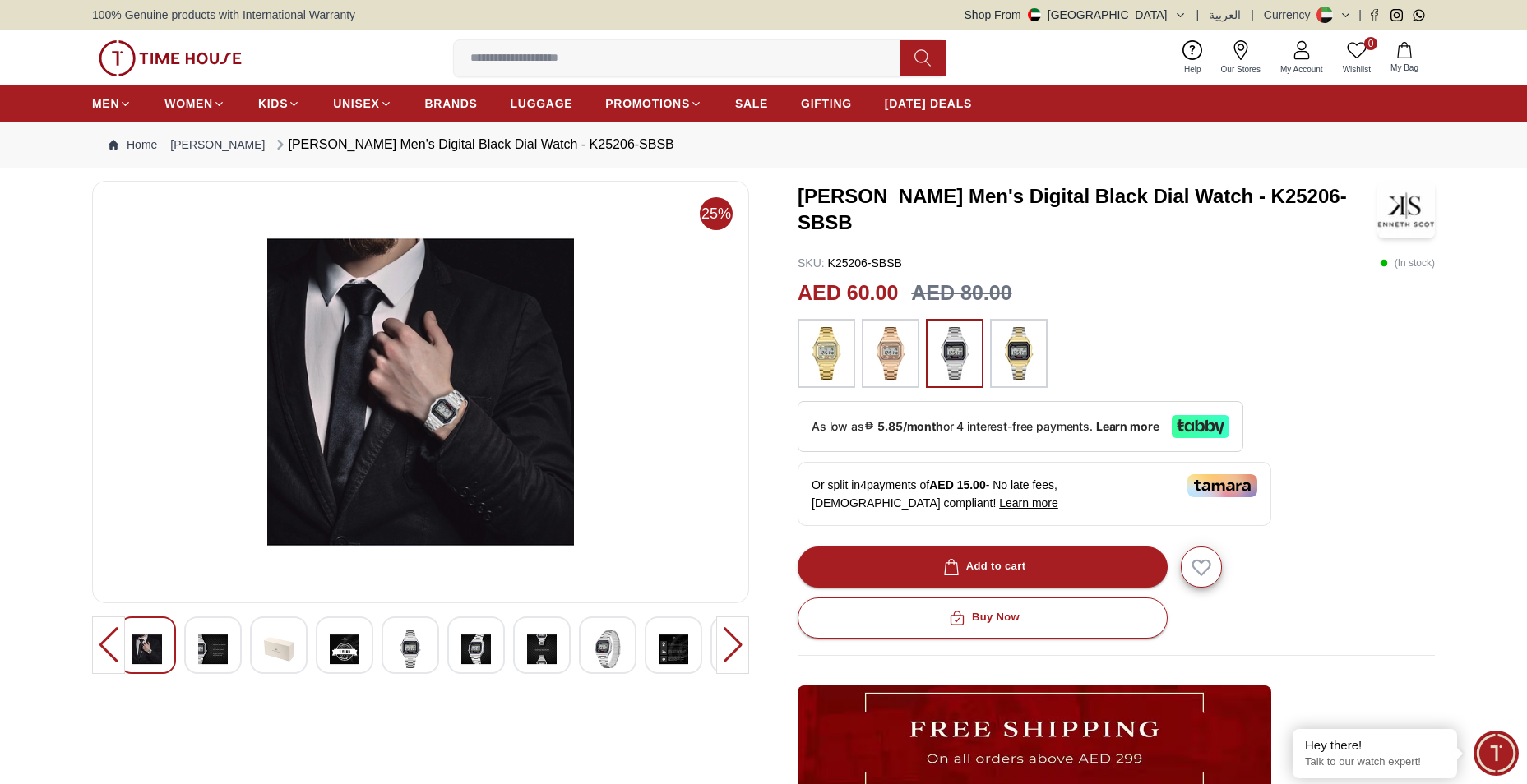
click at [618, 642] on img at bounding box center [608, 649] width 29 height 38
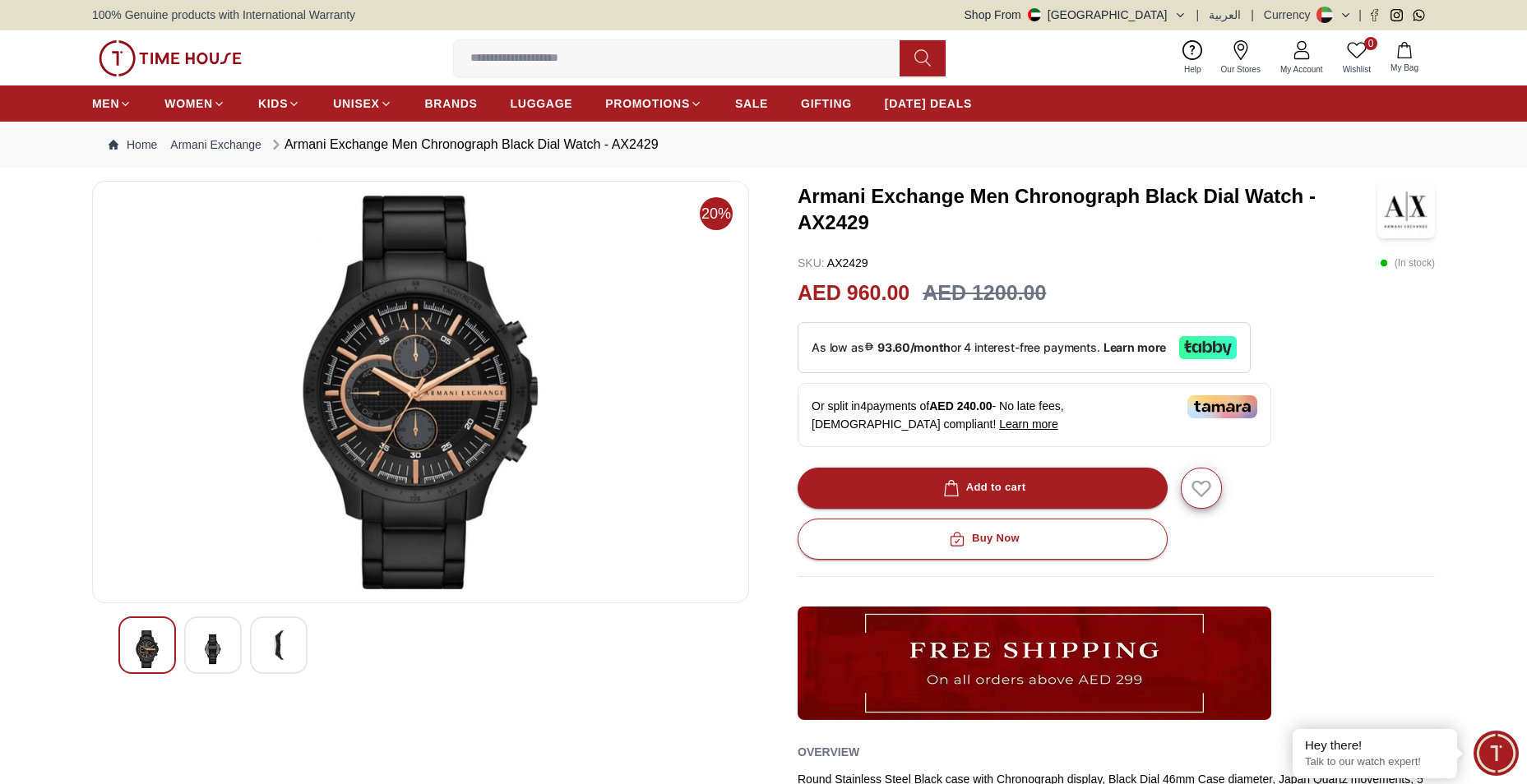
click at [207, 640] on img at bounding box center [213, 649] width 29 height 38
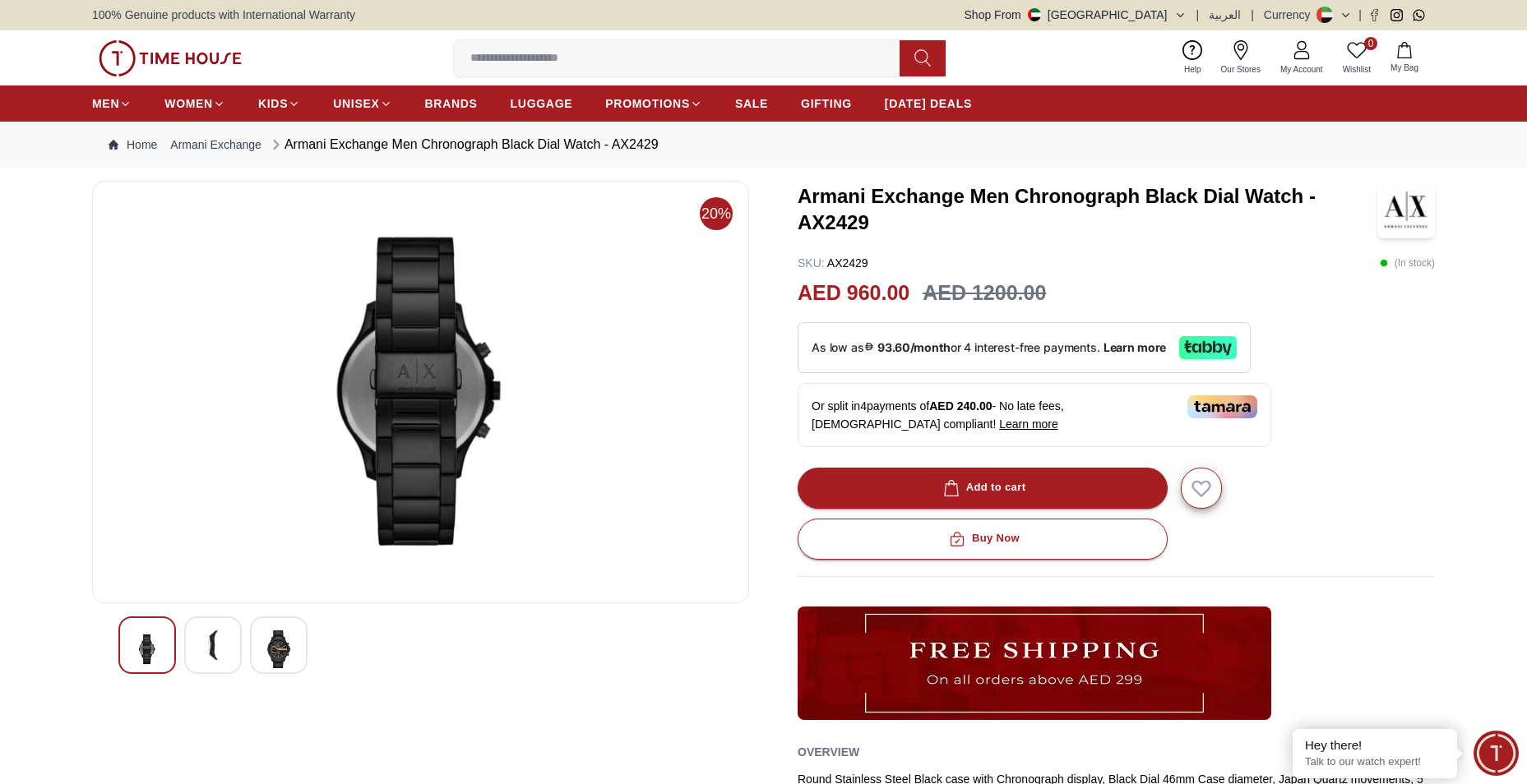
click at [258, 641] on div at bounding box center [278, 645] width 58 height 58
